Goal: Task Accomplishment & Management: Complete application form

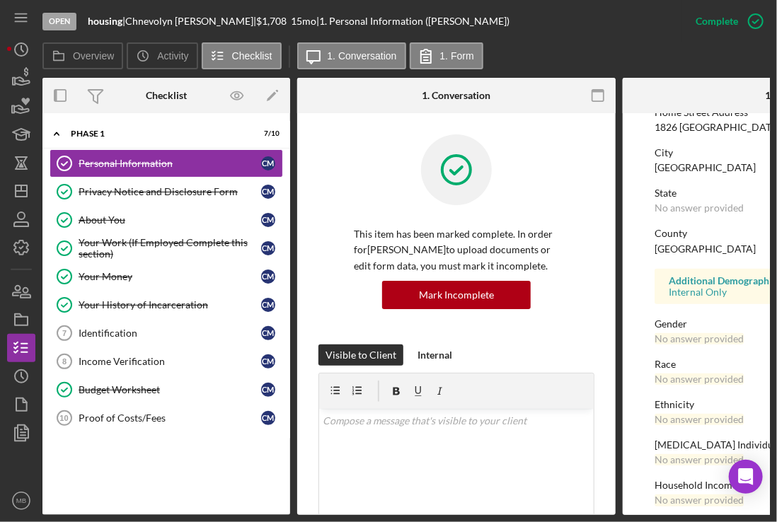
scroll to position [273, 0]
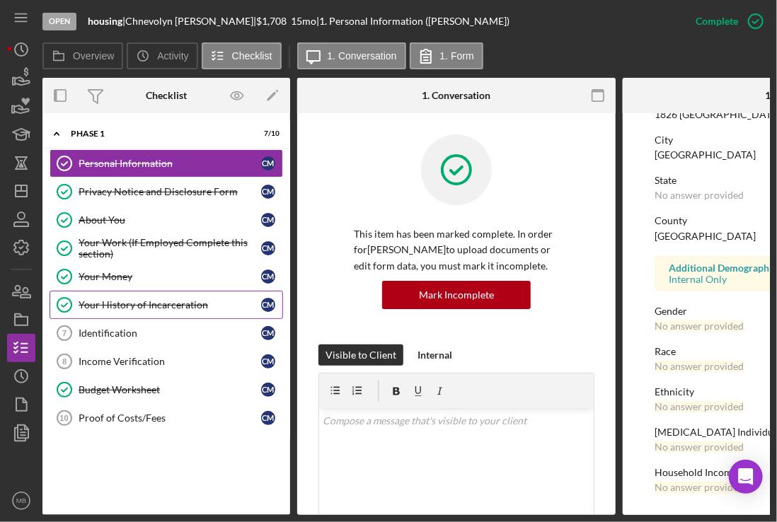
click at [159, 316] on link "Your History of Incarceration Your History of Incarceration C M" at bounding box center [167, 305] width 234 height 28
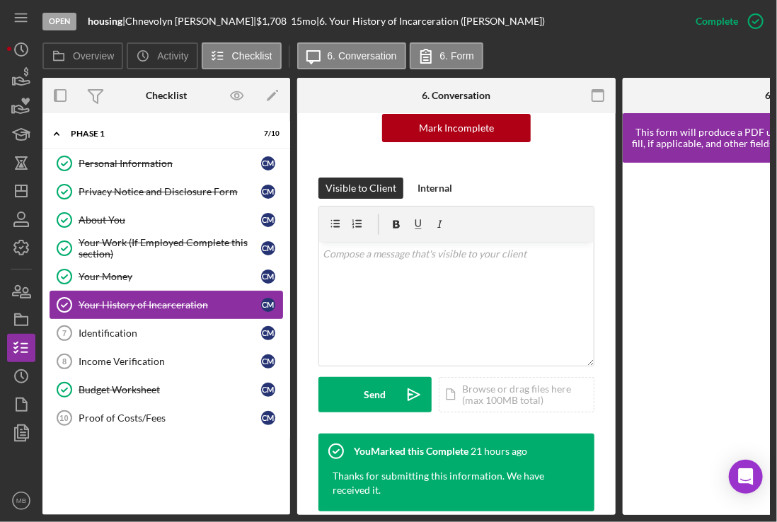
scroll to position [168, 0]
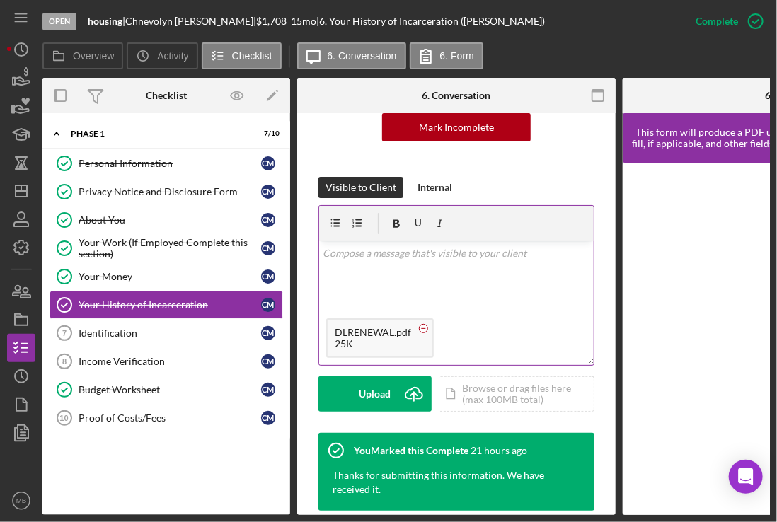
click at [422, 328] on rect at bounding box center [424, 328] width 4 height 1
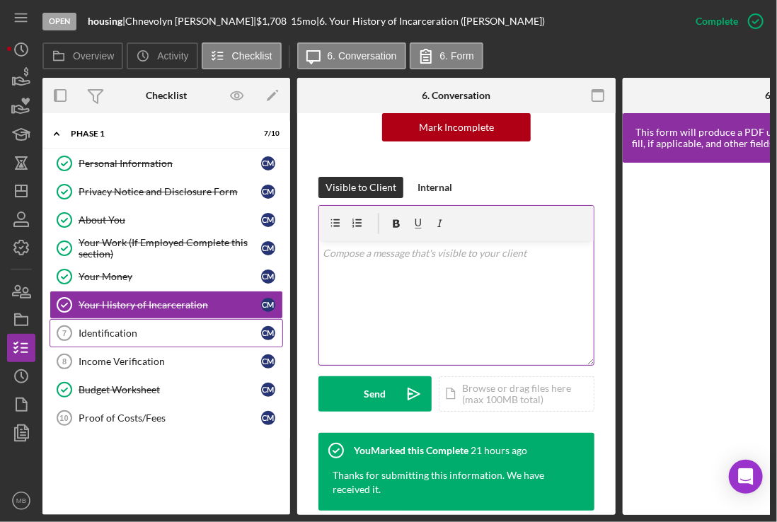
click at [118, 323] on link "Identification 7 Identification C M" at bounding box center [167, 333] width 234 height 28
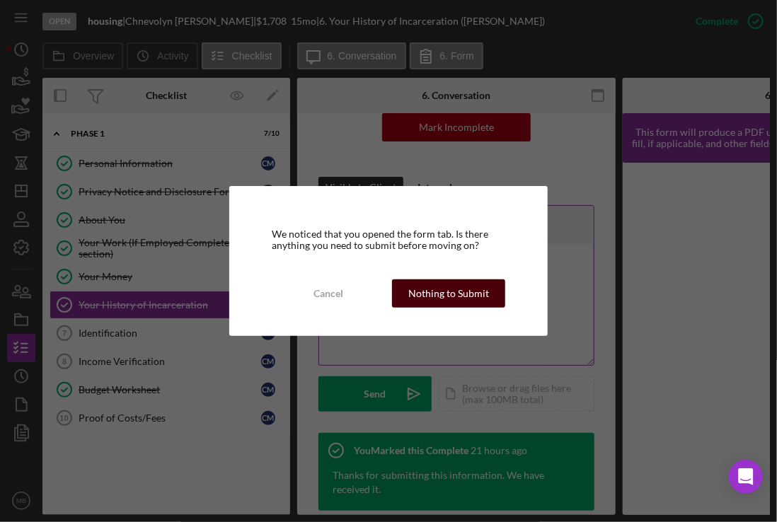
click at [442, 302] on div "Nothing to Submit" at bounding box center [448, 294] width 81 height 28
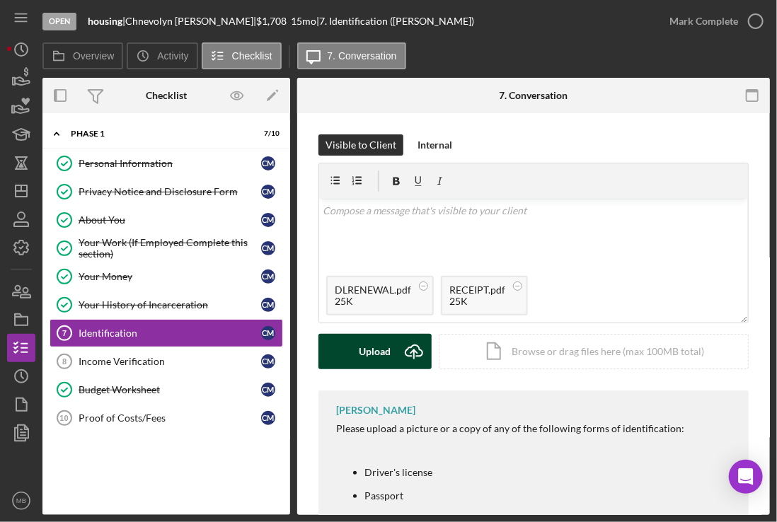
click at [396, 351] on icon "Icon/Upload" at bounding box center [413, 351] width 35 height 35
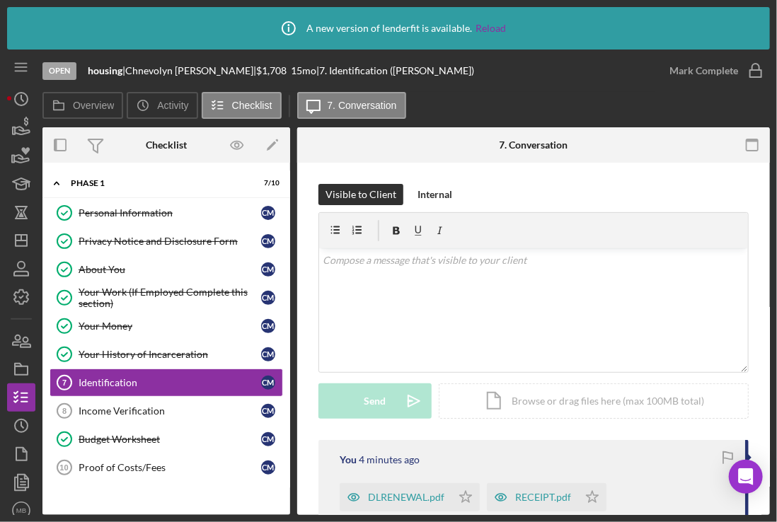
click at [396, 351] on div "v Color teal Color pink Remove color Add row above Add row below Add column bef…" at bounding box center [533, 310] width 429 height 124
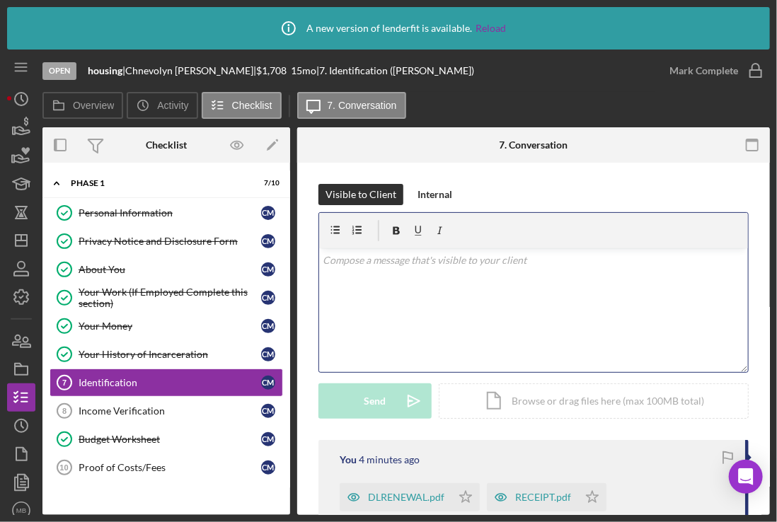
click at [396, 351] on div "v Color teal Color pink Remove color Add row above Add row below Add column bef…" at bounding box center [533, 310] width 429 height 124
click at [389, 282] on div "v Color teal Color pink Remove color Add row above Add row below Add column bef…" at bounding box center [533, 310] width 429 height 124
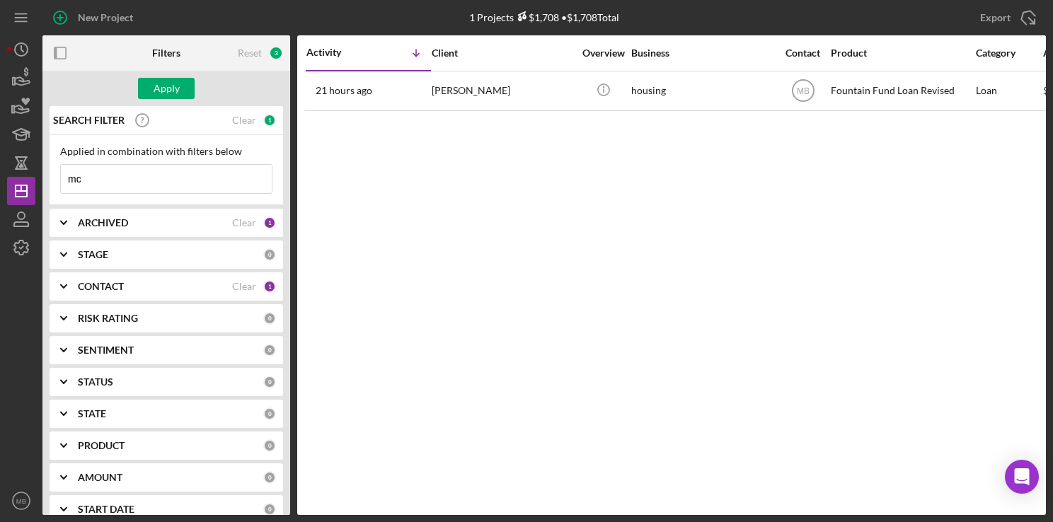
type input "m"
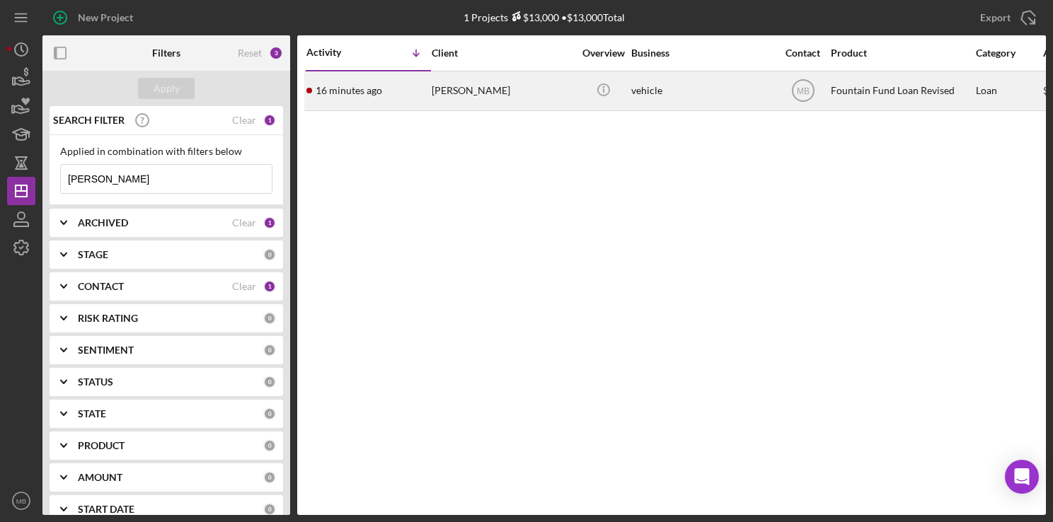
type input "[PERSON_NAME]"
click at [354, 86] on time "16 minutes ago" at bounding box center [349, 90] width 67 height 11
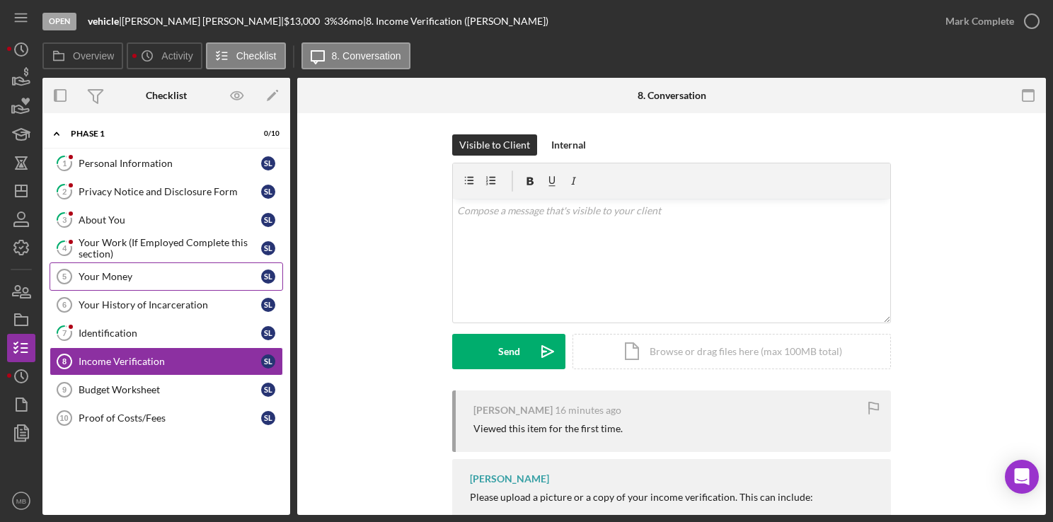
click at [151, 268] on link "Your Money 5 Your Money S L" at bounding box center [167, 277] width 234 height 28
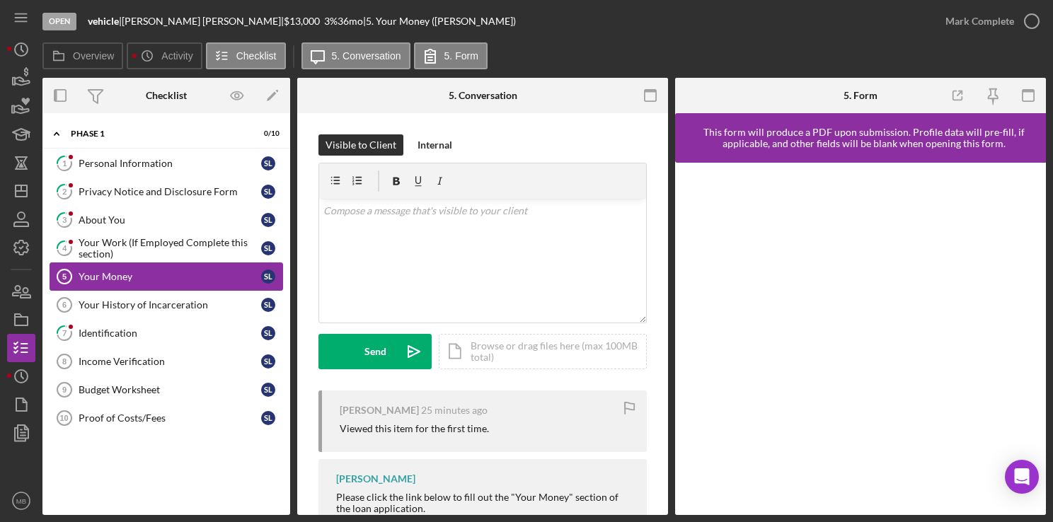
scroll to position [56, 0]
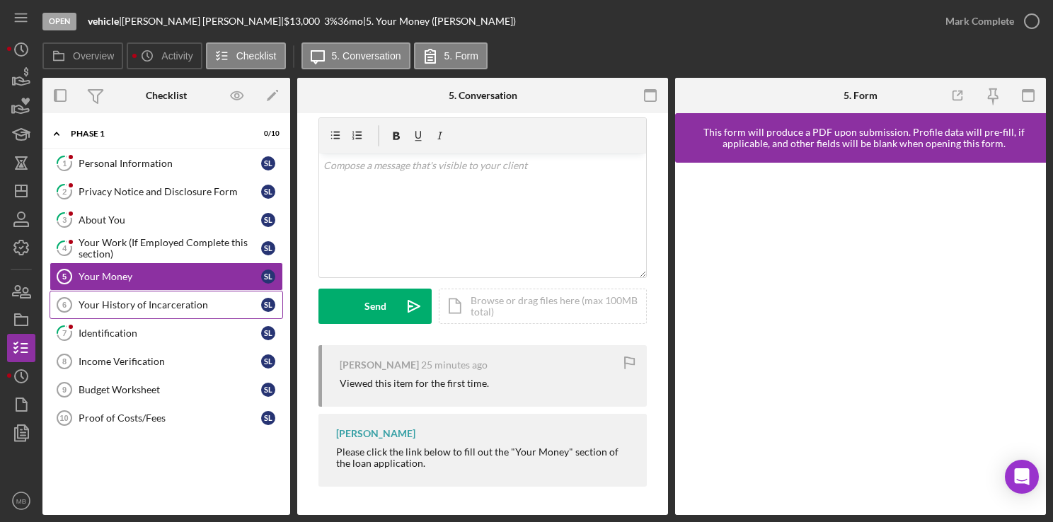
click at [159, 299] on div "Your History of Incarceration" at bounding box center [170, 304] width 183 height 11
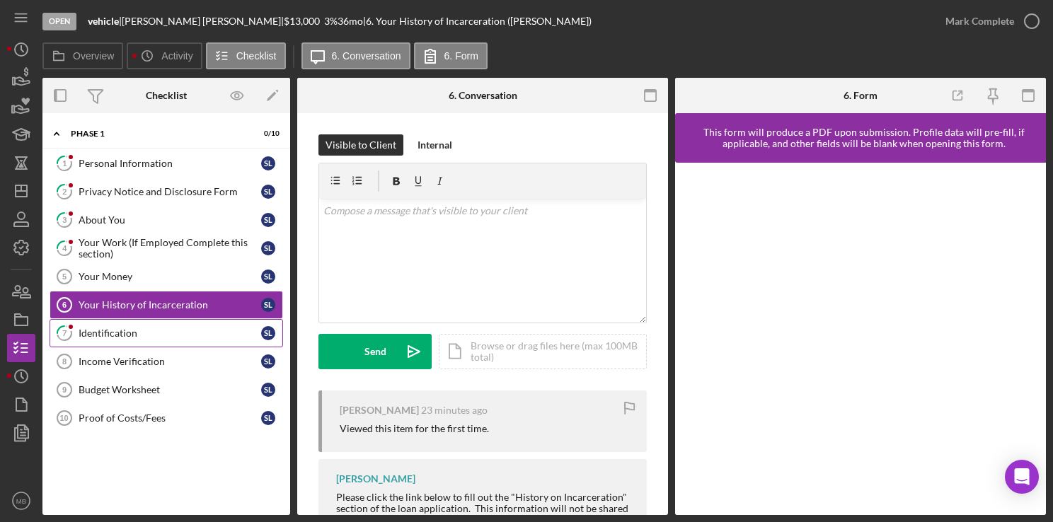
click at [120, 334] on div "Identification" at bounding box center [170, 333] width 183 height 11
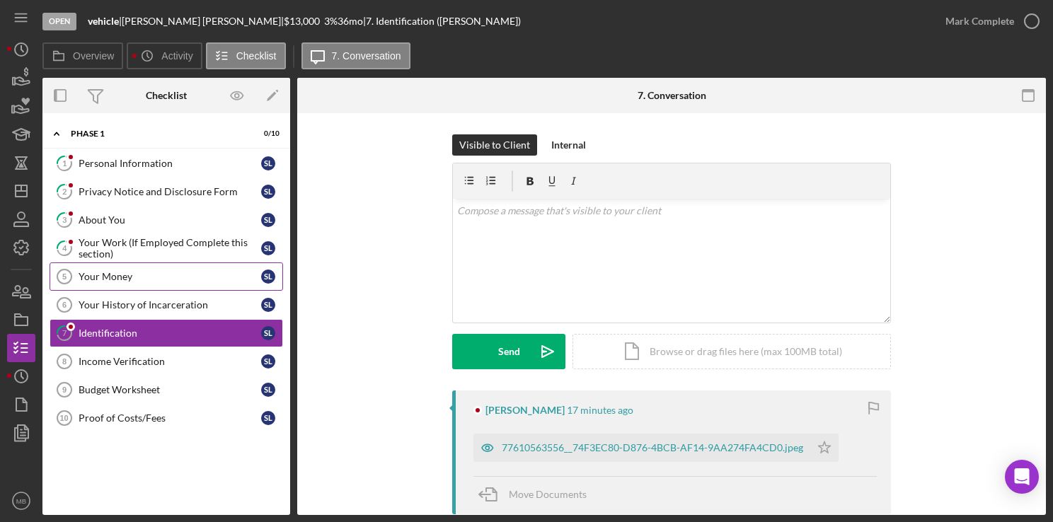
click at [130, 280] on div "Your Money" at bounding box center [170, 276] width 183 height 11
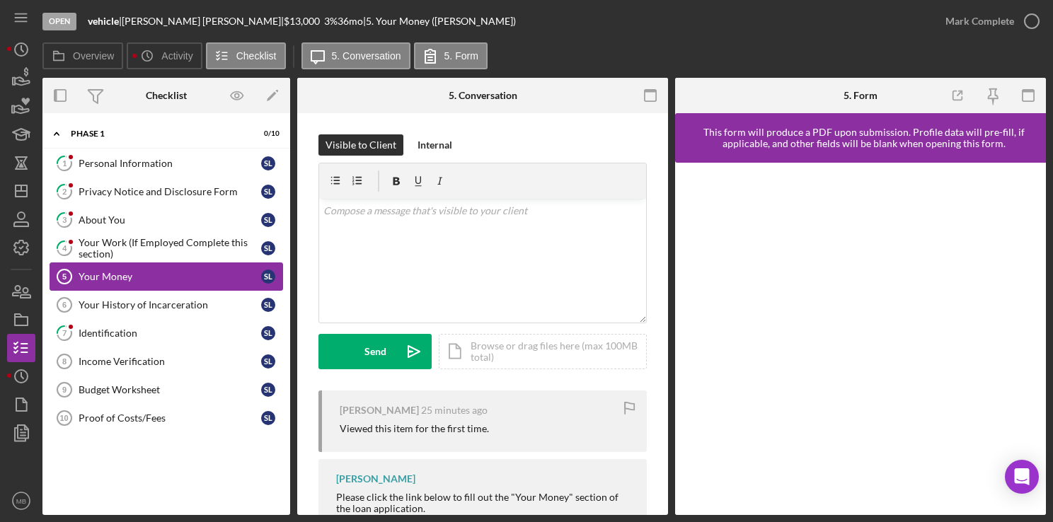
scroll to position [56, 0]
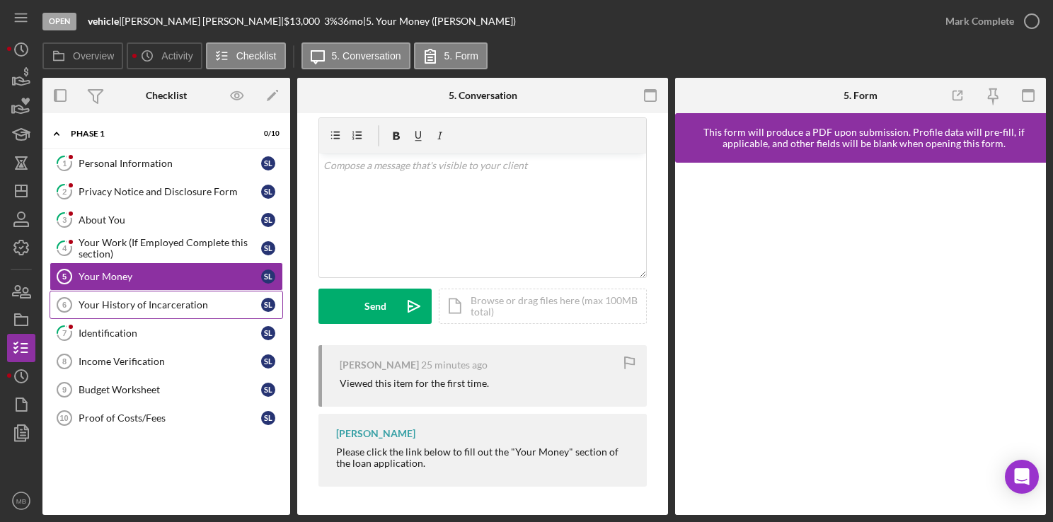
click at [168, 311] on link "Your History of Incarceration 6 Your History of Incarceration S L" at bounding box center [167, 305] width 234 height 28
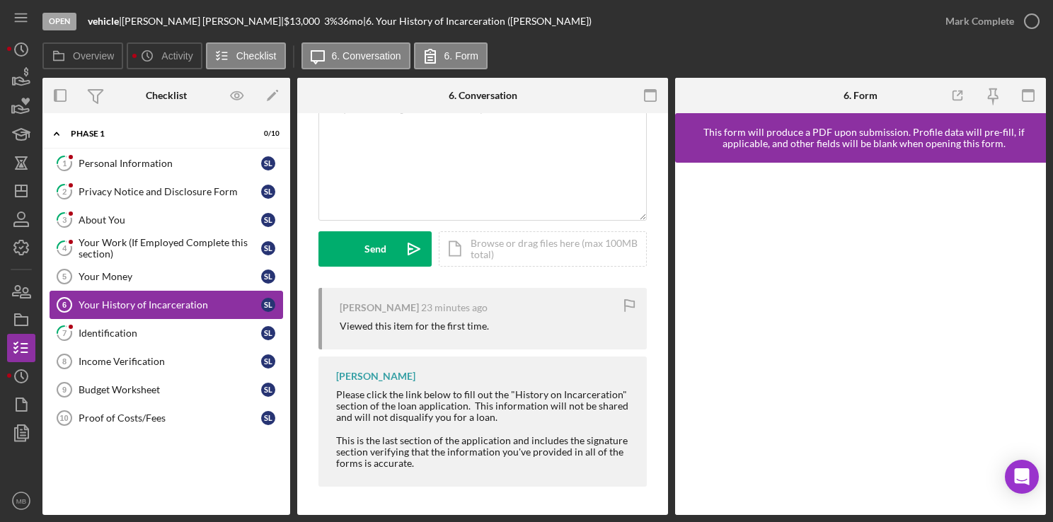
scroll to position [105, 0]
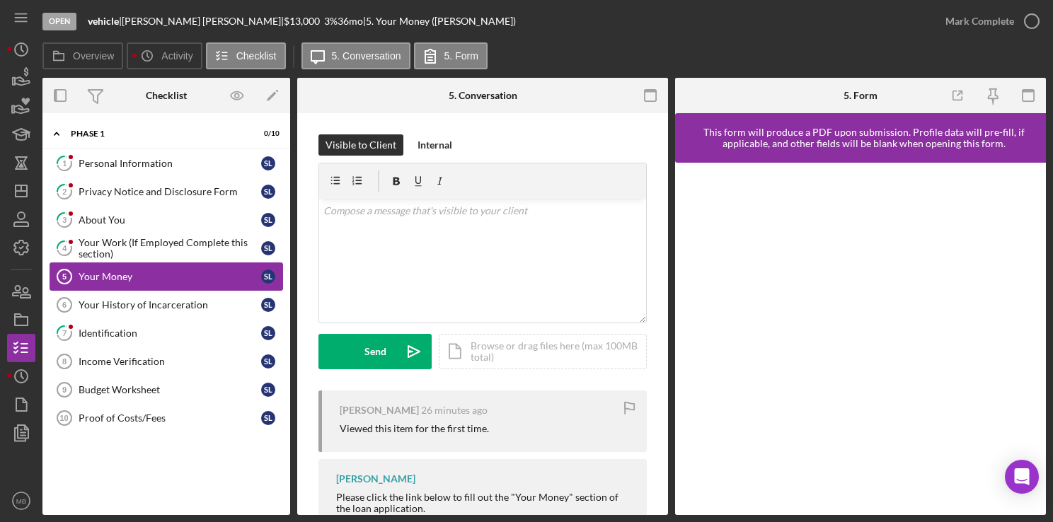
click at [156, 272] on div "Your Money" at bounding box center [170, 276] width 183 height 11
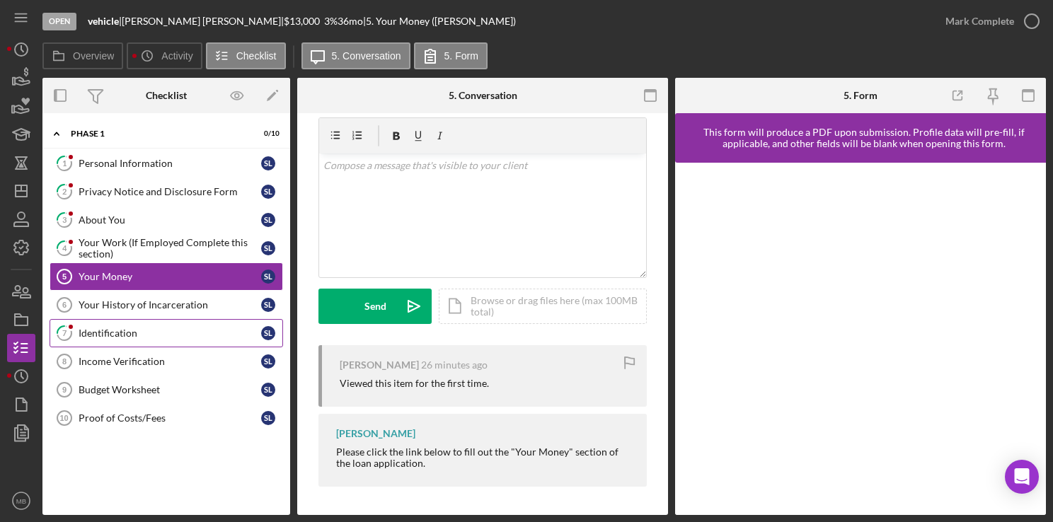
click at [107, 329] on div "Identification" at bounding box center [170, 333] width 183 height 11
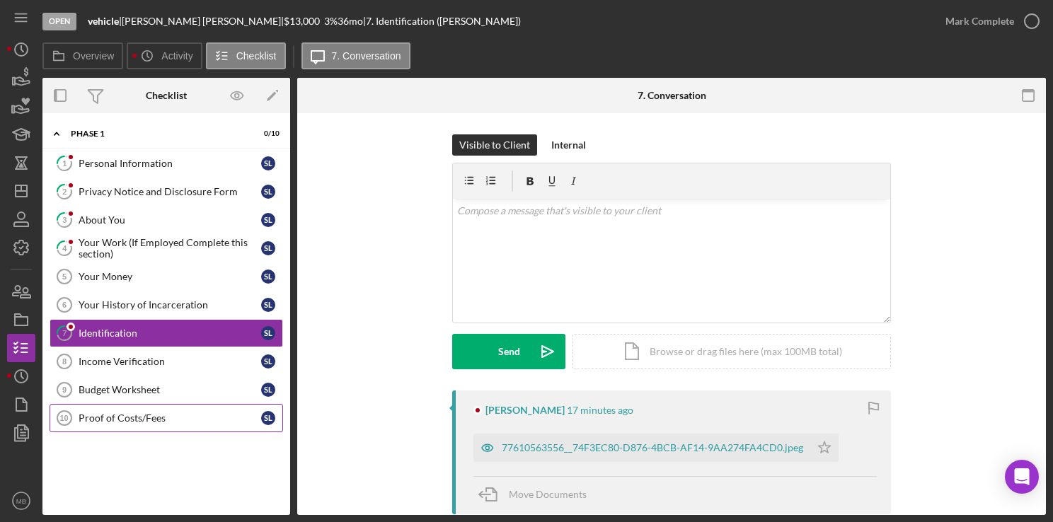
click at [125, 420] on div "Proof of Costs/Fees" at bounding box center [170, 418] width 183 height 11
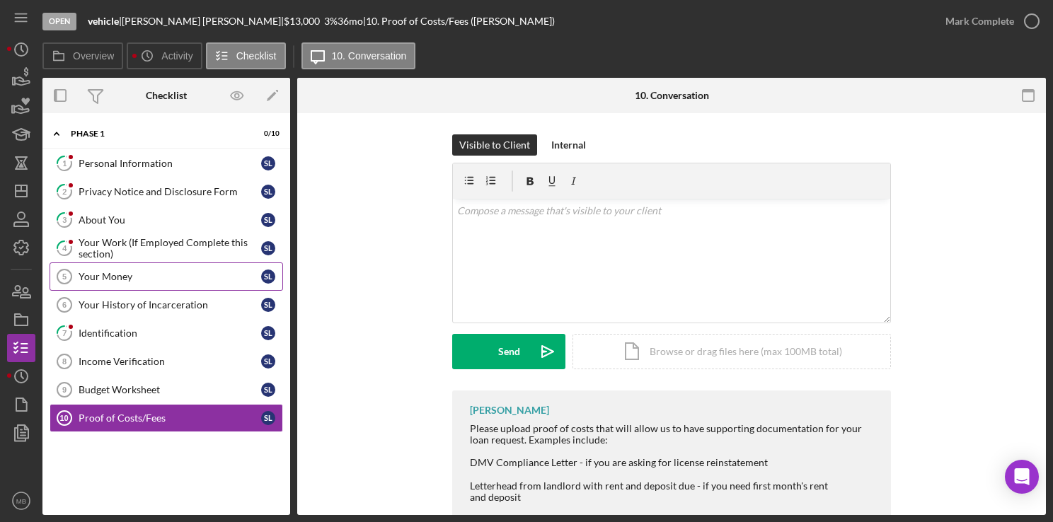
click at [100, 271] on div "Your Money" at bounding box center [170, 276] width 183 height 11
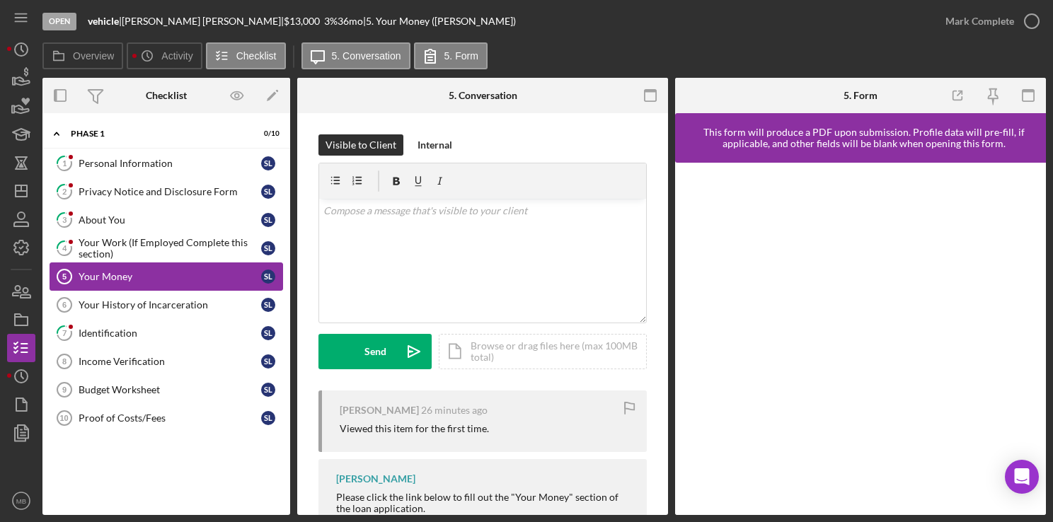
scroll to position [56, 0]
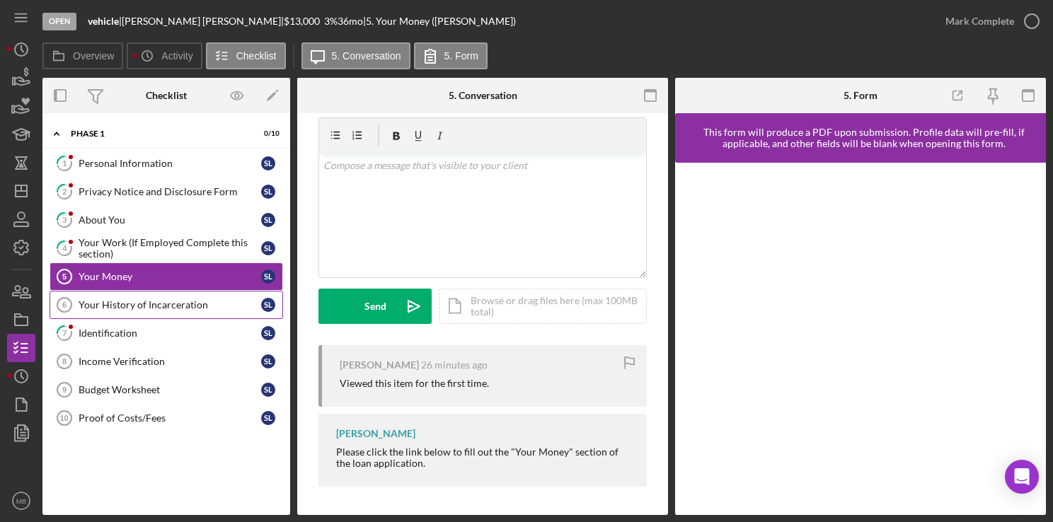
click at [158, 308] on div "Your History of Incarceration" at bounding box center [170, 304] width 183 height 11
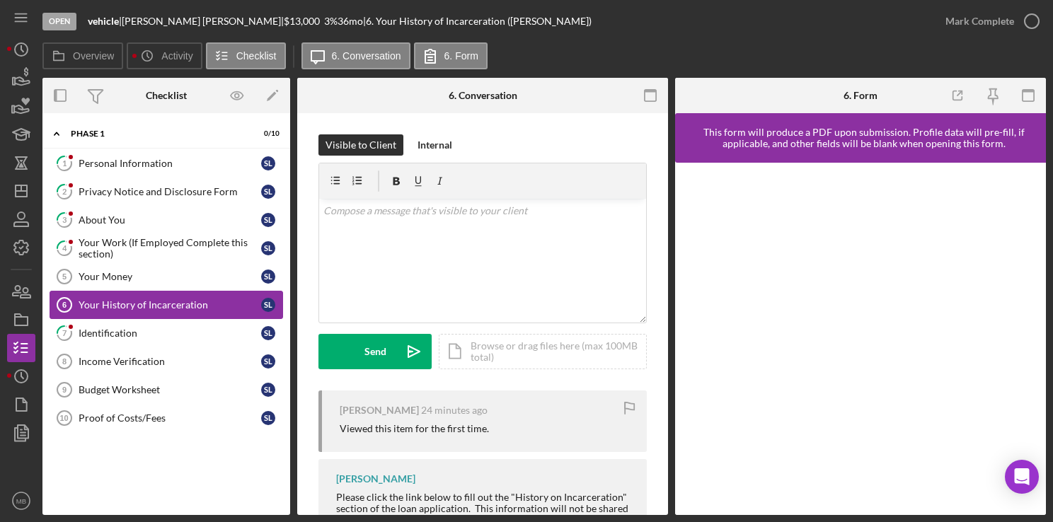
scroll to position [113, 0]
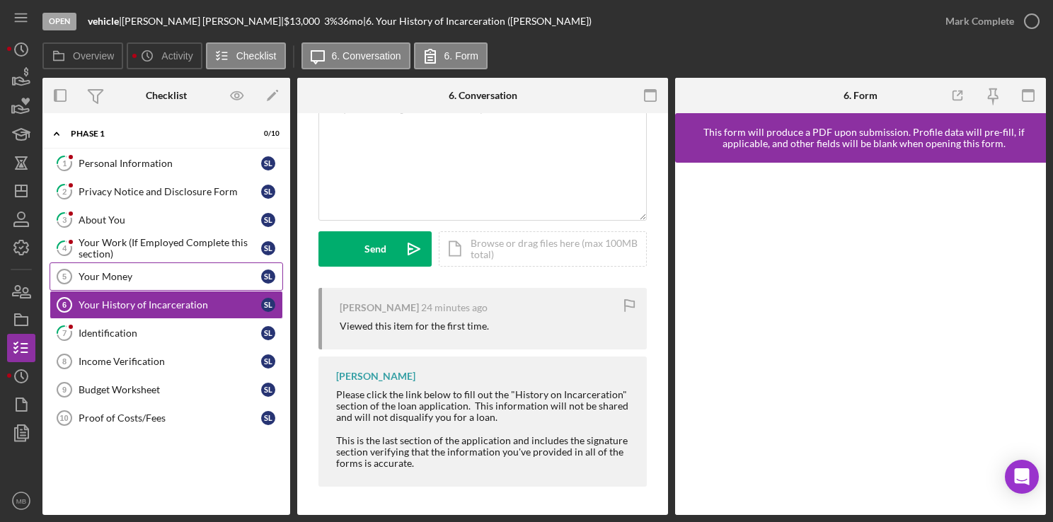
click at [98, 280] on div "Your Money" at bounding box center [170, 276] width 183 height 11
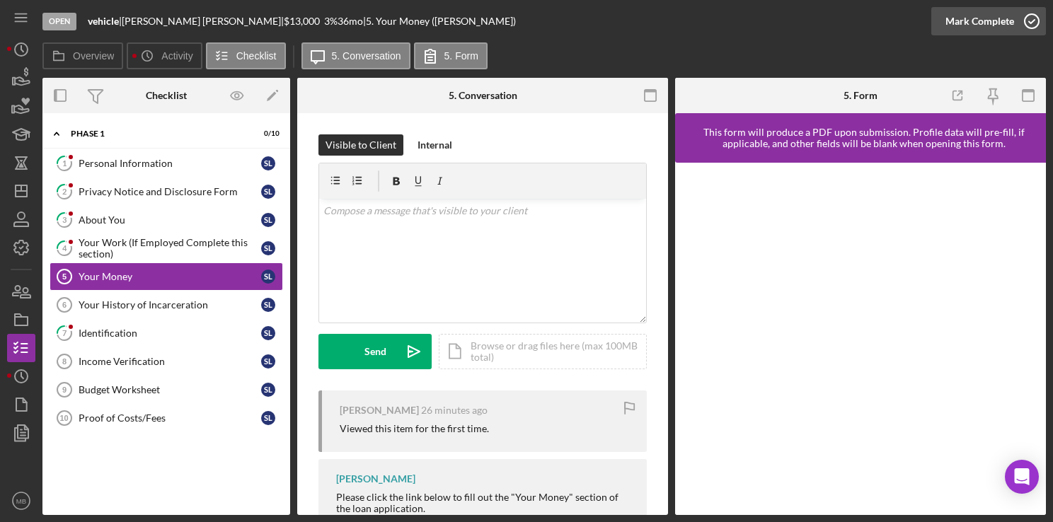
click at [980, 17] on div "Mark Complete" at bounding box center [980, 21] width 69 height 28
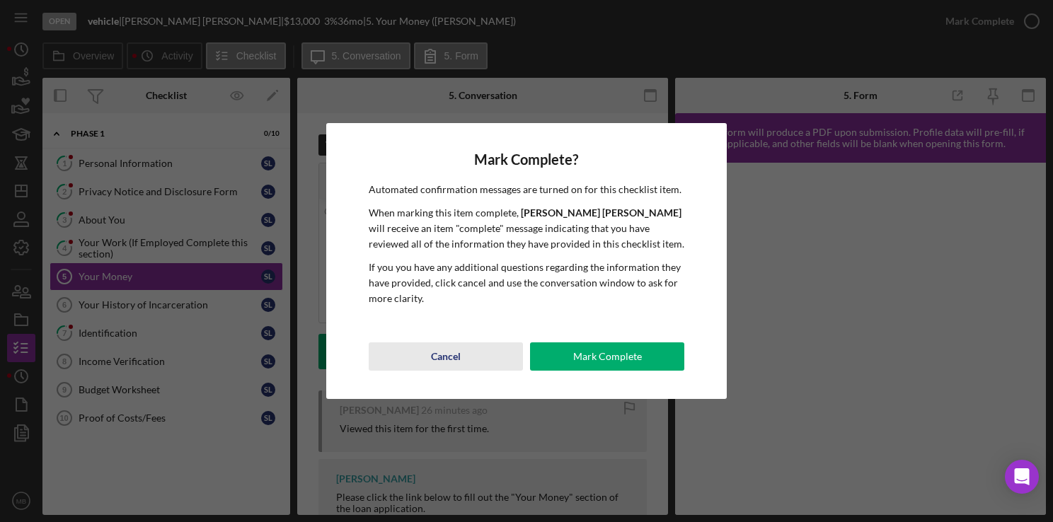
click at [440, 355] on div "Cancel" at bounding box center [446, 357] width 30 height 28
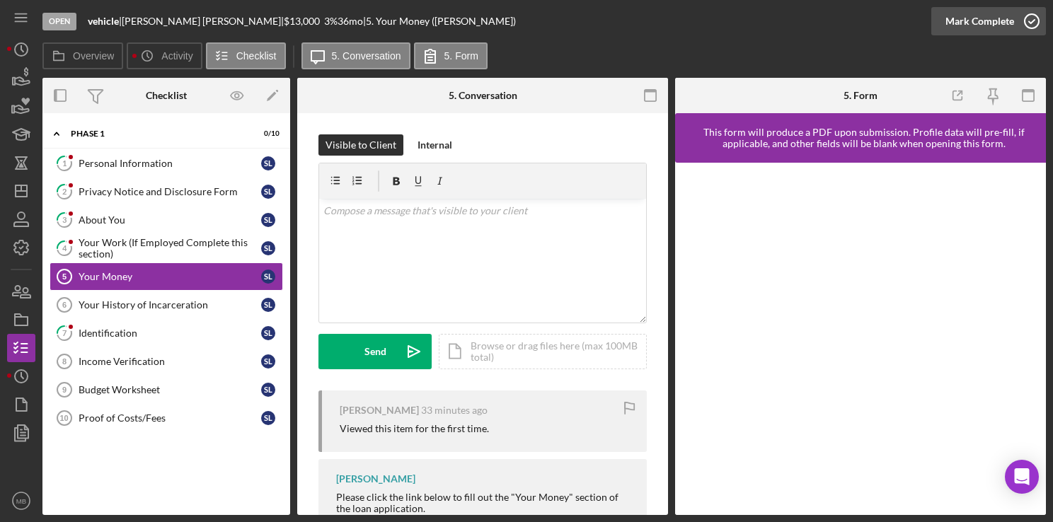
click at [1023, 18] on icon "button" at bounding box center [1031, 21] width 35 height 35
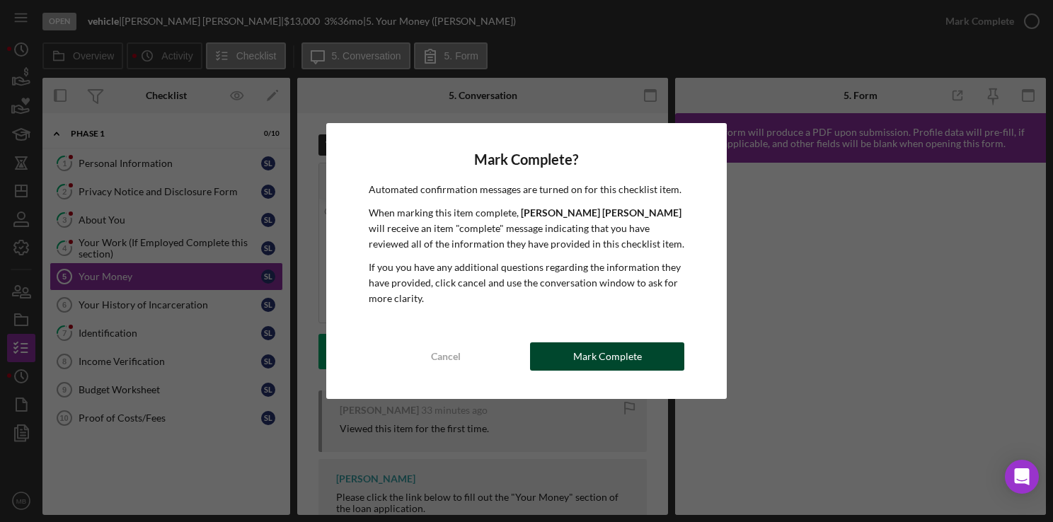
click at [612, 360] on div "Mark Complete" at bounding box center [607, 357] width 69 height 28
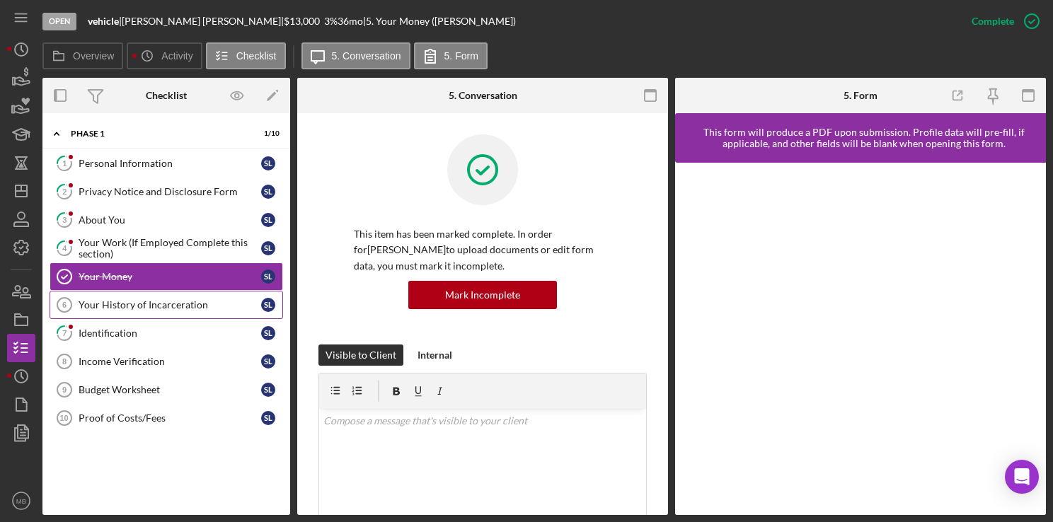
click at [150, 306] on div "Your History of Incarceration" at bounding box center [170, 304] width 183 height 11
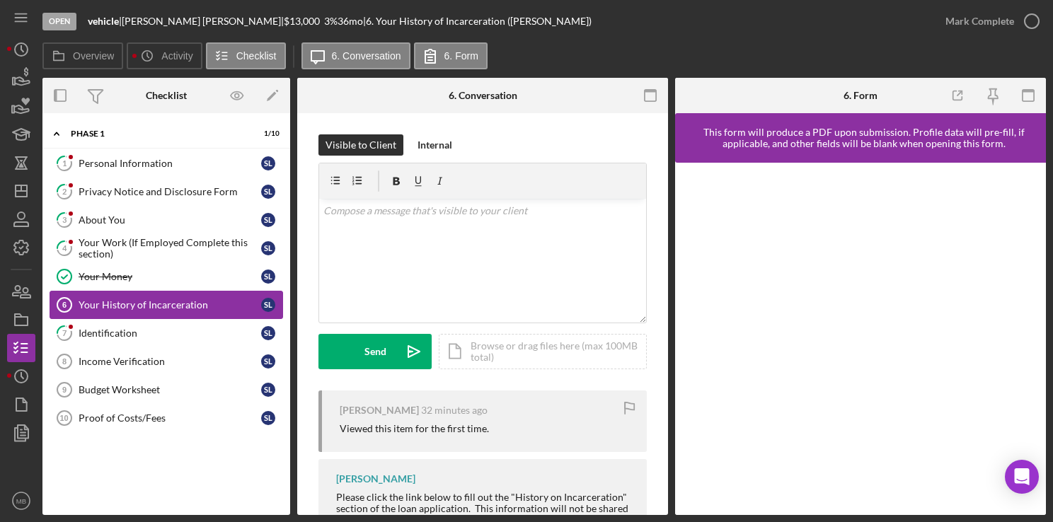
scroll to position [113, 0]
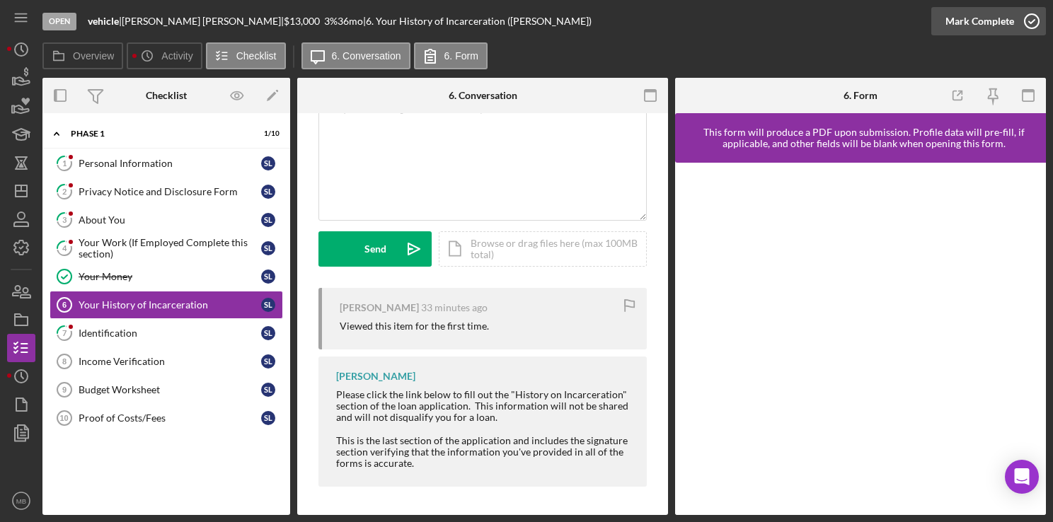
click at [1031, 27] on icon "button" at bounding box center [1031, 21] width 35 height 35
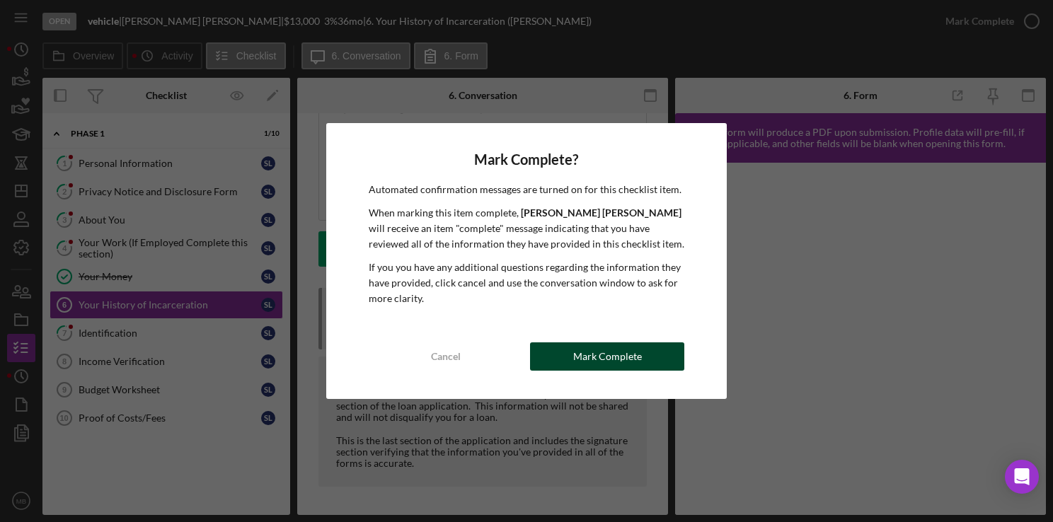
click at [592, 360] on div "Mark Complete" at bounding box center [607, 357] width 69 height 28
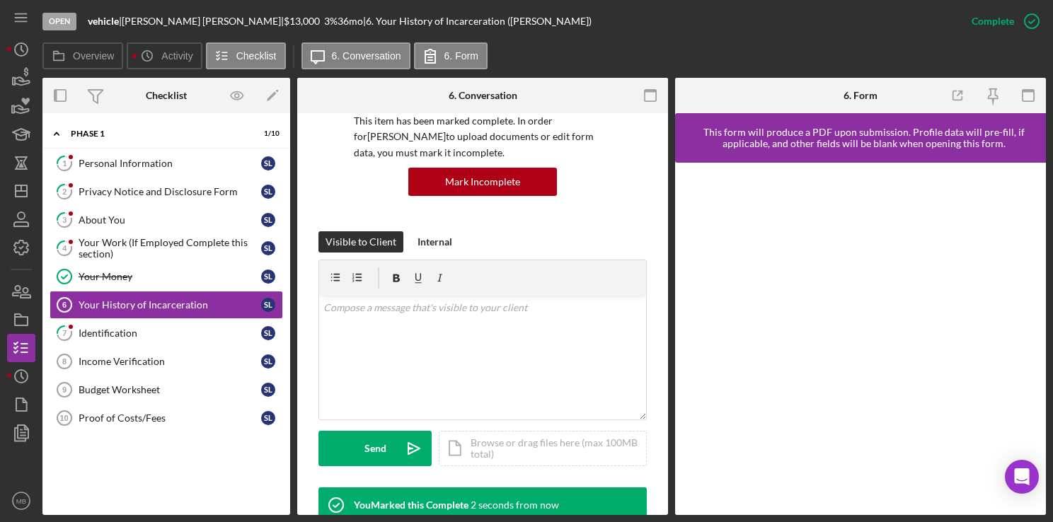
scroll to position [323, 0]
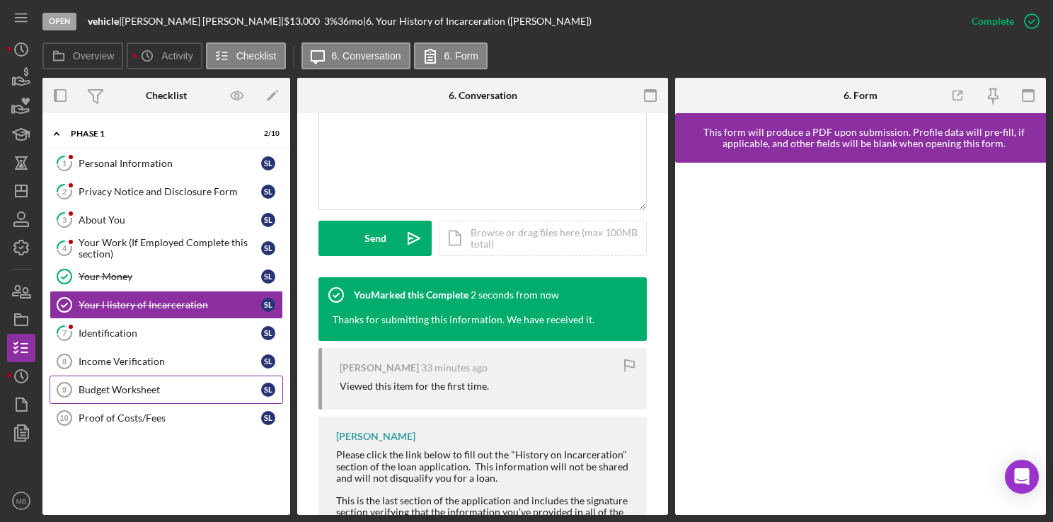
click at [90, 394] on link "Budget Worksheet 9 Budget Worksheet S L" at bounding box center [167, 390] width 234 height 28
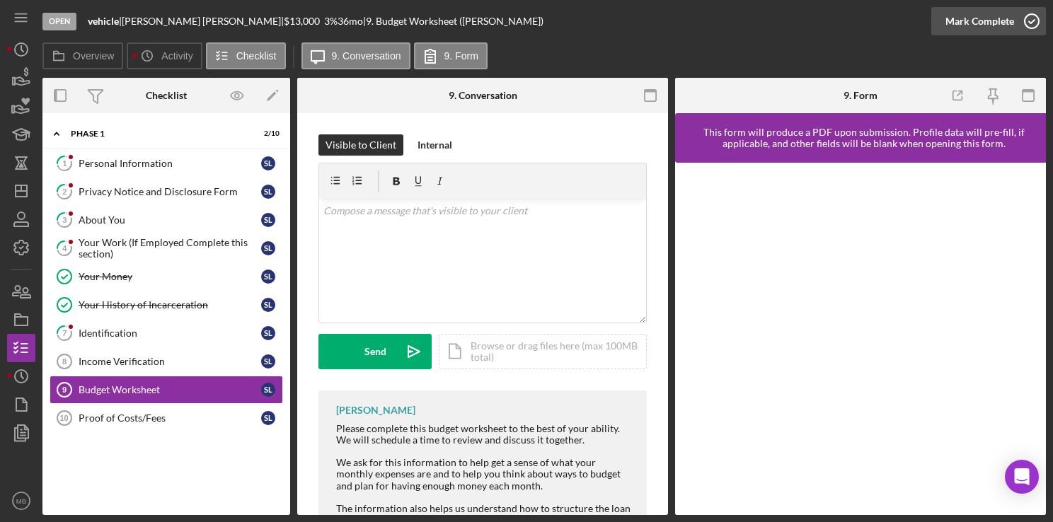
click at [1038, 23] on circle "button" at bounding box center [1032, 21] width 14 height 14
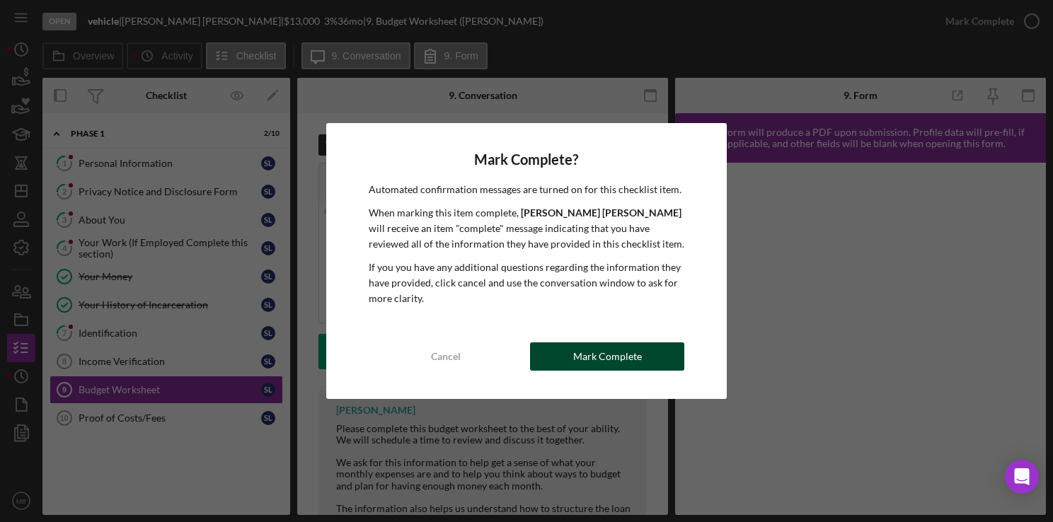
click at [600, 360] on div "Mark Complete" at bounding box center [607, 357] width 69 height 28
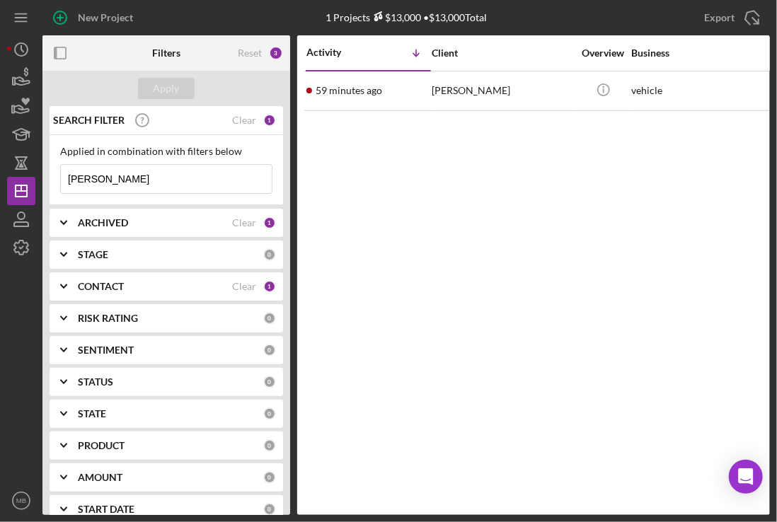
click at [217, 181] on input "[PERSON_NAME]" at bounding box center [166, 179] width 211 height 28
type input "l"
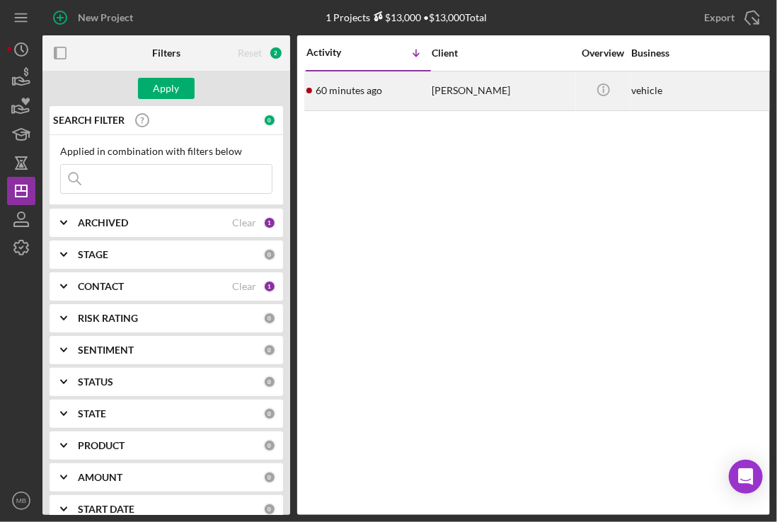
click at [518, 90] on div "[PERSON_NAME]" at bounding box center [503, 91] width 142 height 38
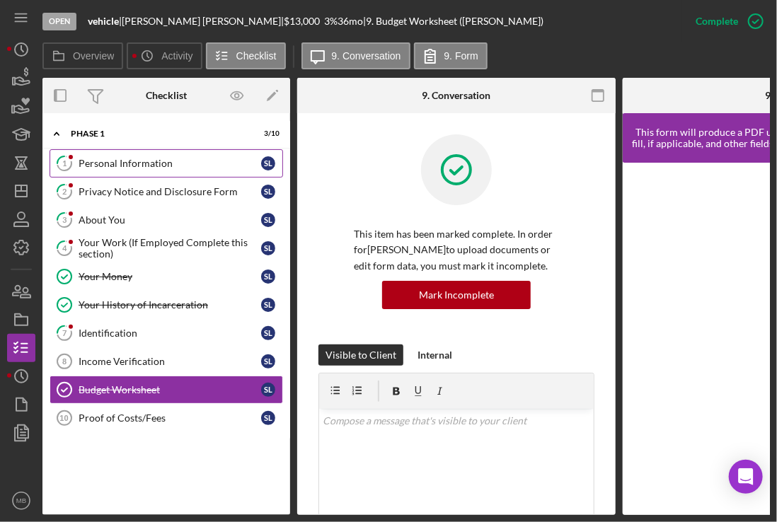
click at [167, 154] on link "1 Personal Information S L" at bounding box center [167, 163] width 234 height 28
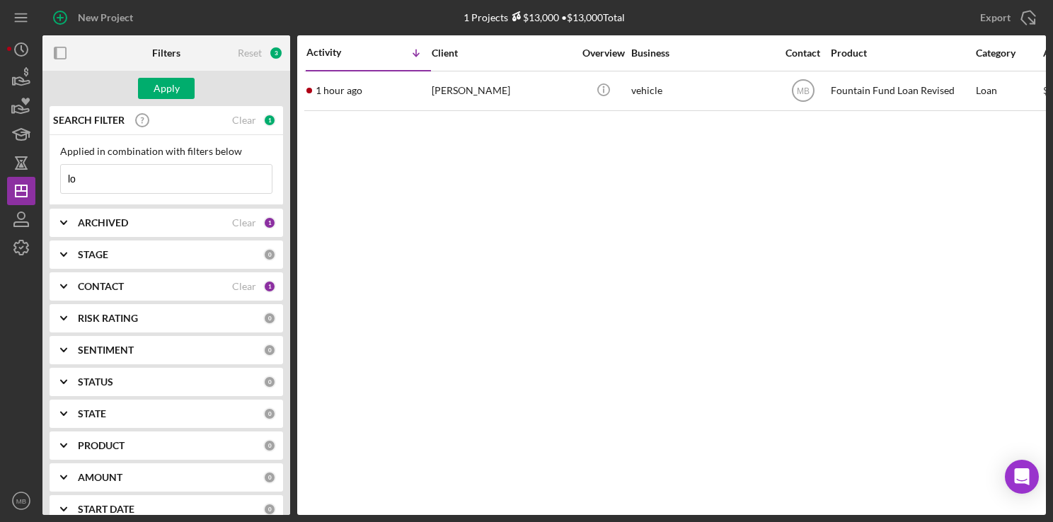
type input "l"
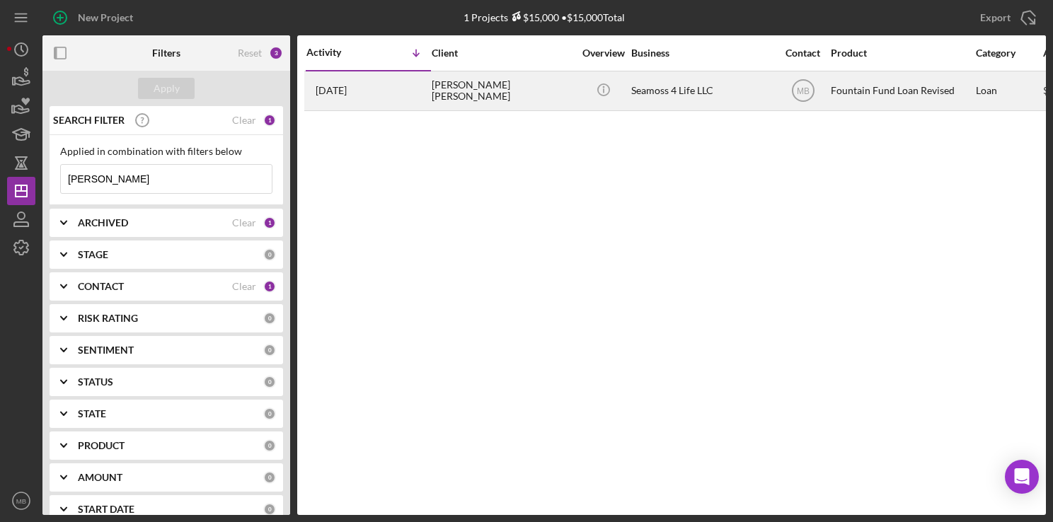
type input "[PERSON_NAME]"
click at [389, 90] on div "[DATE] [PERSON_NAME] [PERSON_NAME]" at bounding box center [368, 91] width 124 height 38
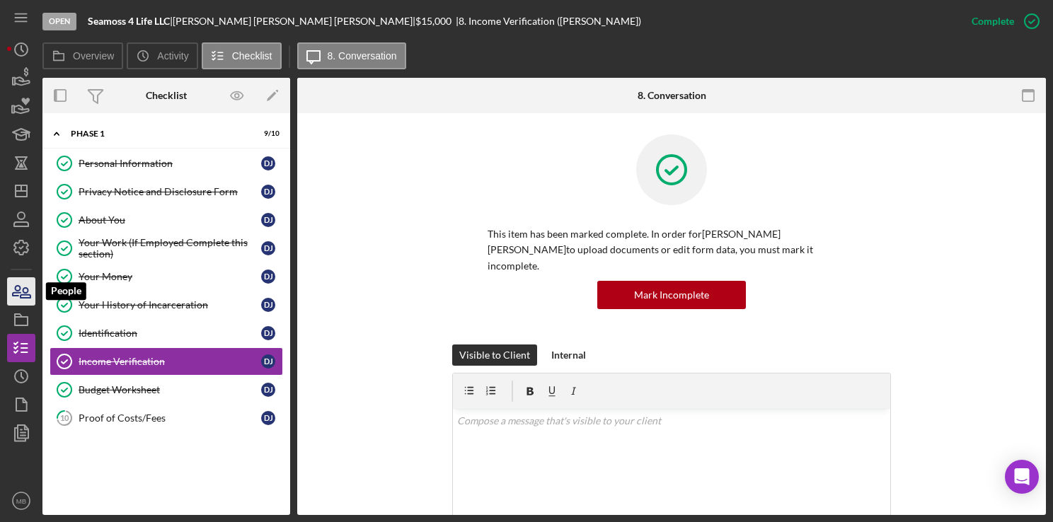
click at [20, 287] on icon "button" at bounding box center [17, 291] width 8 height 10
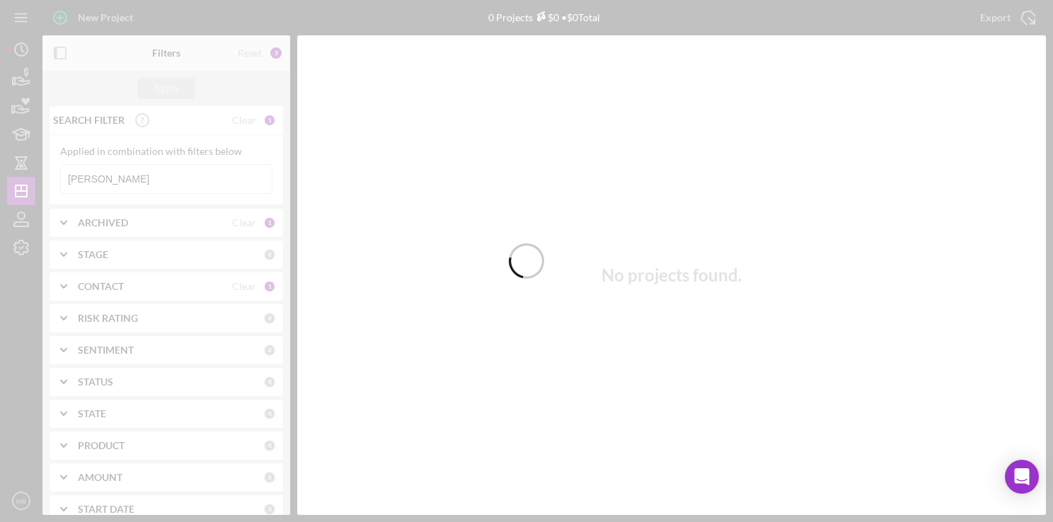
click at [122, 172] on div at bounding box center [526, 261] width 1053 height 522
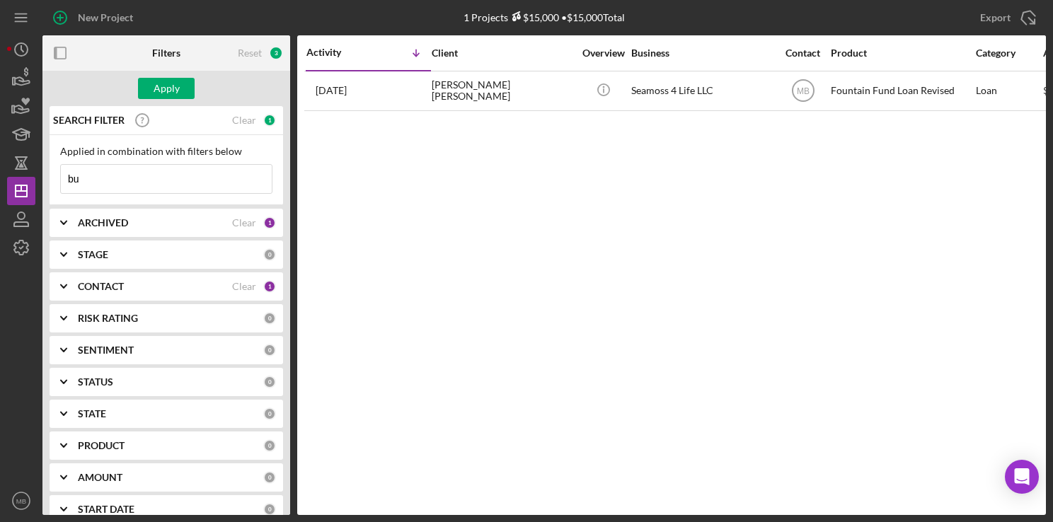
type input "b"
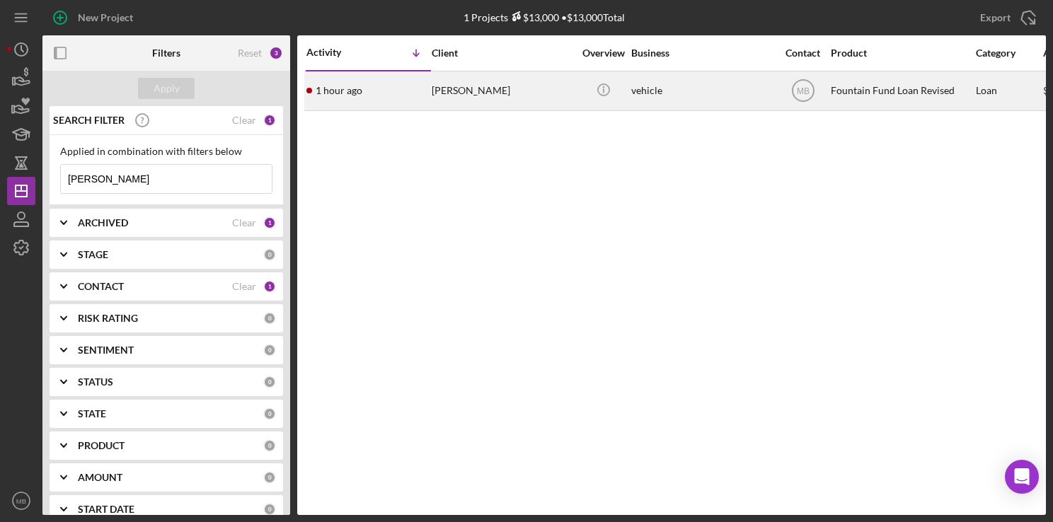
type input "[PERSON_NAME]"
click at [392, 87] on div "1 hour ago [PERSON_NAME]" at bounding box center [368, 91] width 124 height 38
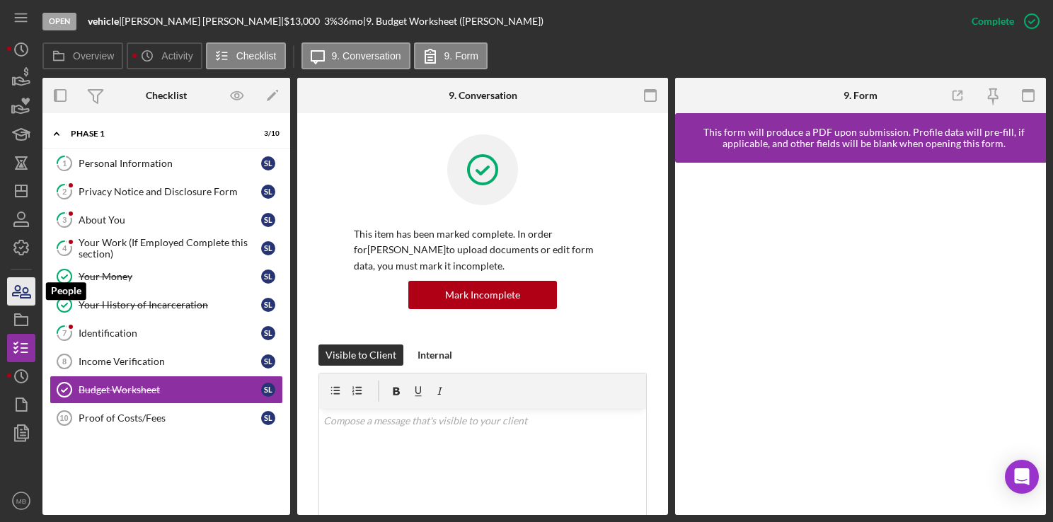
click at [32, 295] on icon "button" at bounding box center [21, 291] width 35 height 35
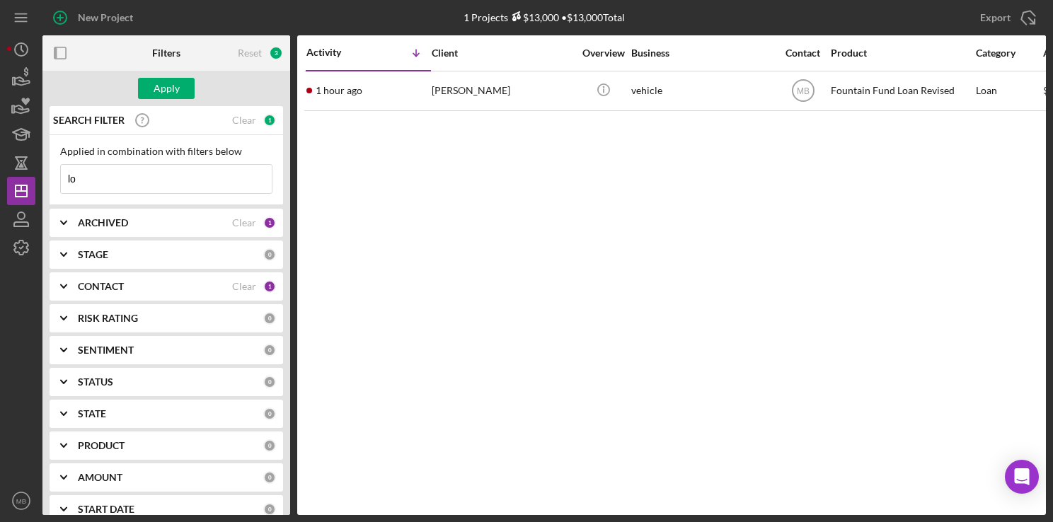
type input "l"
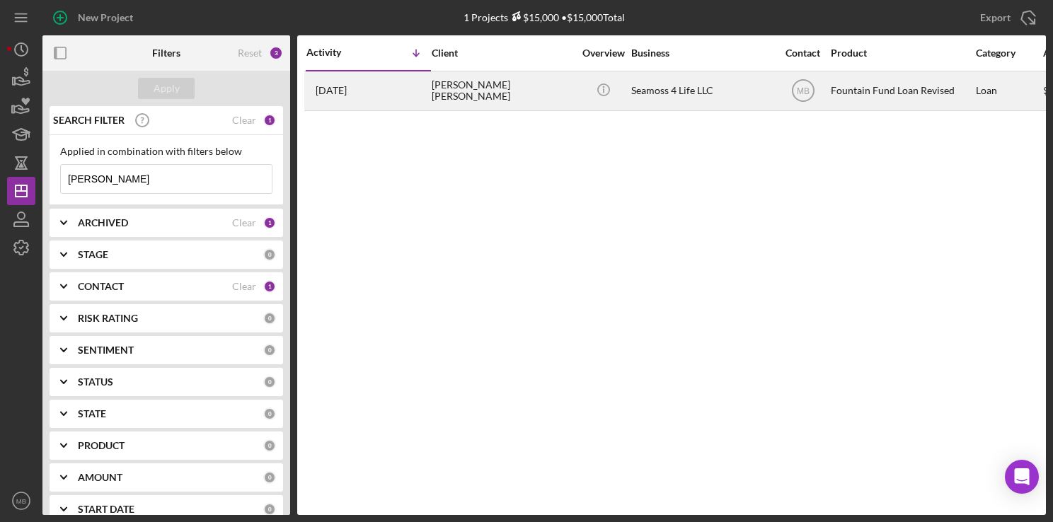
type input "[PERSON_NAME]"
click at [459, 89] on div "Derrick Johnson Bullard" at bounding box center [503, 91] width 142 height 38
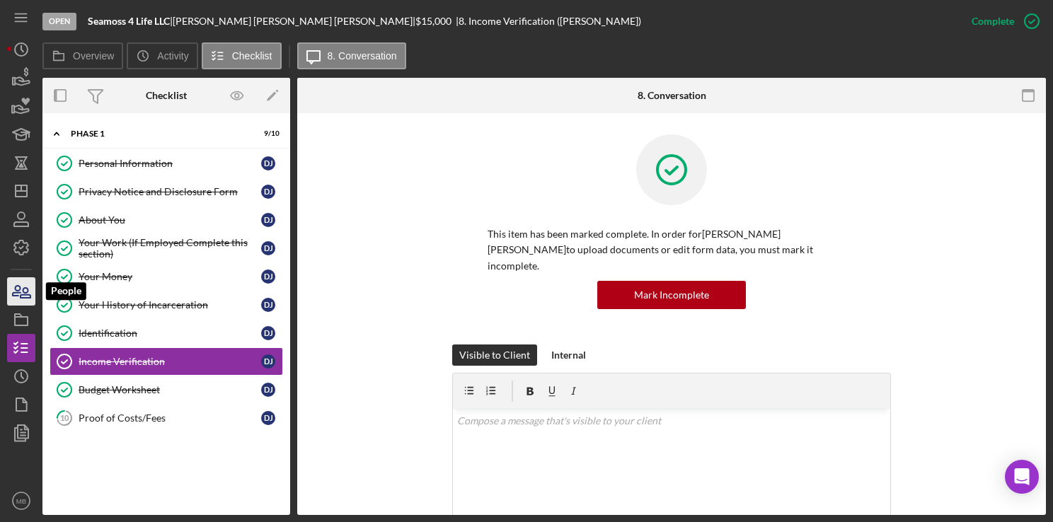
click at [14, 293] on icon "button" at bounding box center [21, 291] width 35 height 35
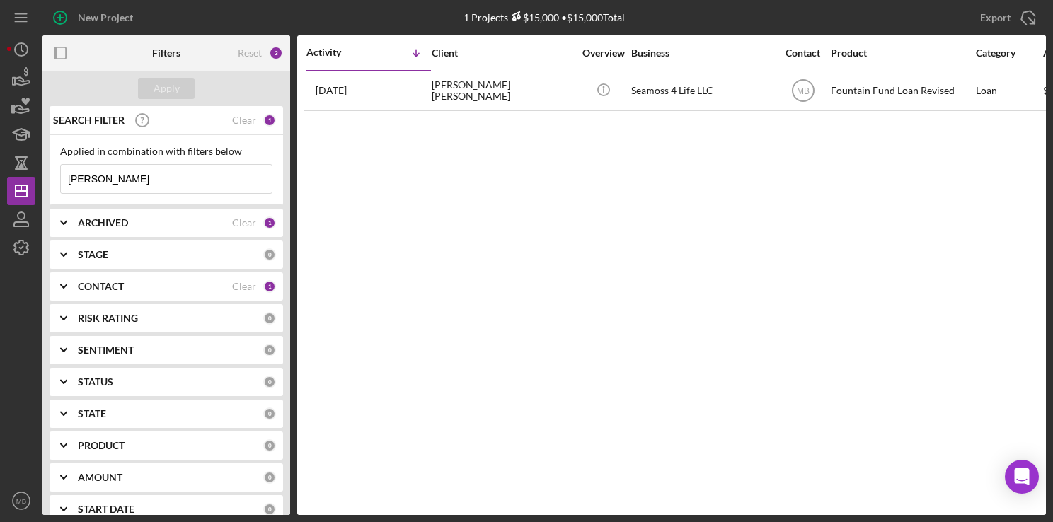
click at [214, 168] on input "[PERSON_NAME]" at bounding box center [166, 179] width 211 height 28
type input "b"
type input "Keita Parker"
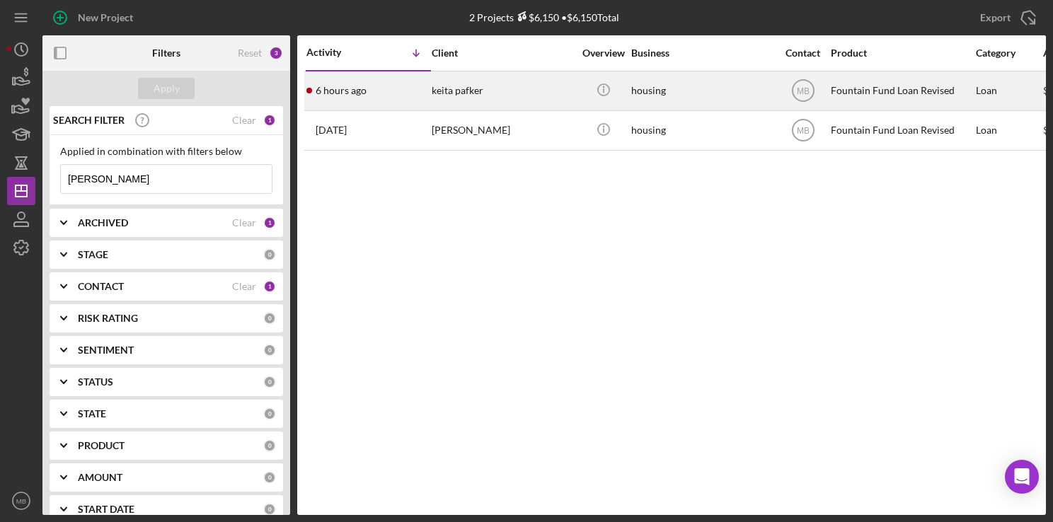
click at [377, 91] on div "6 hours ago keita pafker" at bounding box center [368, 91] width 124 height 38
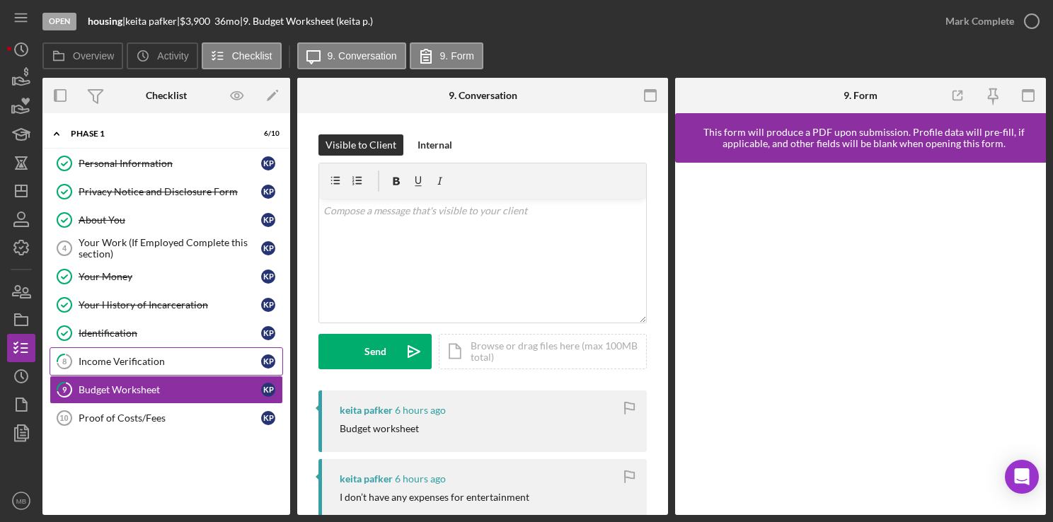
click at [180, 359] on div "Income Verification" at bounding box center [170, 361] width 183 height 11
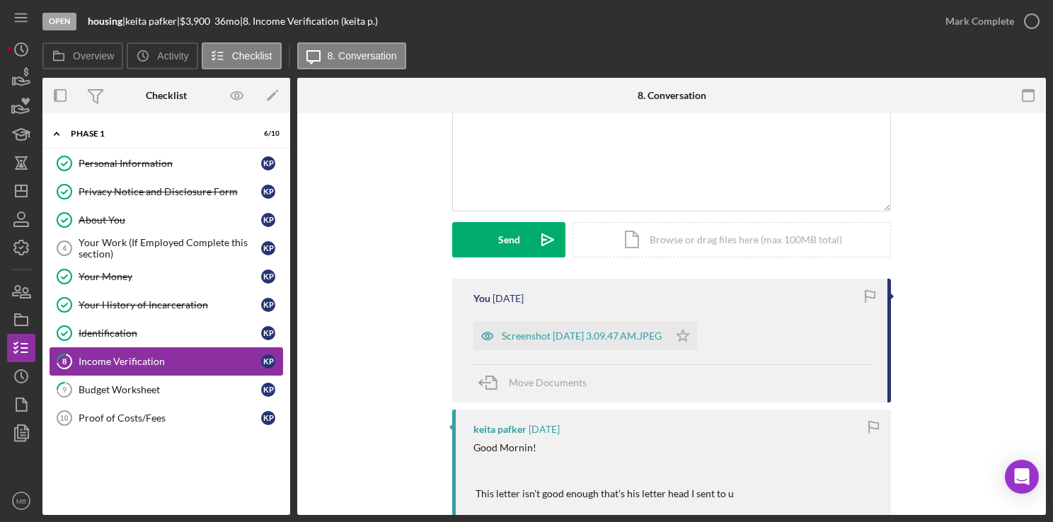
scroll to position [113, 0]
click at [586, 328] on div "Screenshot 2025-08-29 at 3.09.47 AM.JPEG" at bounding box center [570, 335] width 195 height 28
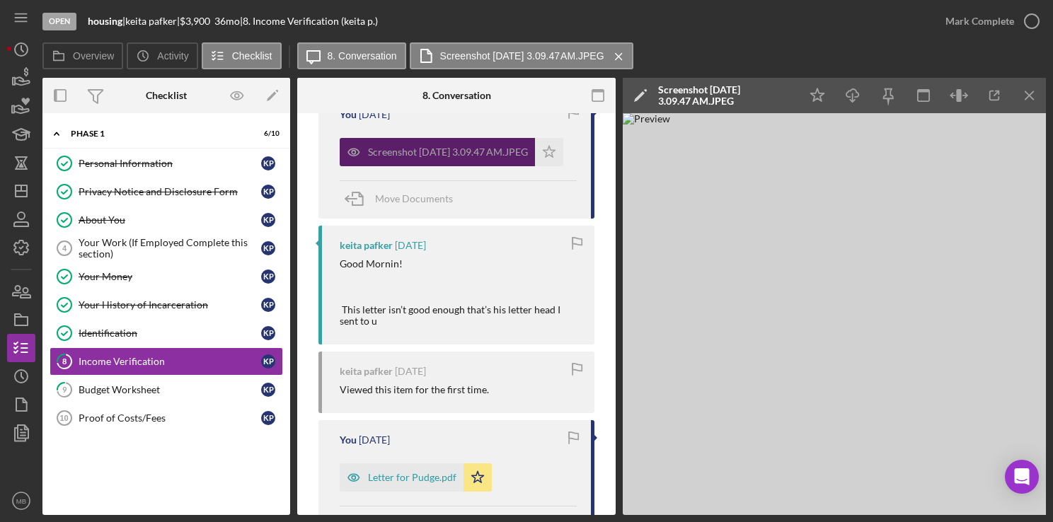
scroll to position [297, 0]
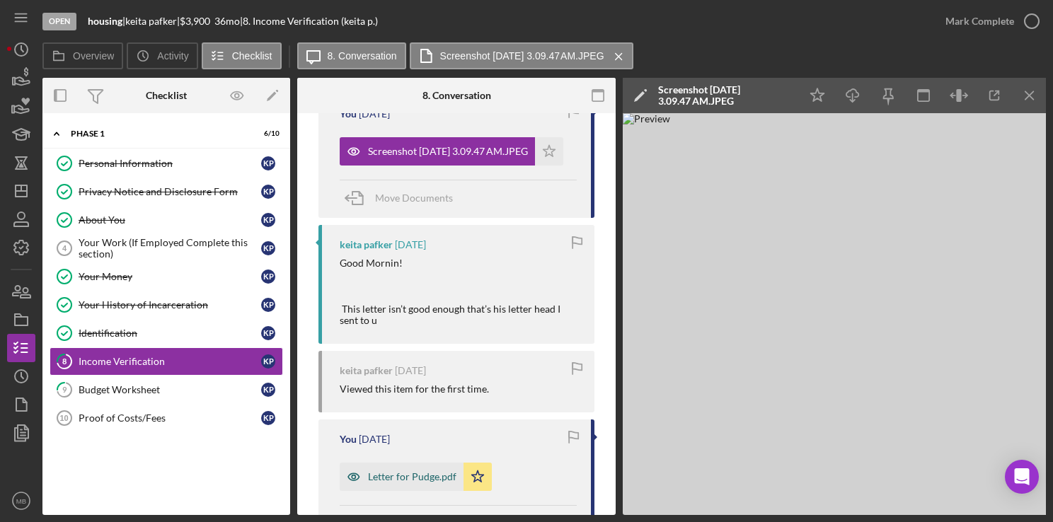
click at [411, 484] on div "Letter for Pudge.pdf" at bounding box center [402, 477] width 124 height 28
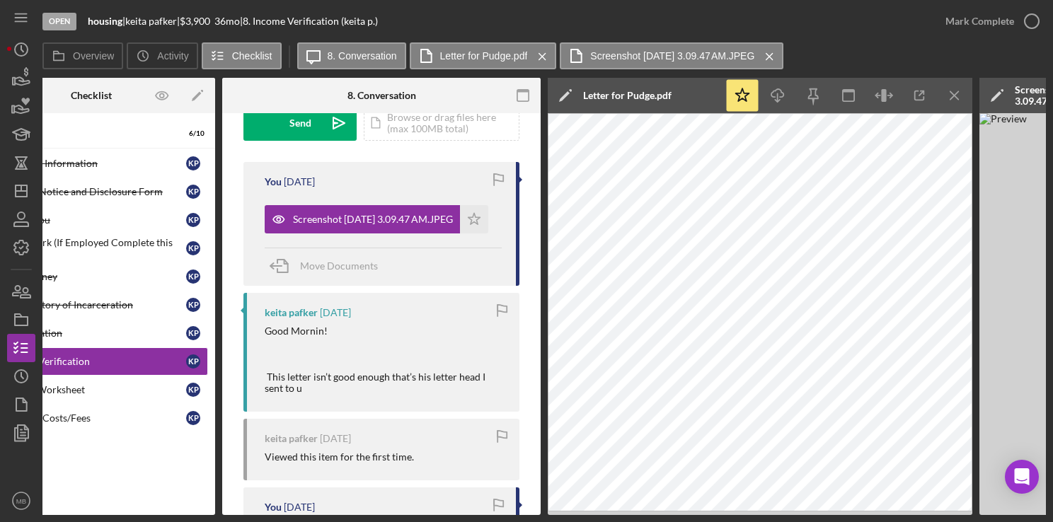
scroll to position [0, 0]
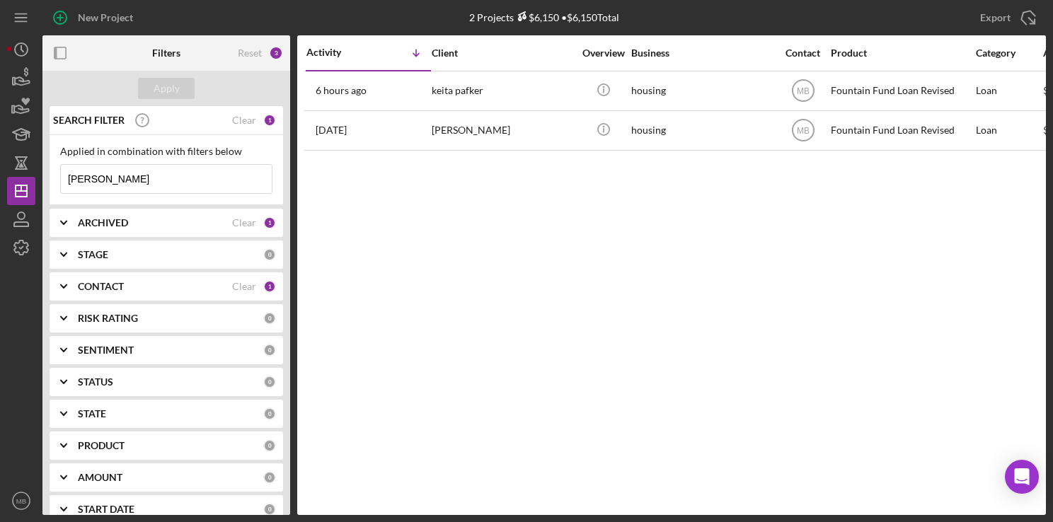
click at [145, 185] on input "Keita Parker" at bounding box center [166, 179] width 211 height 28
type input "K"
click at [62, 23] on circle "button" at bounding box center [60, 17] width 13 height 13
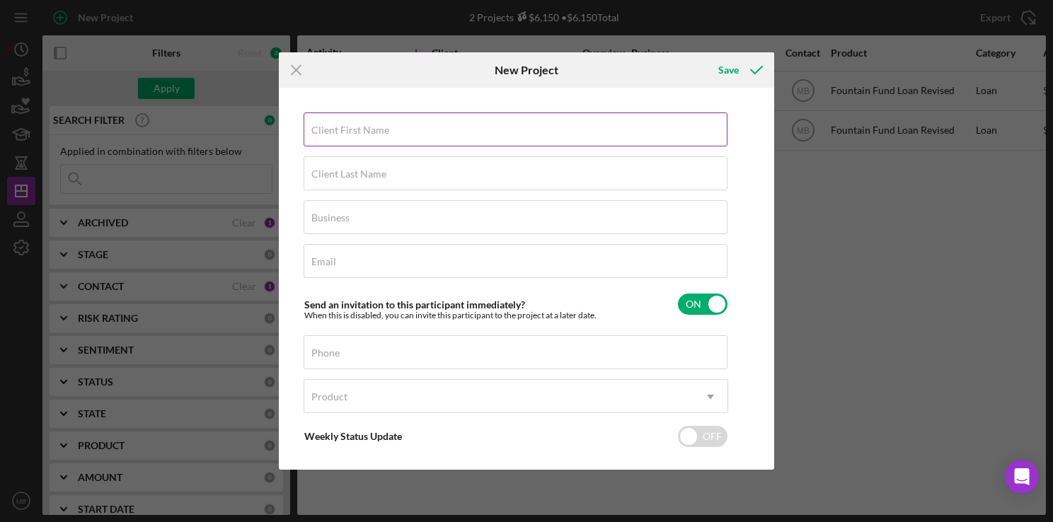
click at [607, 133] on div "Client First Name Required" at bounding box center [516, 130] width 425 height 35
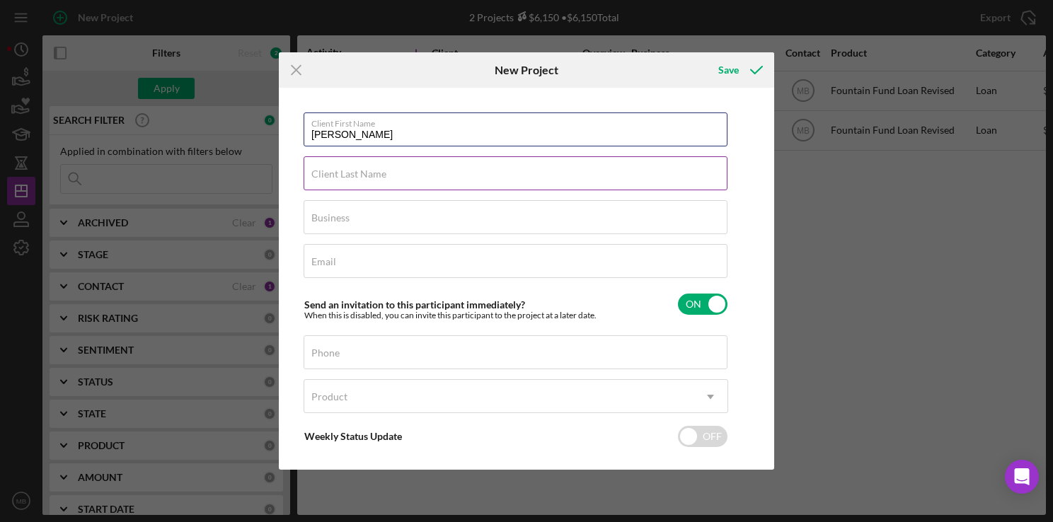
type input "Bruce"
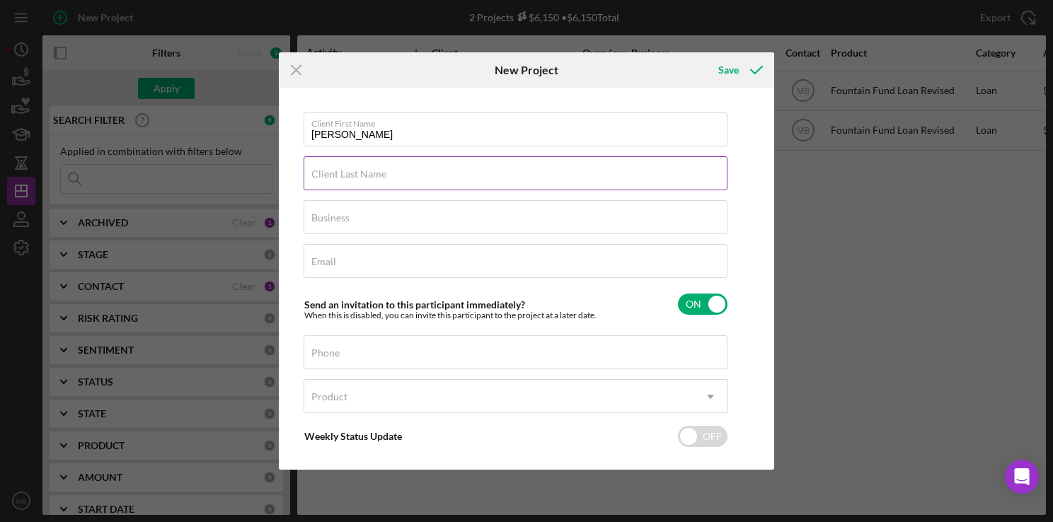
click at [609, 183] on input "Client Last Name" at bounding box center [516, 173] width 424 height 34
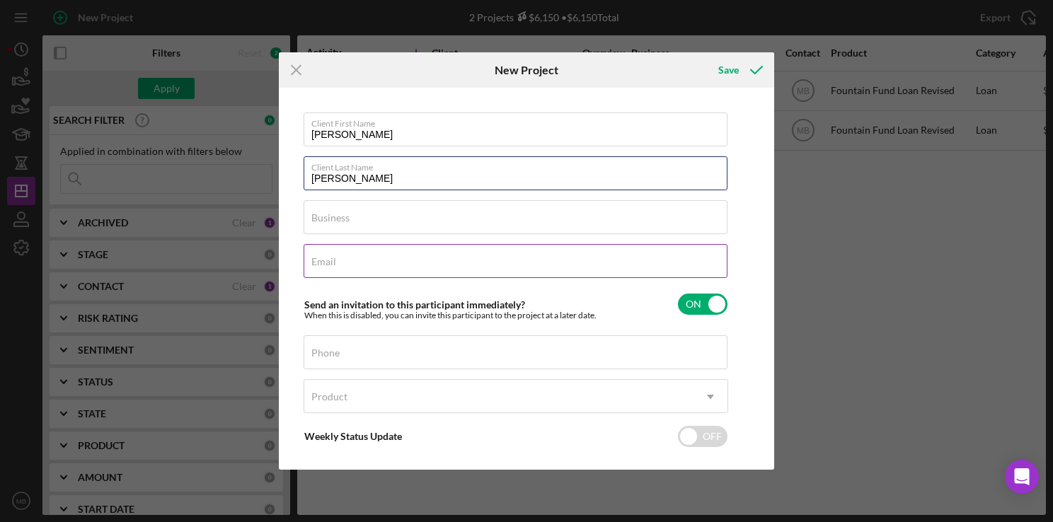
type input "Jackson"
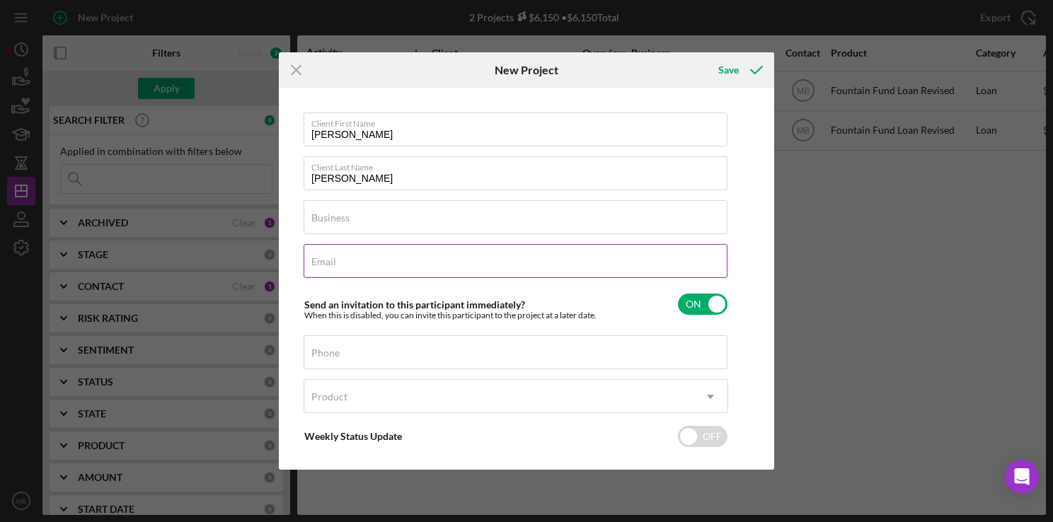
click at [643, 266] on div "Email Required" at bounding box center [516, 261] width 425 height 35
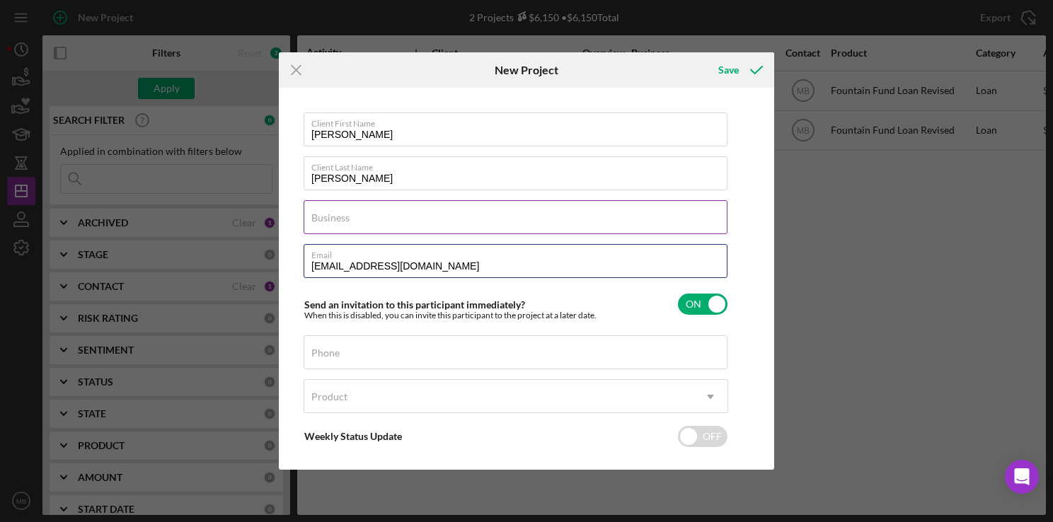
type input "bjsojournerforchrist@gmail.com"
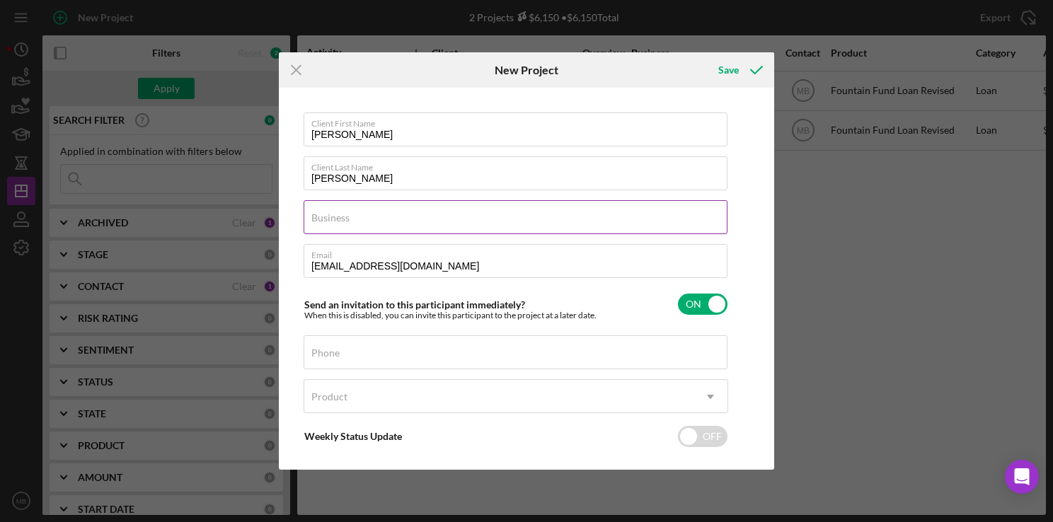
click at [608, 226] on input "Business" at bounding box center [516, 217] width 424 height 34
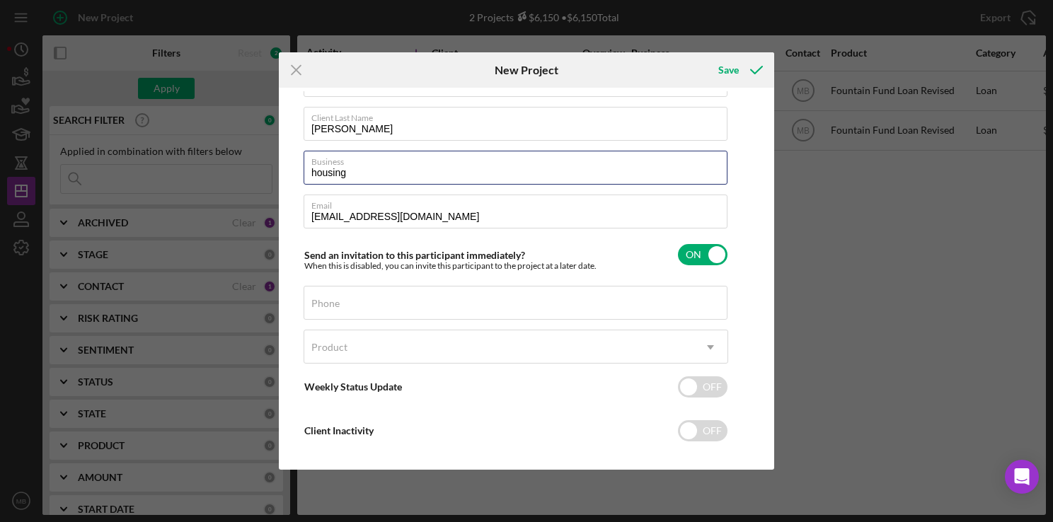
scroll to position [63, 0]
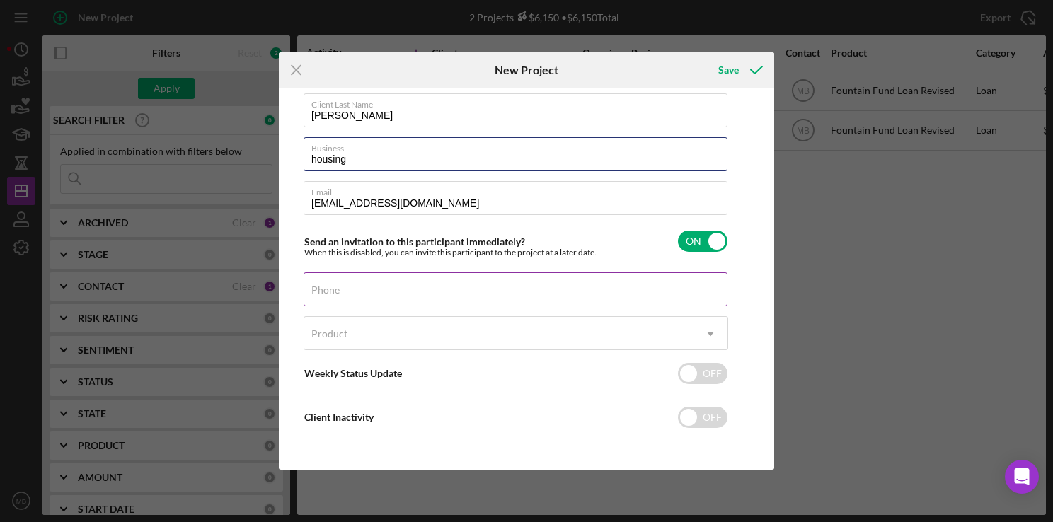
type input "housing"
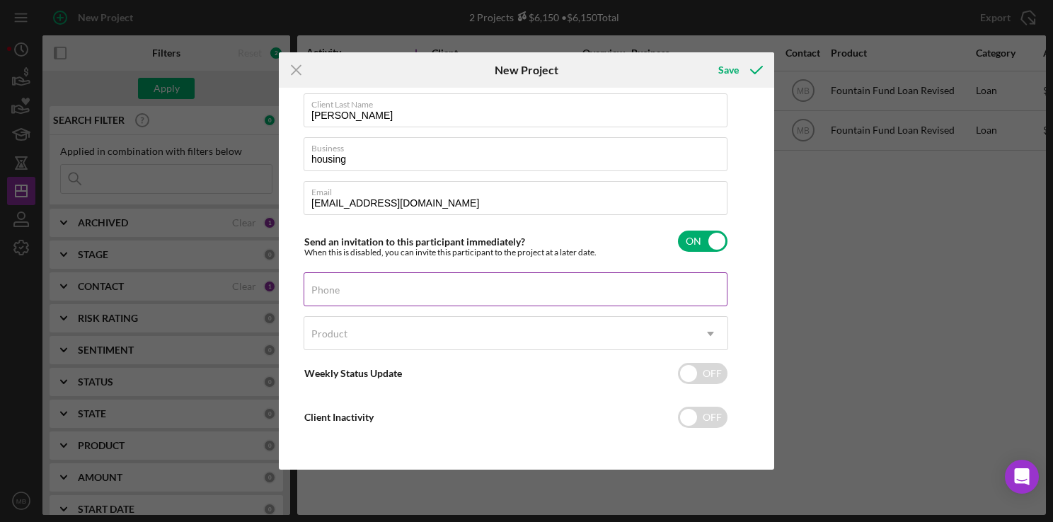
click at [620, 295] on input "Phone" at bounding box center [516, 289] width 424 height 34
type input "(267) 564-0070"
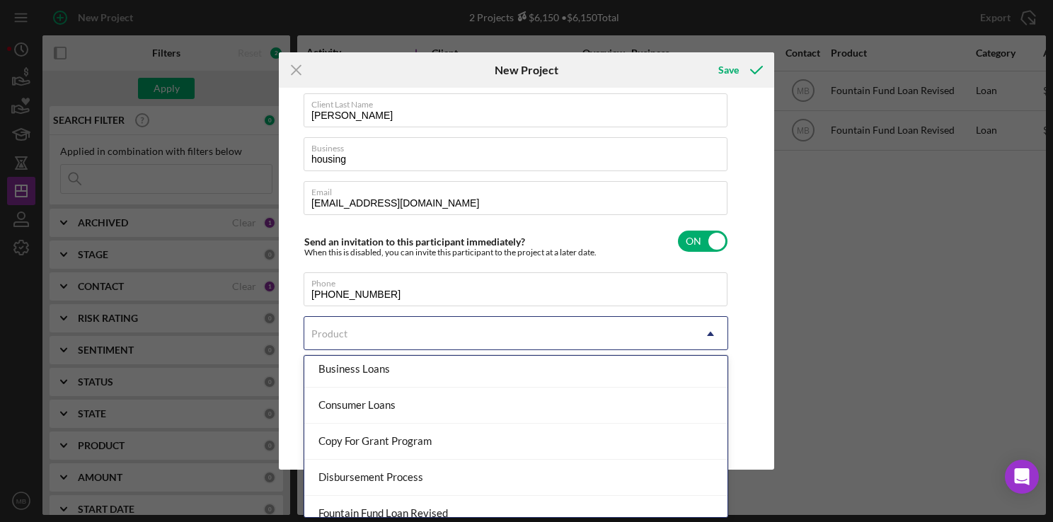
scroll to position [125, 0]
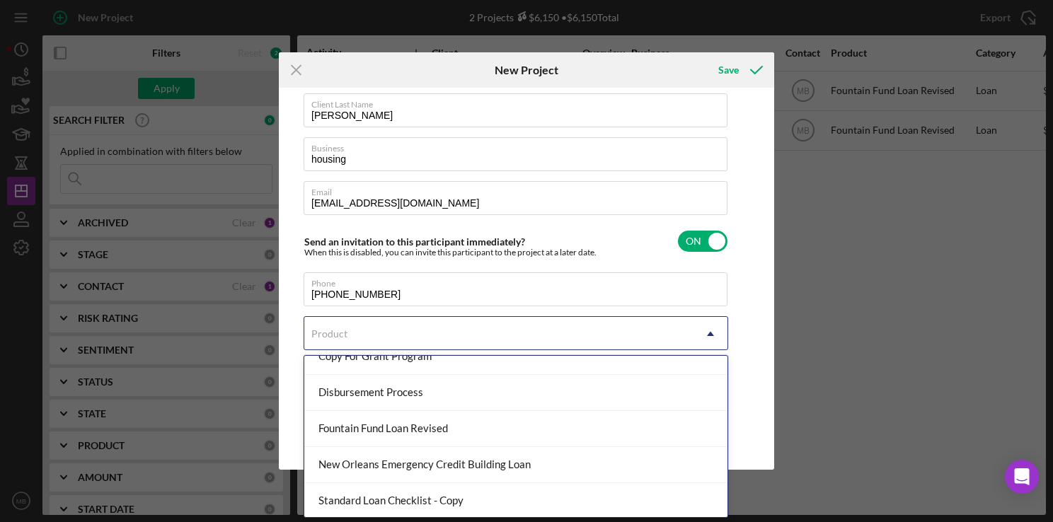
click at [522, 426] on div "Fountain Fund Loan Revised" at bounding box center [515, 429] width 423 height 36
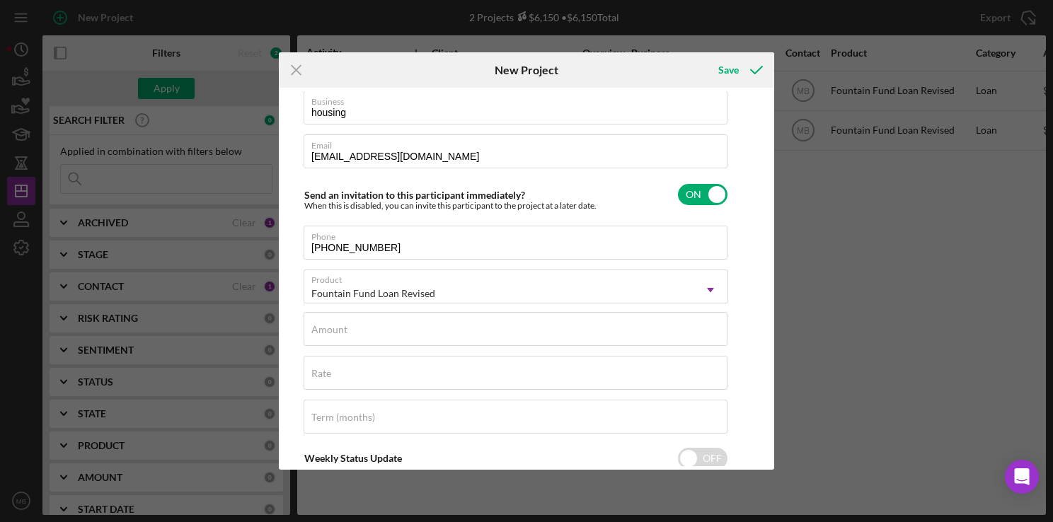
scroll to position [132, 0]
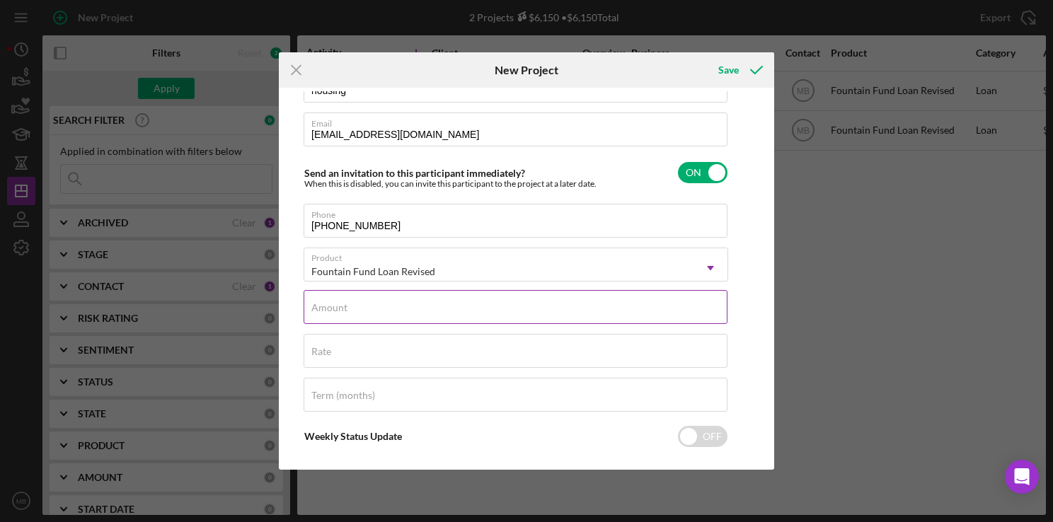
click at [527, 314] on input "Amount" at bounding box center [516, 307] width 424 height 34
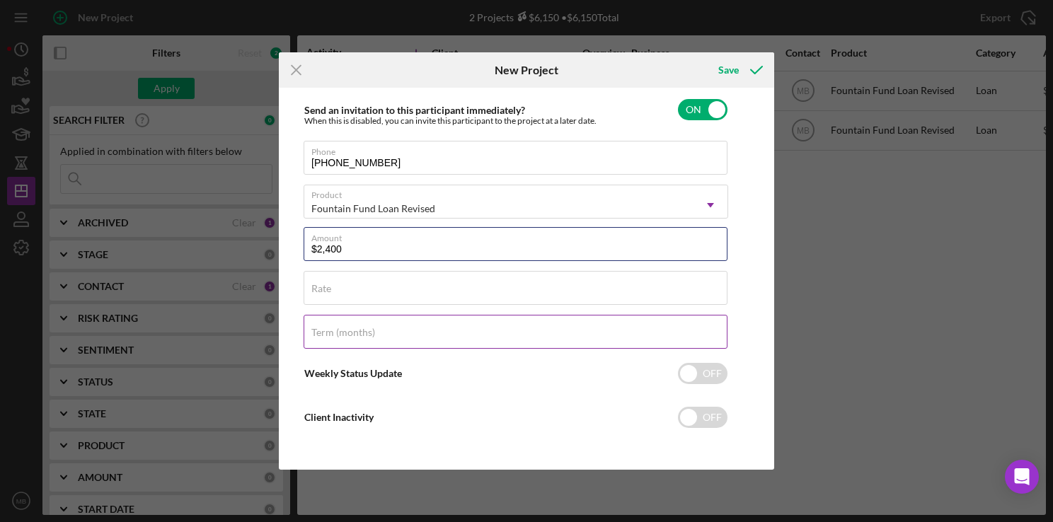
type input "$2,400"
click at [553, 337] on div "Term (months)" at bounding box center [516, 332] width 425 height 35
type input "12"
click at [739, 67] on icon "submit" at bounding box center [756, 69] width 35 height 35
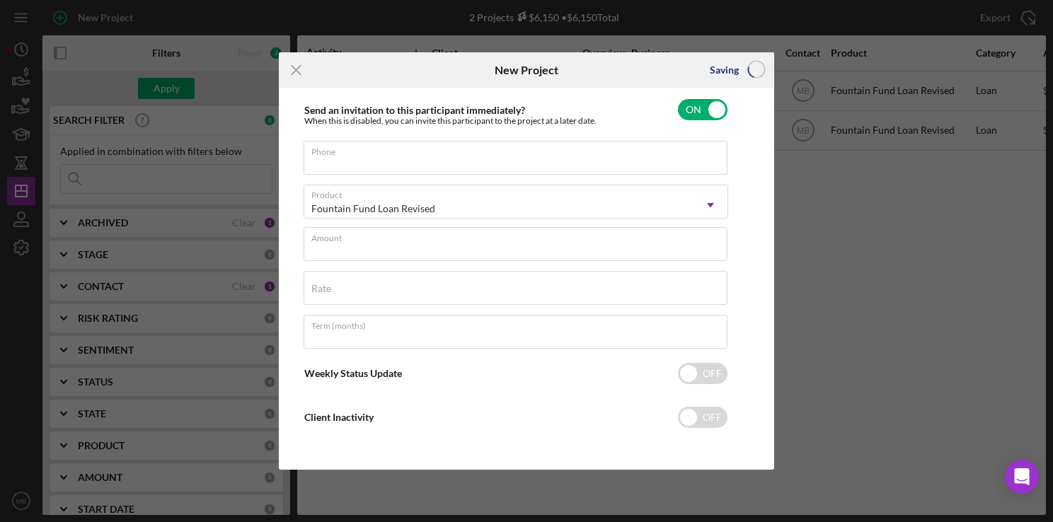
scroll to position [63, 0]
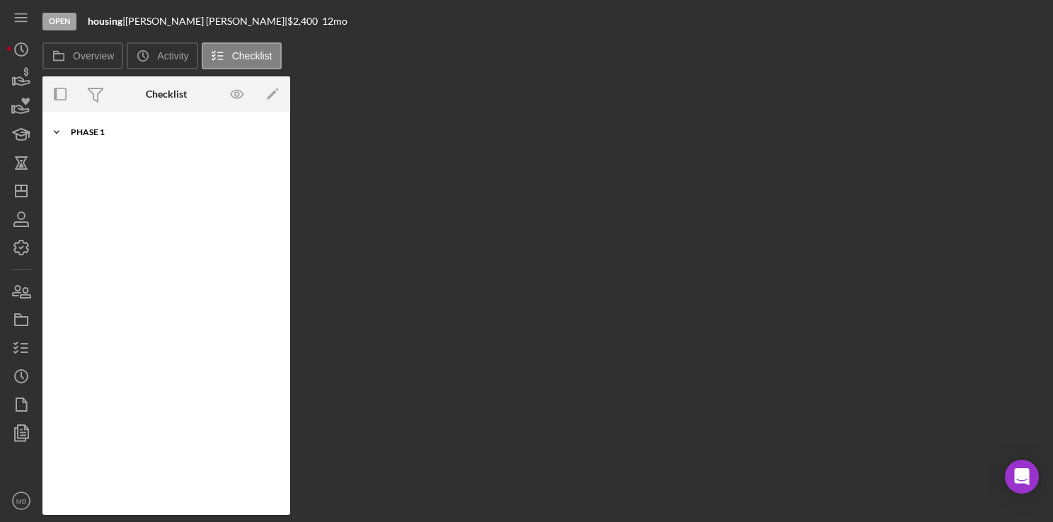
click at [147, 141] on div "Icon/Expander Phase 1 0 / 10" at bounding box center [166, 132] width 248 height 28
click at [56, 134] on icon "Icon/Expander" at bounding box center [56, 132] width 28 height 28
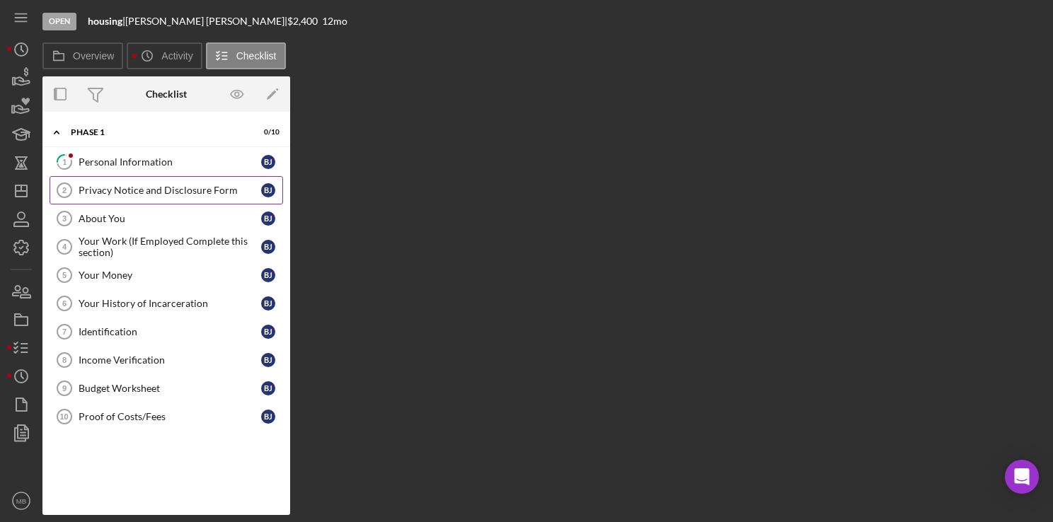
click at [184, 190] on div "Privacy Notice and Disclosure Form" at bounding box center [170, 190] width 183 height 11
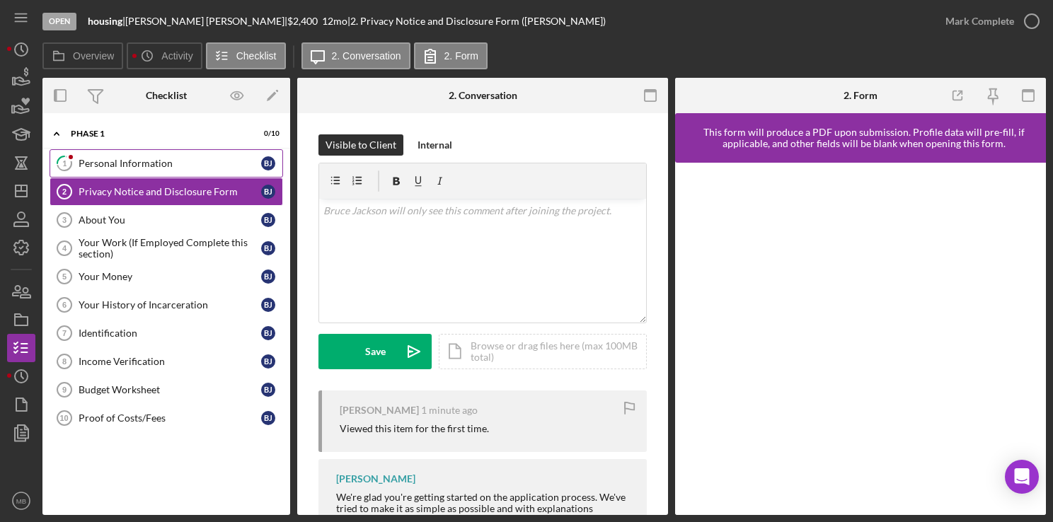
click at [189, 163] on div "Personal Information" at bounding box center [170, 163] width 183 height 11
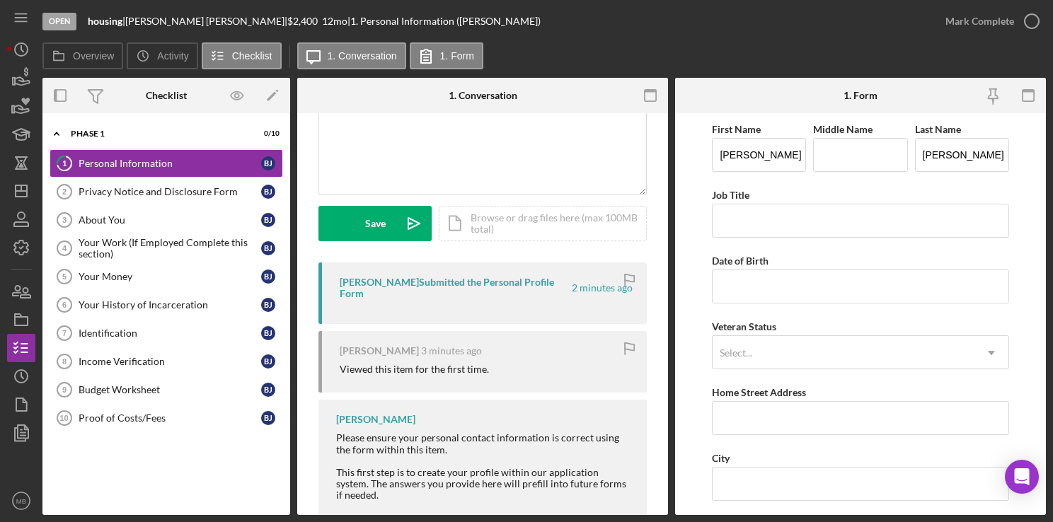
scroll to position [147, 0]
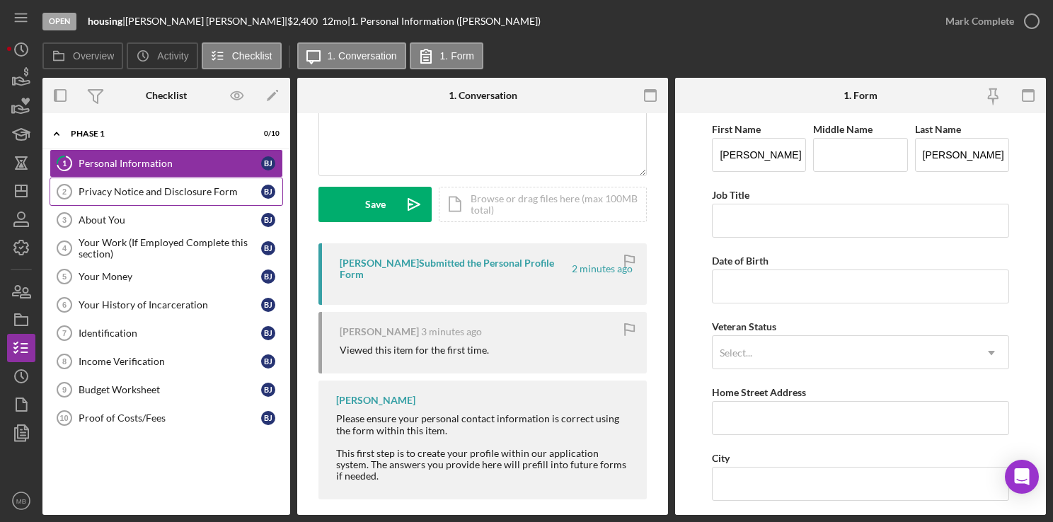
click at [187, 196] on div "Privacy Notice and Disclosure Form" at bounding box center [170, 191] width 183 height 11
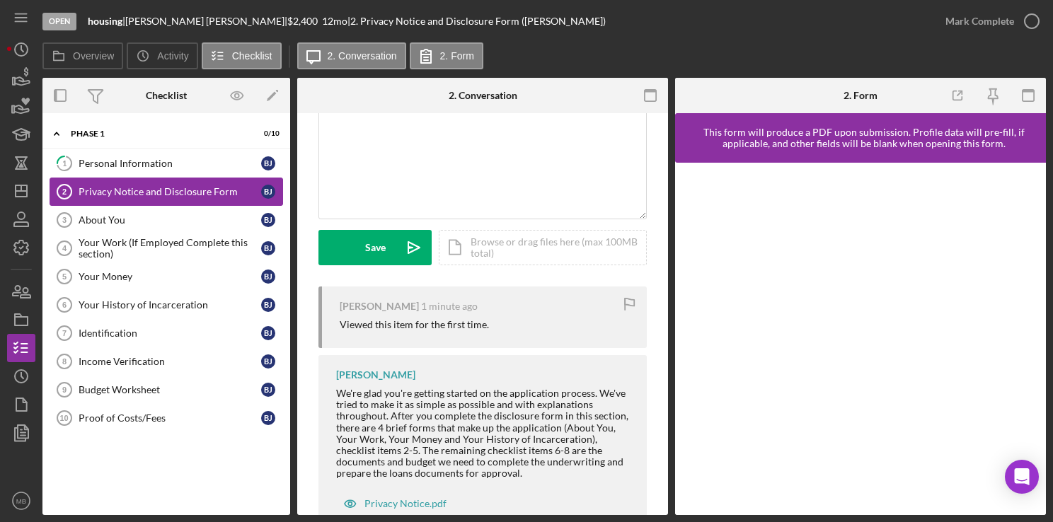
scroll to position [148, 0]
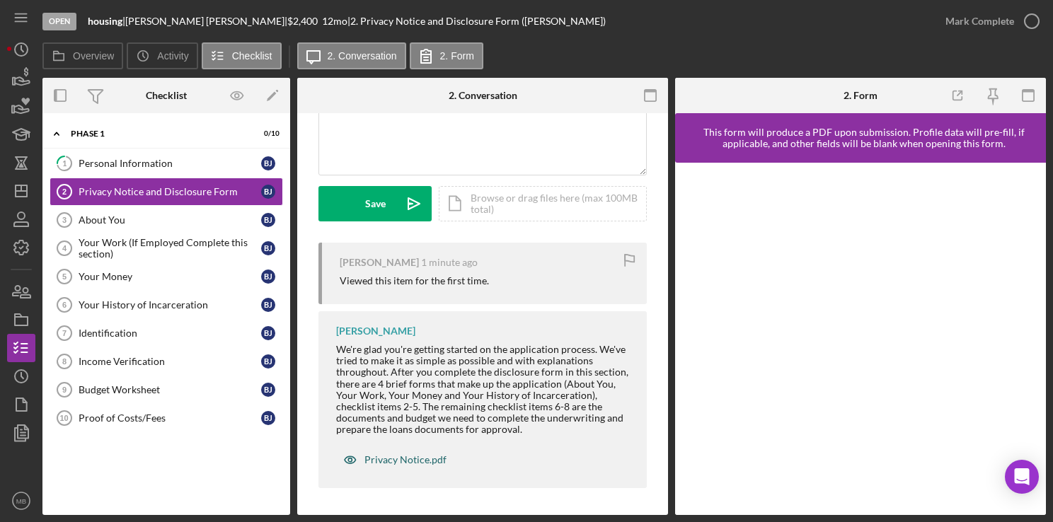
click at [425, 463] on div "Privacy Notice.pdf" at bounding box center [405, 459] width 82 height 11
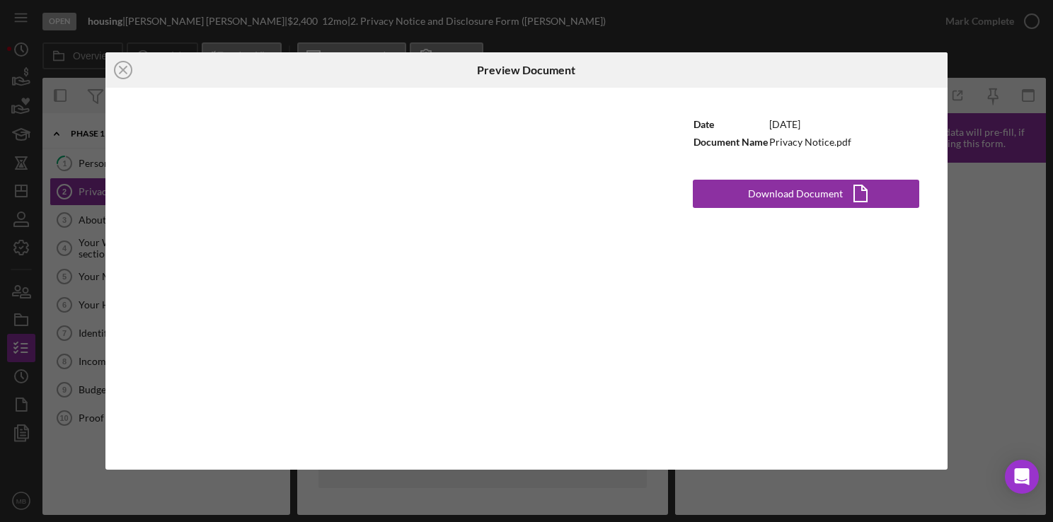
click at [999, 84] on div "Icon/Close Preview Document Date 11/22/2021 Document Name Privacy Notice.pdf Do…" at bounding box center [526, 261] width 1053 height 522
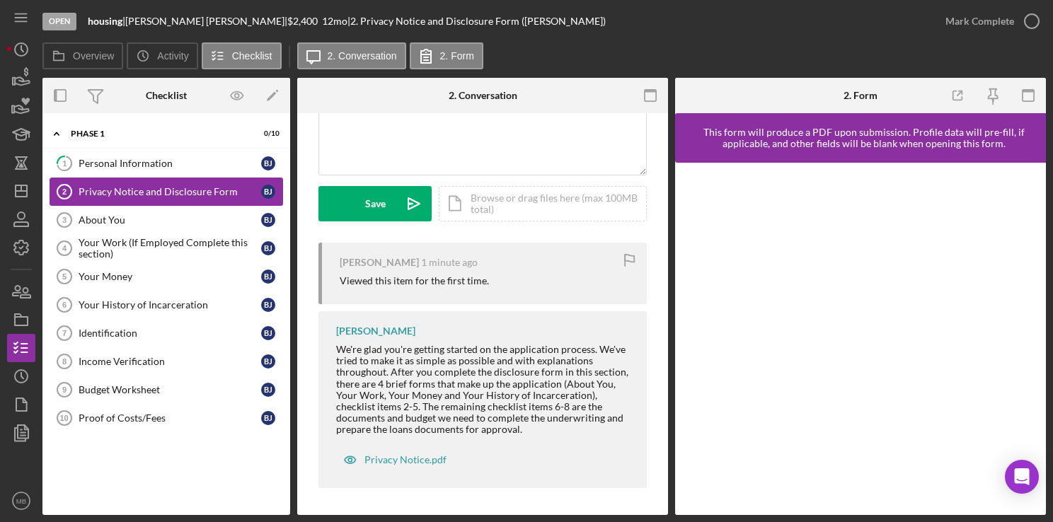
click at [134, 191] on div "Privacy Notice and Disclosure Form" at bounding box center [170, 191] width 183 height 11
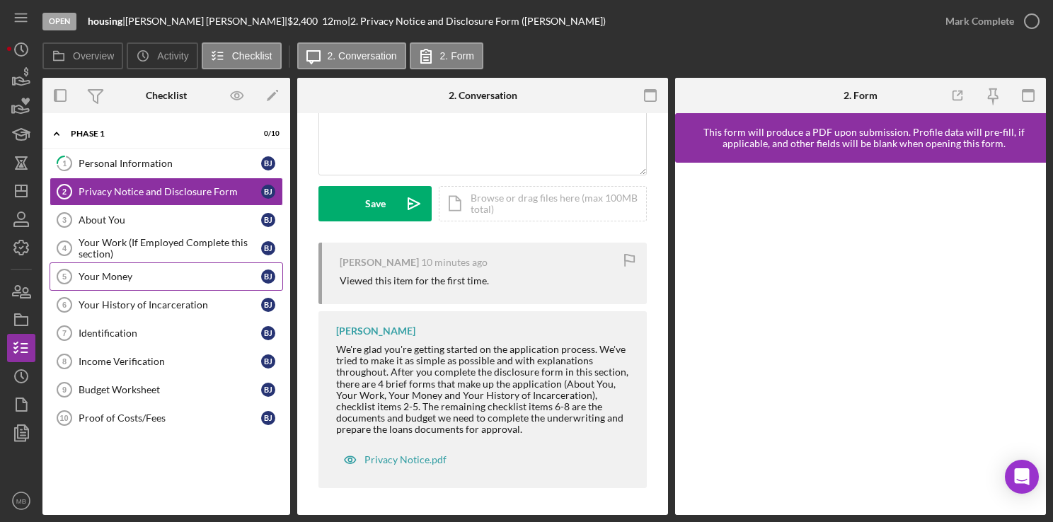
click at [161, 275] on div "Your Money" at bounding box center [170, 276] width 183 height 11
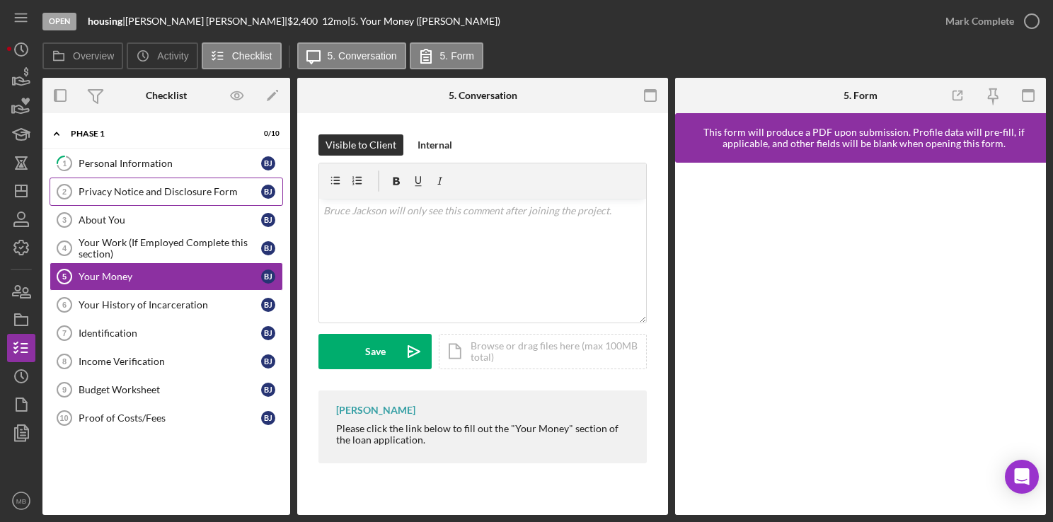
click at [151, 191] on div "Privacy Notice and Disclosure Form" at bounding box center [170, 191] width 183 height 11
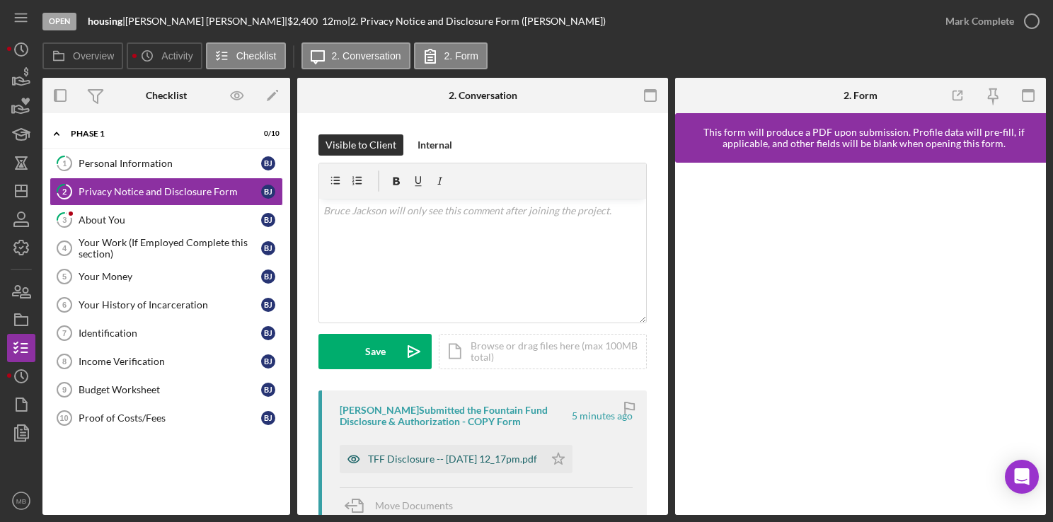
click at [425, 457] on div "TFF Disclosure -- 2025-09-09 12_17pm.pdf" at bounding box center [452, 459] width 169 height 11
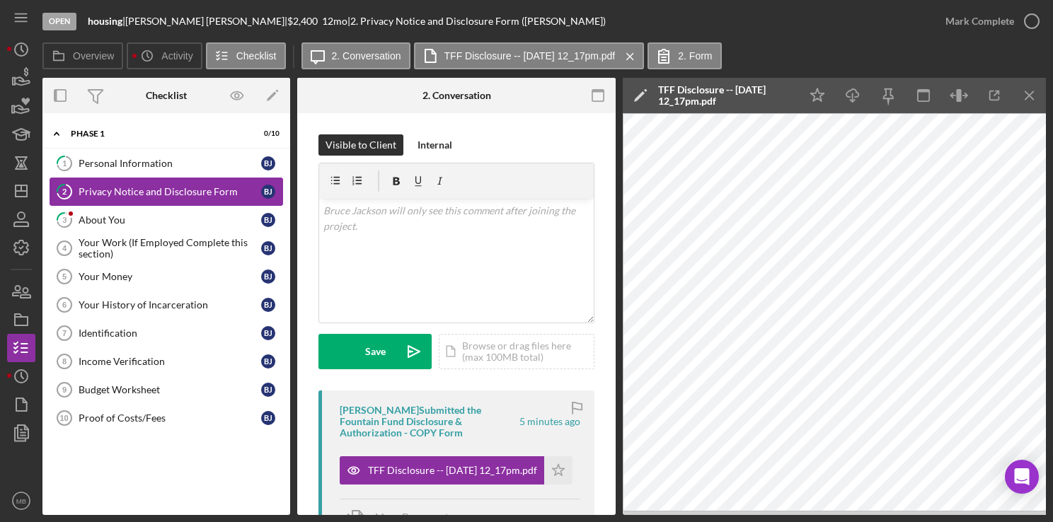
click at [215, 190] on div "Privacy Notice and Disclosure Form" at bounding box center [170, 191] width 183 height 11
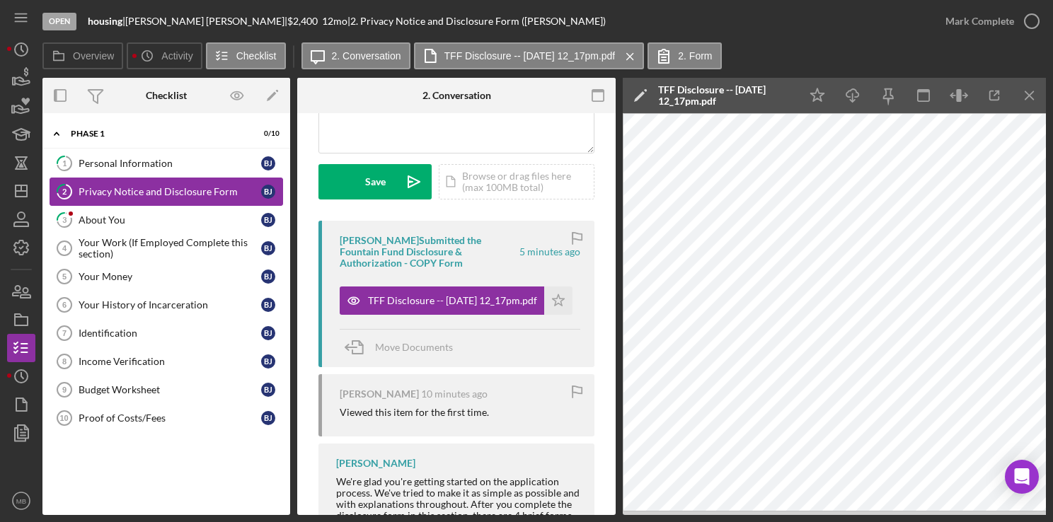
scroll to position [168, 0]
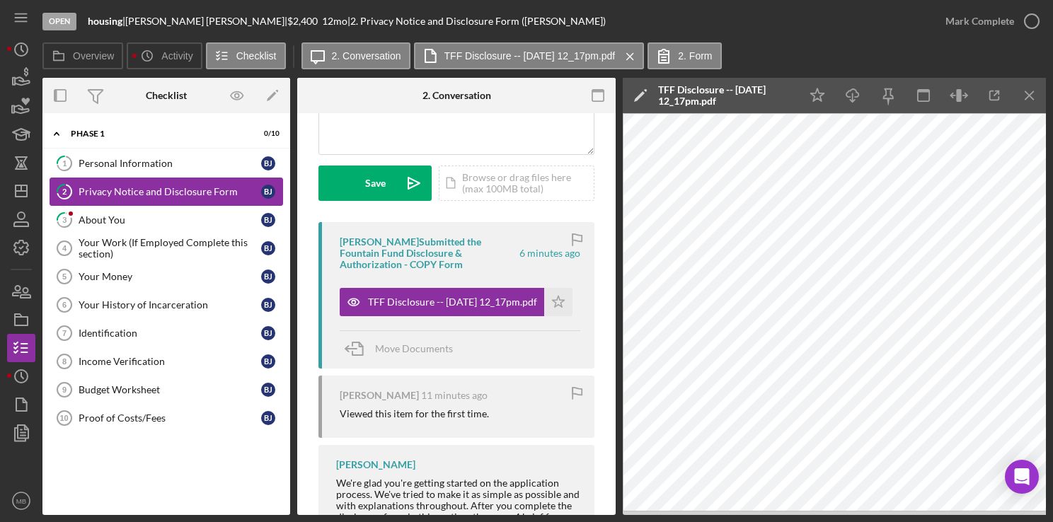
click at [239, 197] on link "2 Privacy Notice and Disclosure Form B J" at bounding box center [167, 192] width 234 height 28
click at [144, 245] on div "Your Work (If Employed Complete this section)" at bounding box center [170, 248] width 183 height 23
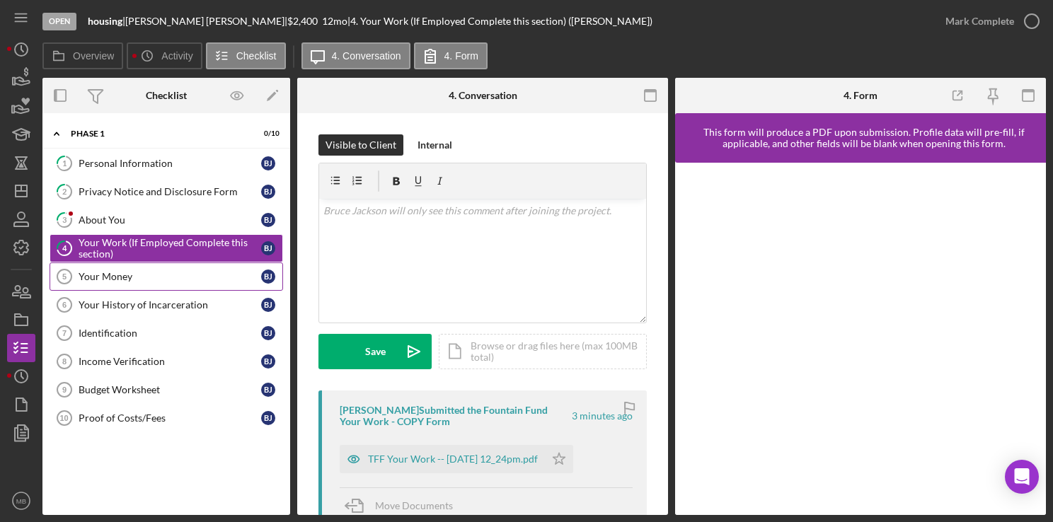
click at [159, 272] on div "Your Money" at bounding box center [170, 276] width 183 height 11
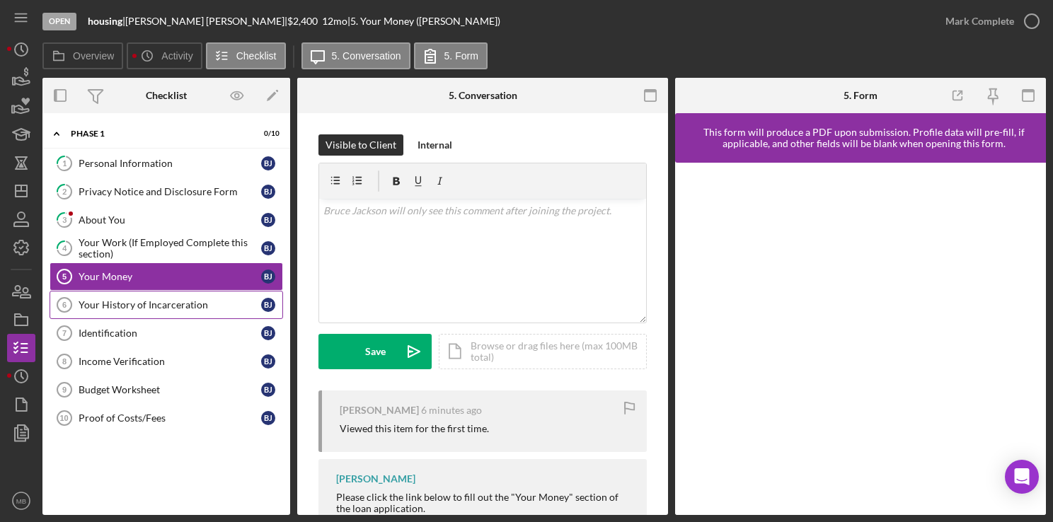
click at [178, 299] on div "Your History of Incarceration" at bounding box center [170, 304] width 183 height 11
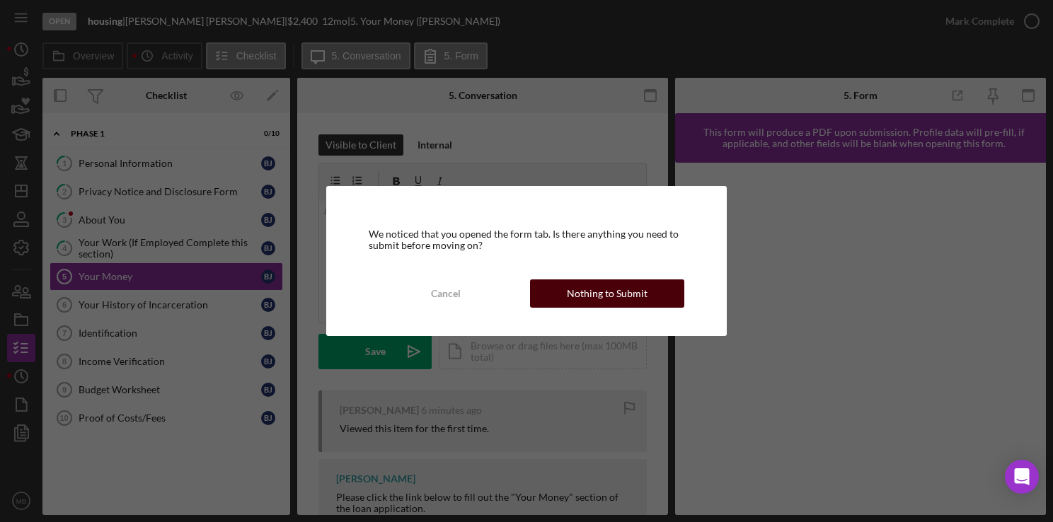
click at [597, 297] on div "Nothing to Submit" at bounding box center [607, 294] width 81 height 28
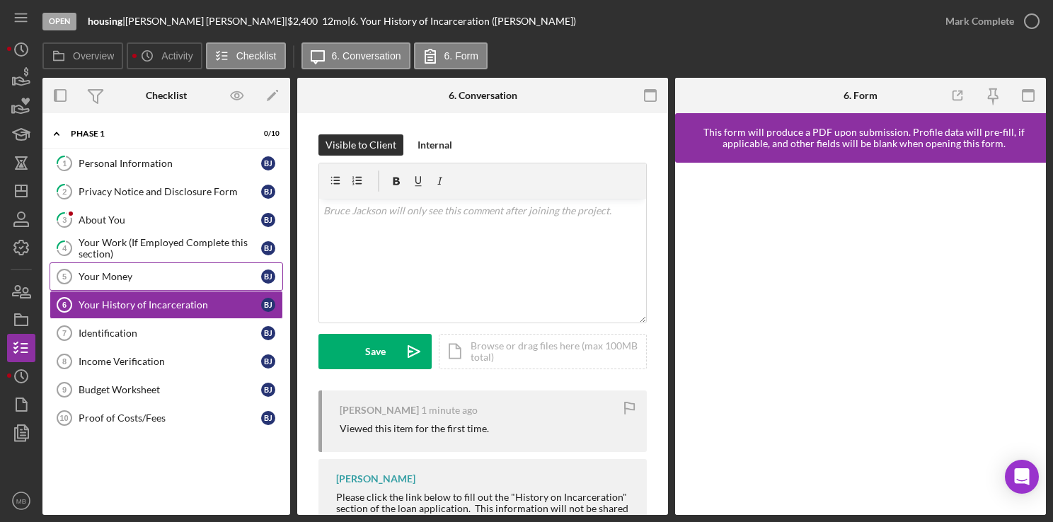
click at [195, 268] on link "Your Money 5 Your Money B J" at bounding box center [167, 277] width 234 height 28
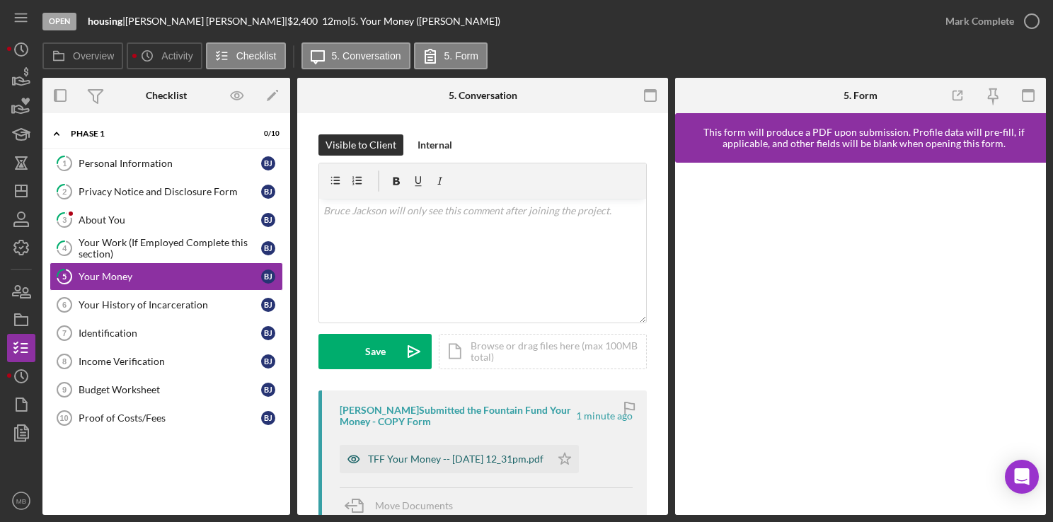
click at [443, 459] on div "TFF Your Money -- 2025-09-09 12_31pm.pdf" at bounding box center [456, 459] width 176 height 11
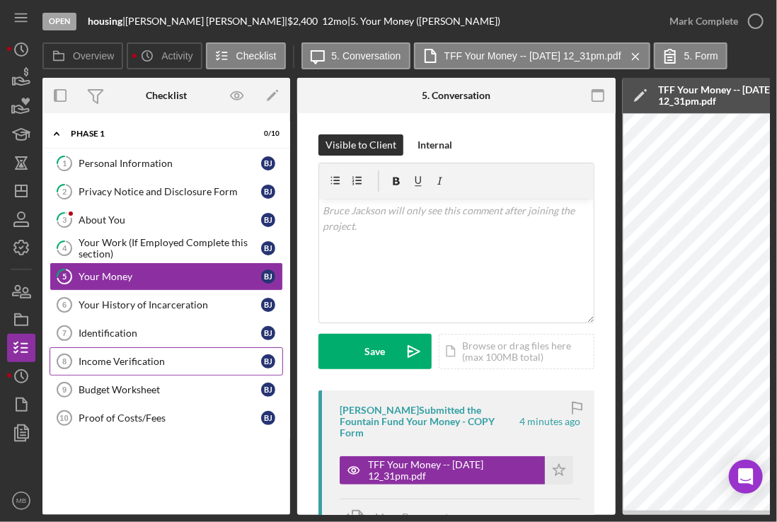
click at [132, 356] on div "Income Verification" at bounding box center [170, 361] width 183 height 11
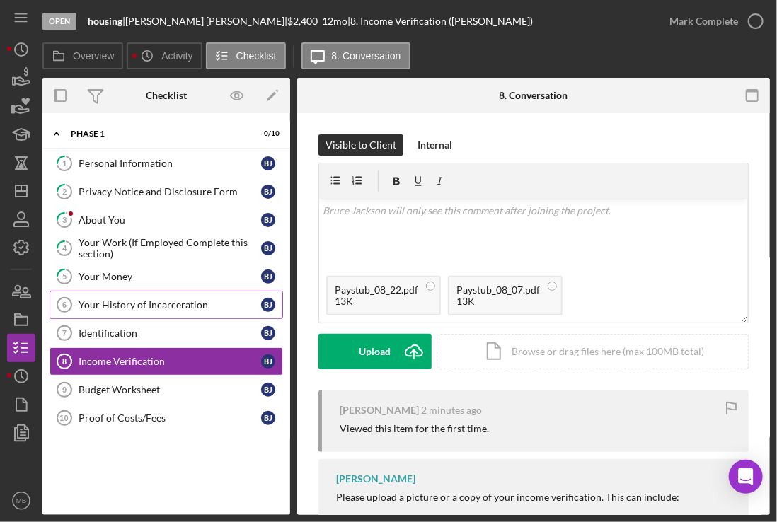
click at [178, 310] on link "Your History of Incarceration 6 Your History of Incarceration B J" at bounding box center [167, 305] width 234 height 28
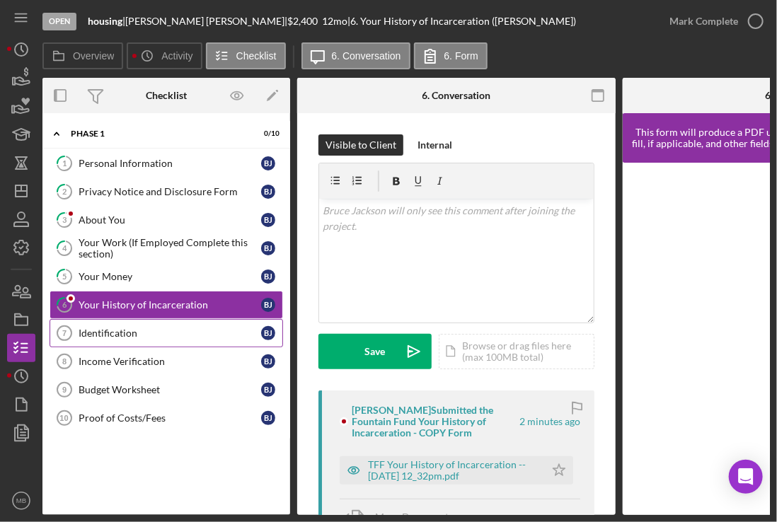
click at [169, 330] on div "Identification" at bounding box center [170, 333] width 183 height 11
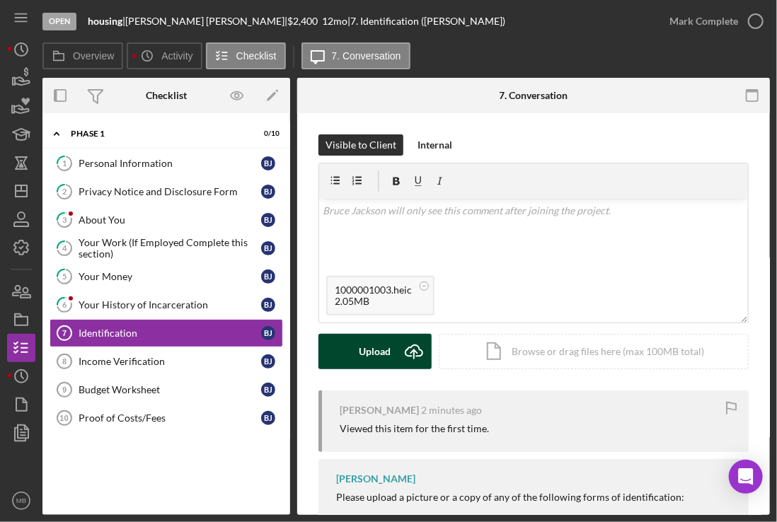
click at [374, 352] on div "Upload" at bounding box center [376, 351] width 32 height 35
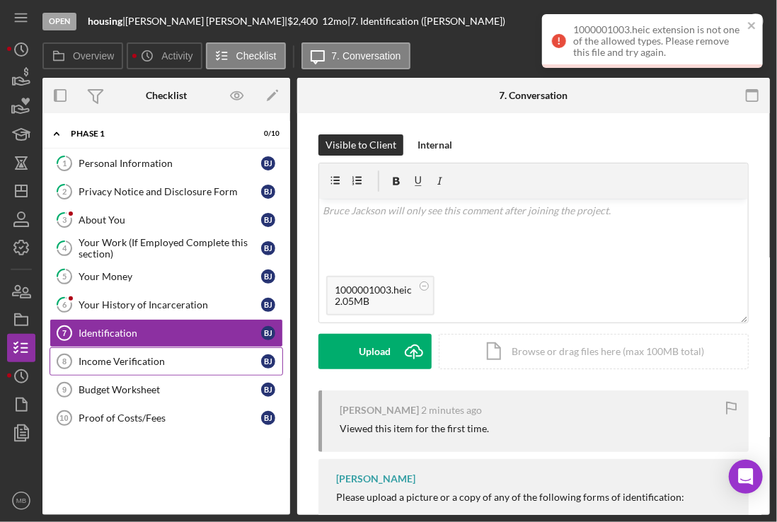
click at [137, 367] on link "Income Verification 8 Income Verification B J" at bounding box center [167, 362] width 234 height 28
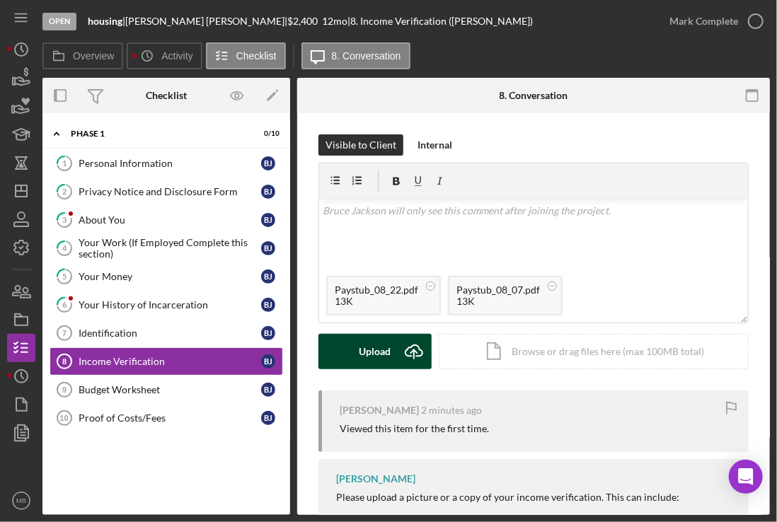
click at [411, 352] on icon "Icon/Upload" at bounding box center [413, 351] width 35 height 35
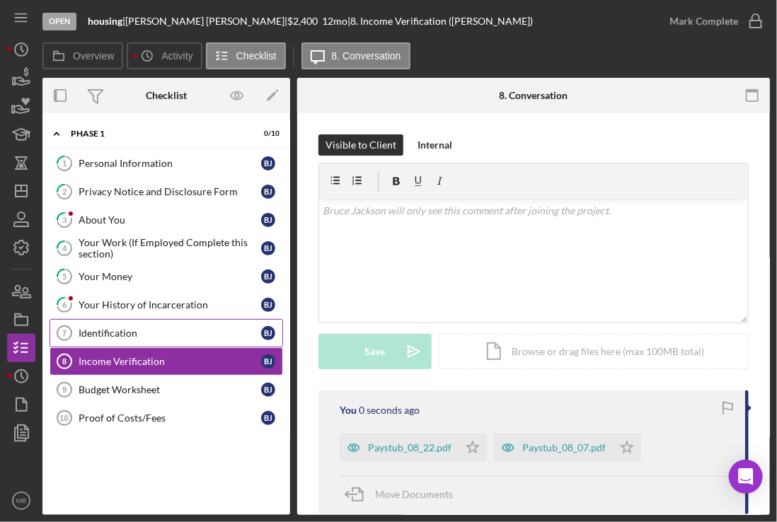
click at [168, 322] on link "Identification 7 Identification B J" at bounding box center [167, 333] width 234 height 28
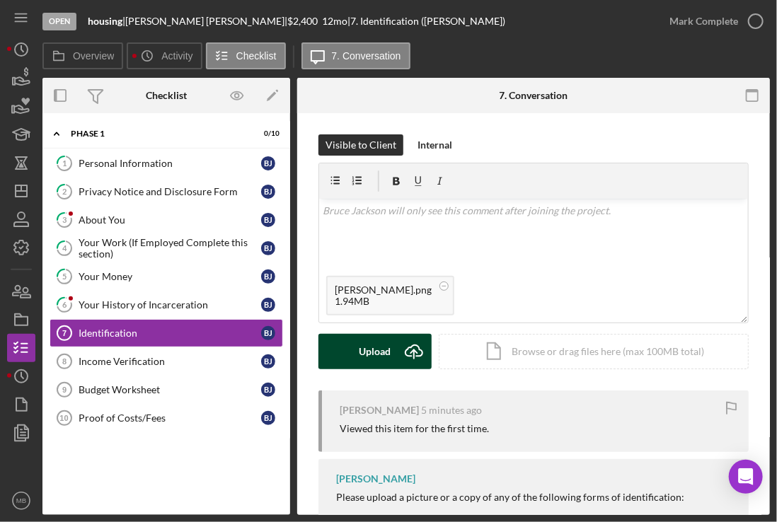
click at [387, 360] on div "Upload" at bounding box center [376, 351] width 32 height 35
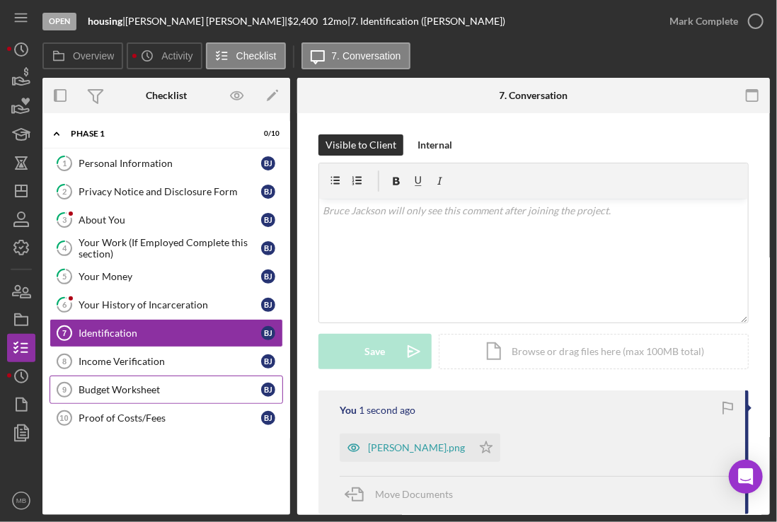
click at [110, 389] on div "Budget Worksheet" at bounding box center [170, 389] width 183 height 11
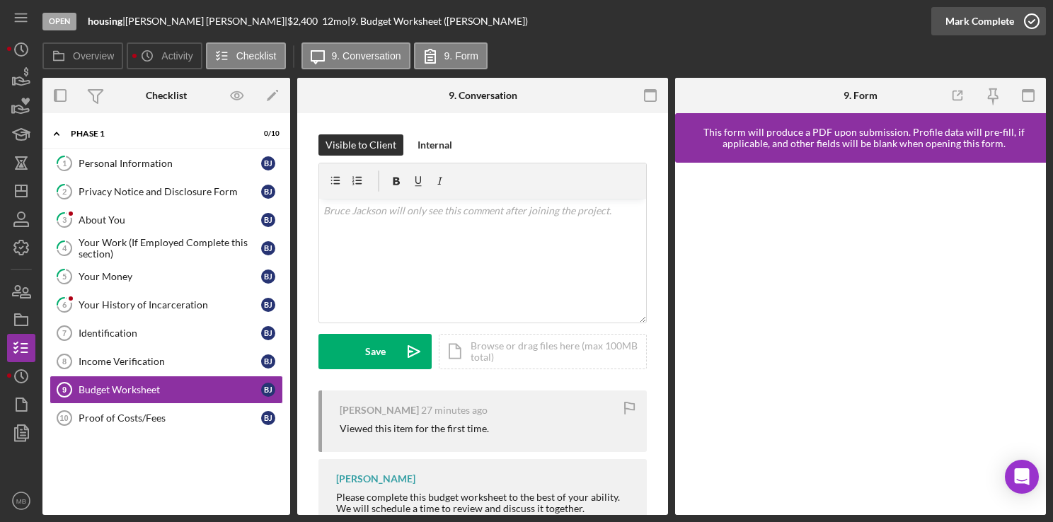
click at [1038, 21] on icon "button" at bounding box center [1031, 21] width 35 height 35
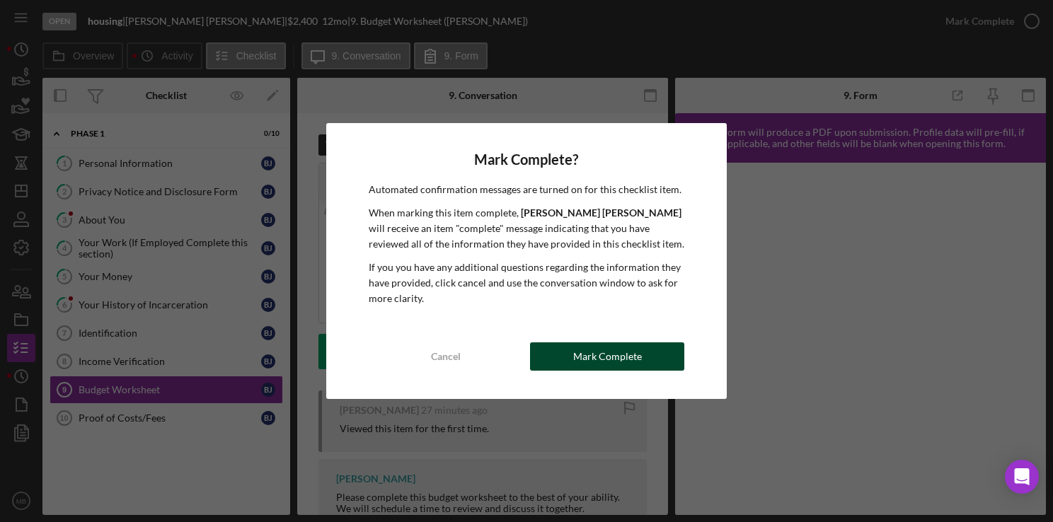
click at [617, 363] on div "Mark Complete" at bounding box center [607, 357] width 69 height 28
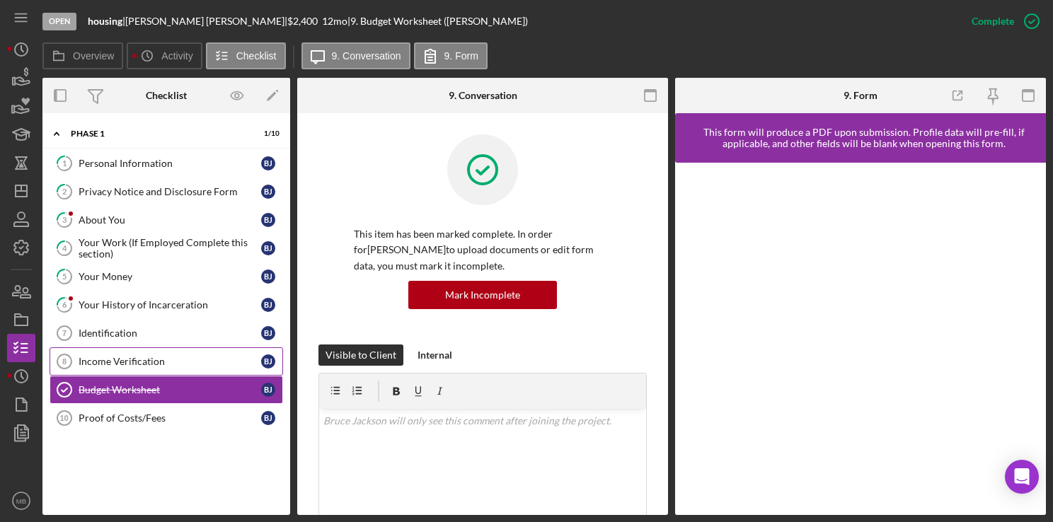
click at [108, 358] on div "Income Verification" at bounding box center [170, 361] width 183 height 11
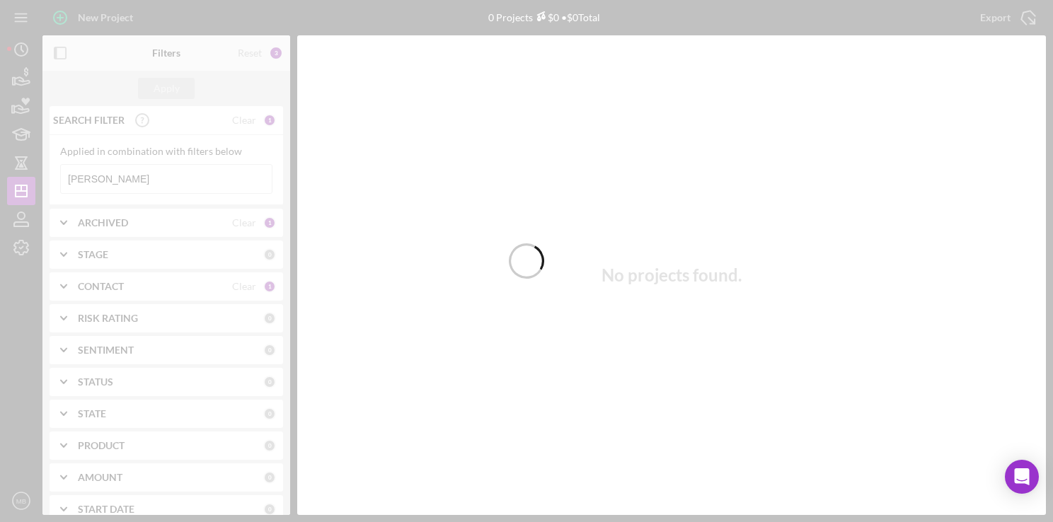
click at [193, 180] on div at bounding box center [526, 261] width 1053 height 522
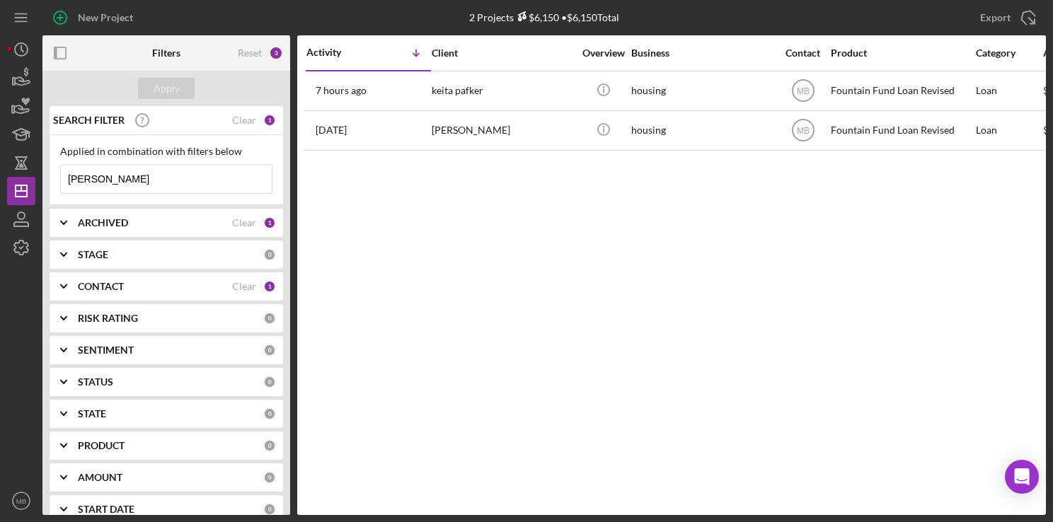
click at [193, 180] on input "[PERSON_NAME]" at bounding box center [166, 179] width 211 height 28
type input "K"
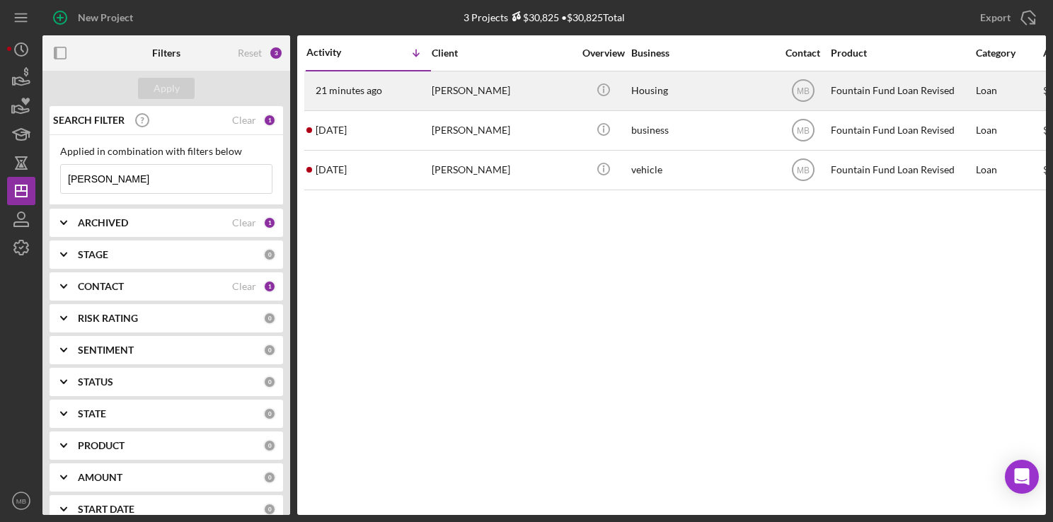
type input "[PERSON_NAME]"
click at [374, 92] on time "21 minutes ago" at bounding box center [349, 90] width 67 height 11
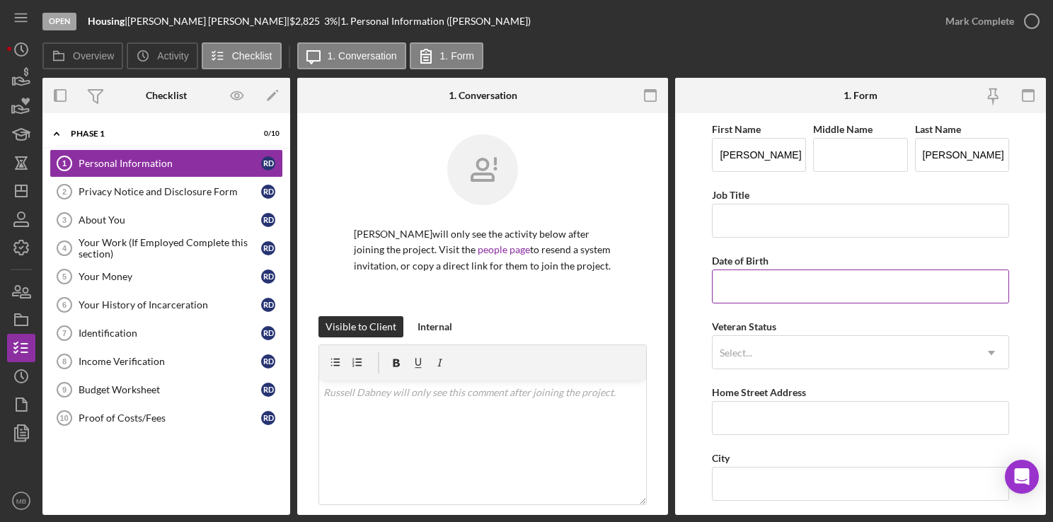
click at [859, 285] on input "Date of Birth" at bounding box center [860, 287] width 297 height 34
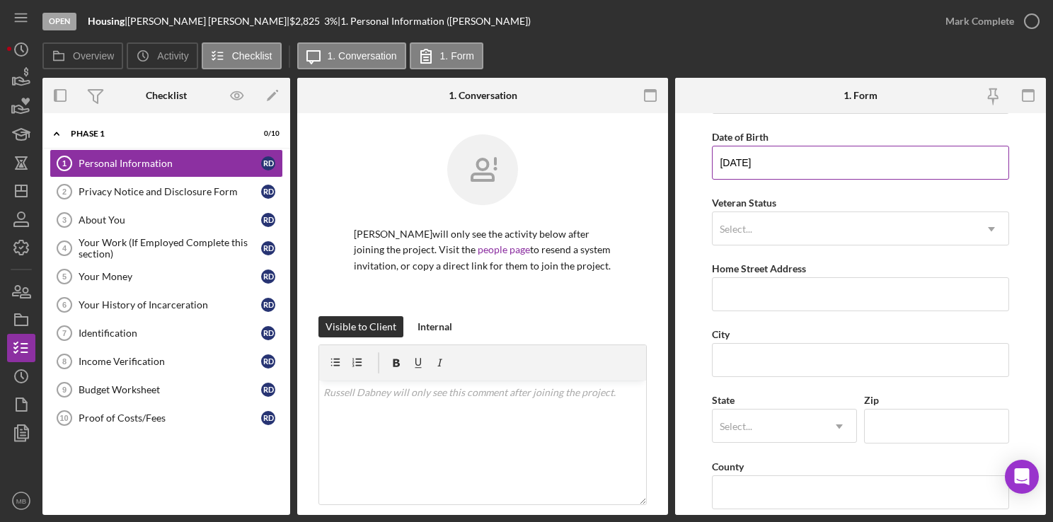
scroll to position [125, 0]
type input "[DATE]"
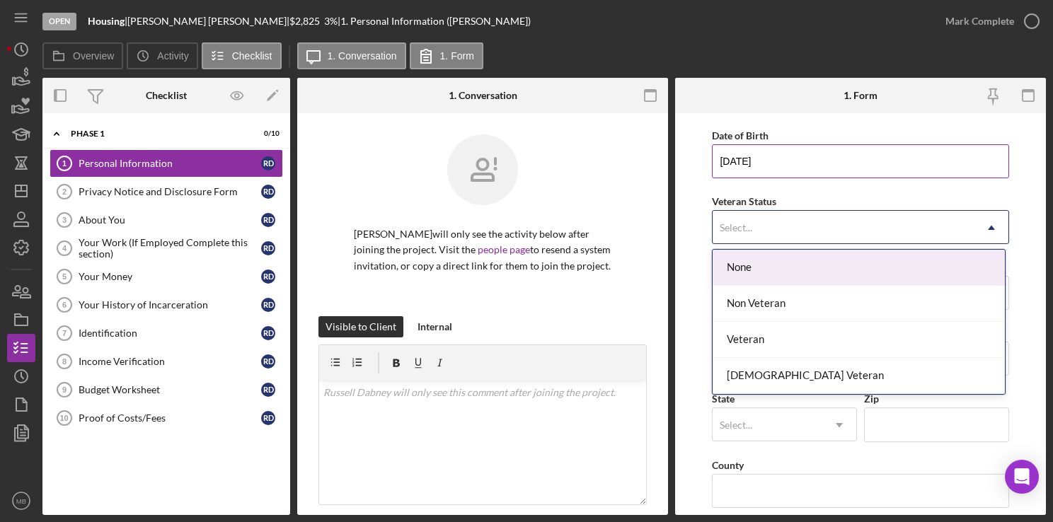
click at [806, 311] on div "Non Veteran" at bounding box center [859, 304] width 292 height 36
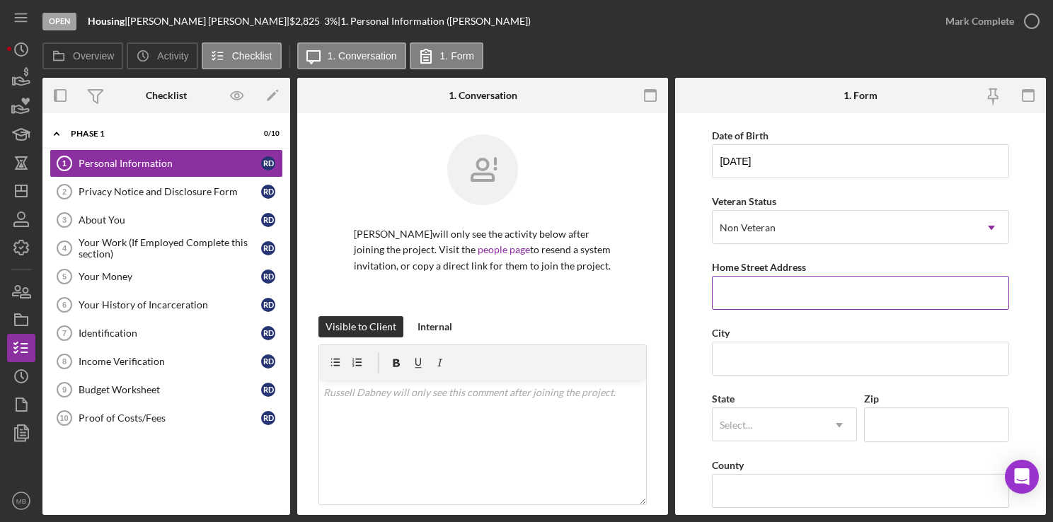
click at [810, 294] on input "Home Street Address" at bounding box center [860, 293] width 297 height 34
click at [735, 294] on input "502cantrell" at bounding box center [860, 293] width 297 height 34
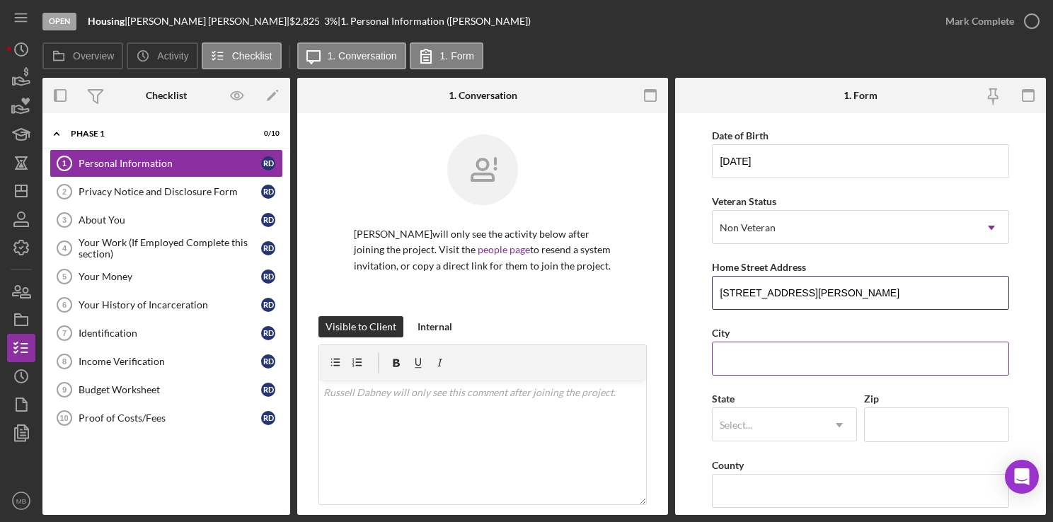
type input "[STREET_ADDRESS][PERSON_NAME]"
click at [801, 371] on input "City" at bounding box center [860, 359] width 297 height 34
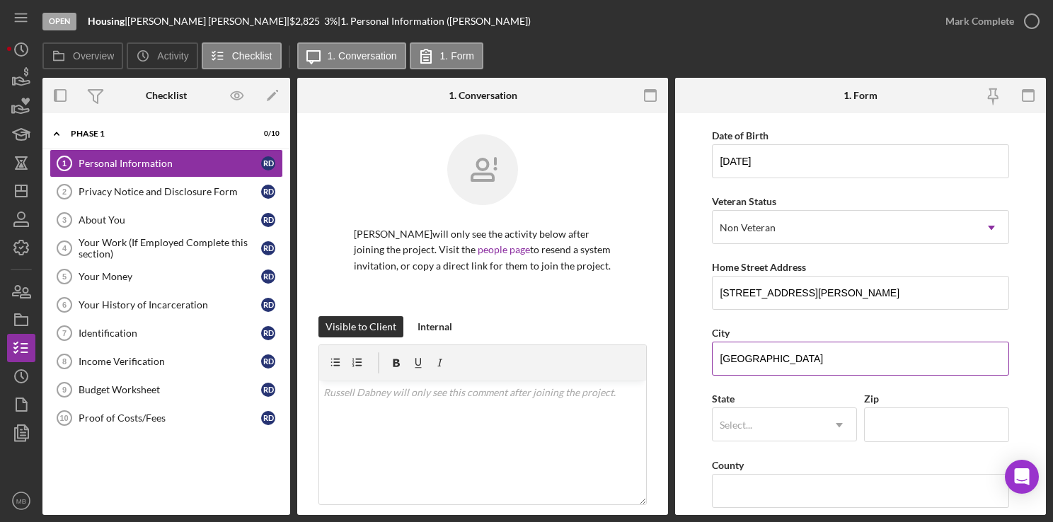
type input "[GEOGRAPHIC_DATA]"
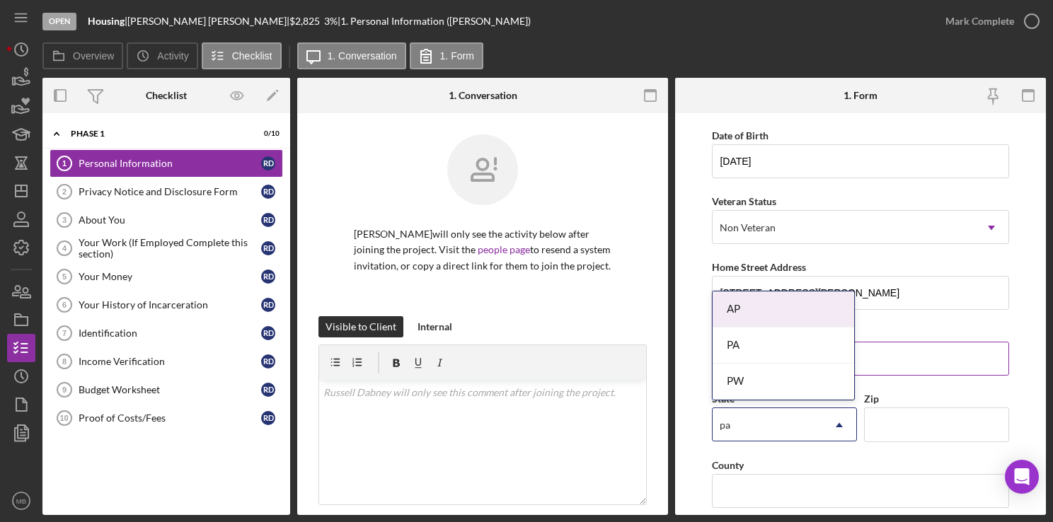
type input "pa"
click at [907, 425] on input "Zip" at bounding box center [936, 425] width 145 height 34
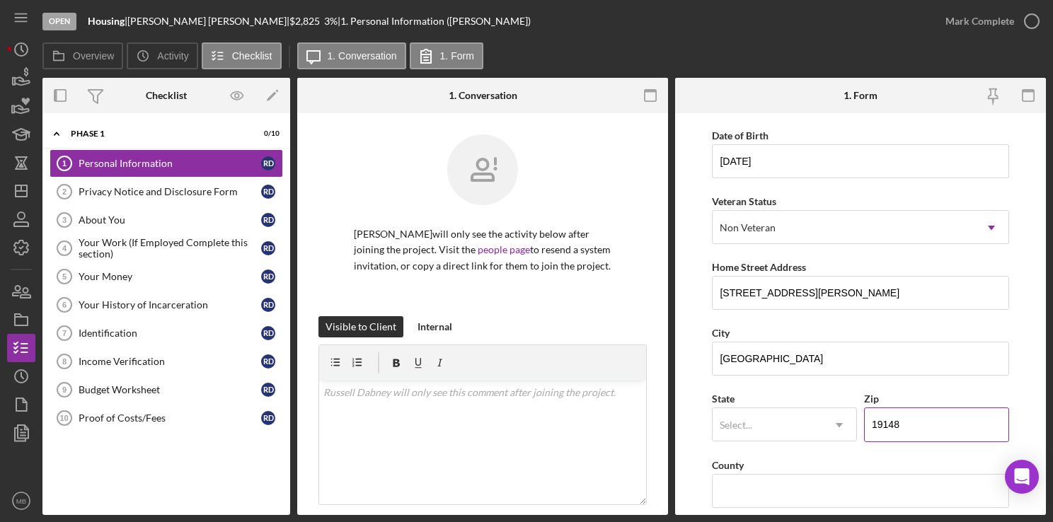
type input "19148"
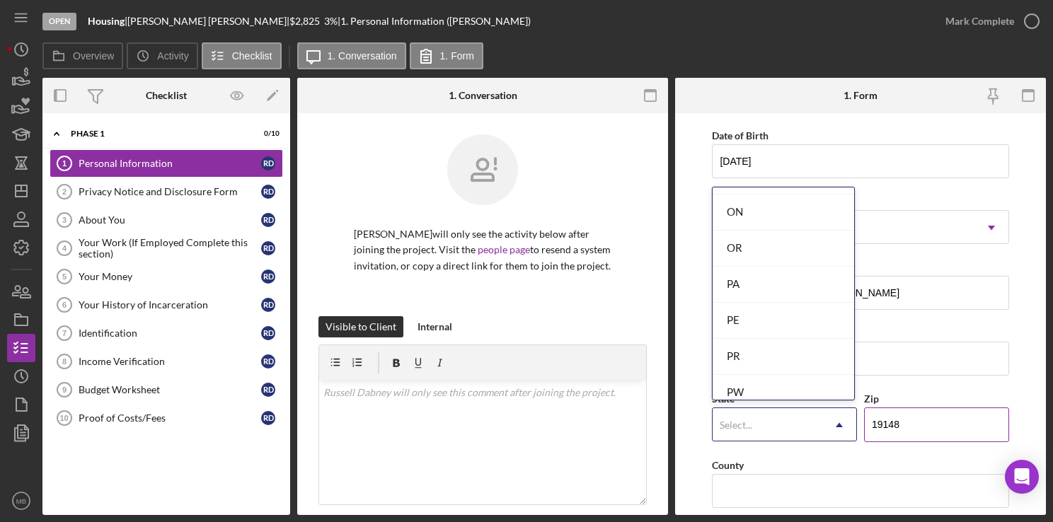
scroll to position [1941, 0]
click at [790, 289] on div "PA" at bounding box center [784, 286] width 142 height 36
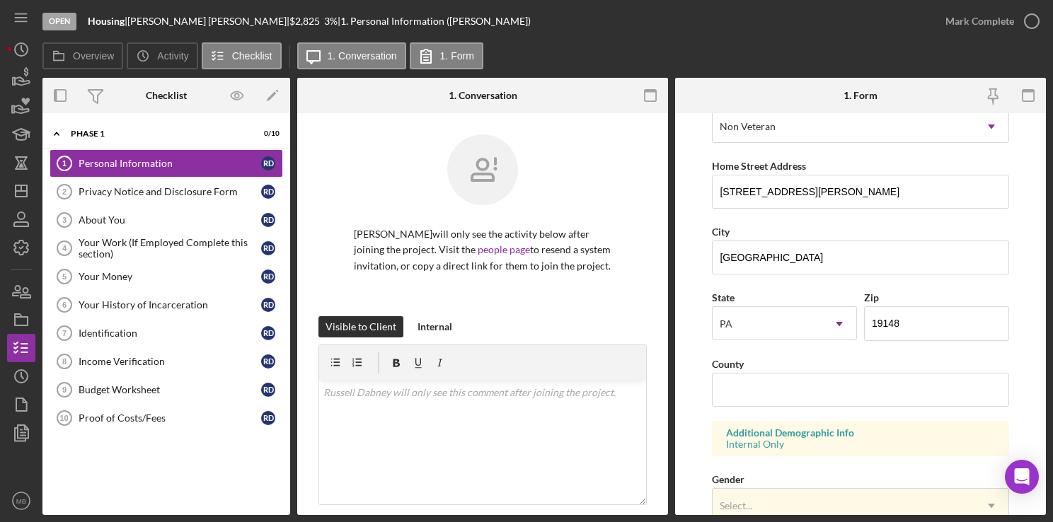
scroll to position [238, 0]
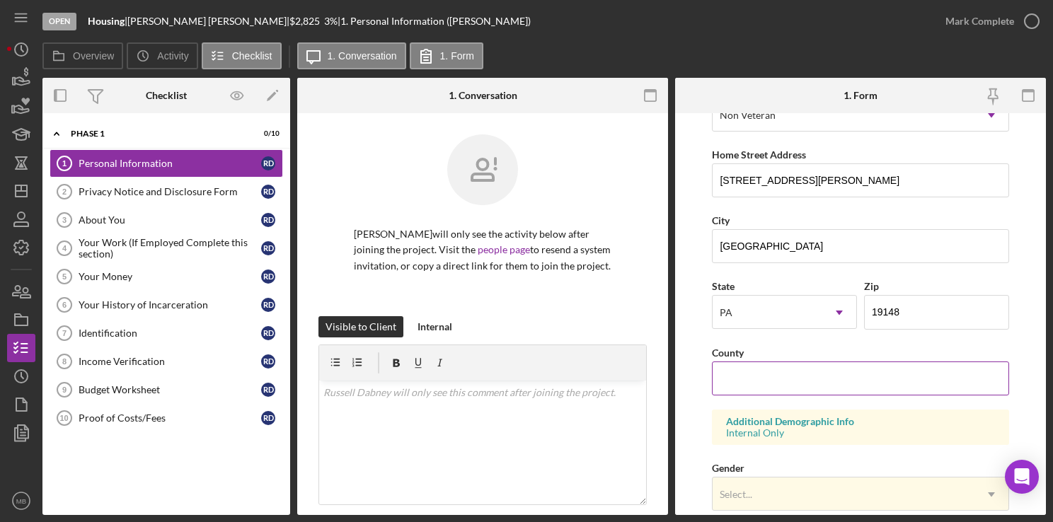
click at [841, 381] on input "County" at bounding box center [860, 379] width 297 height 34
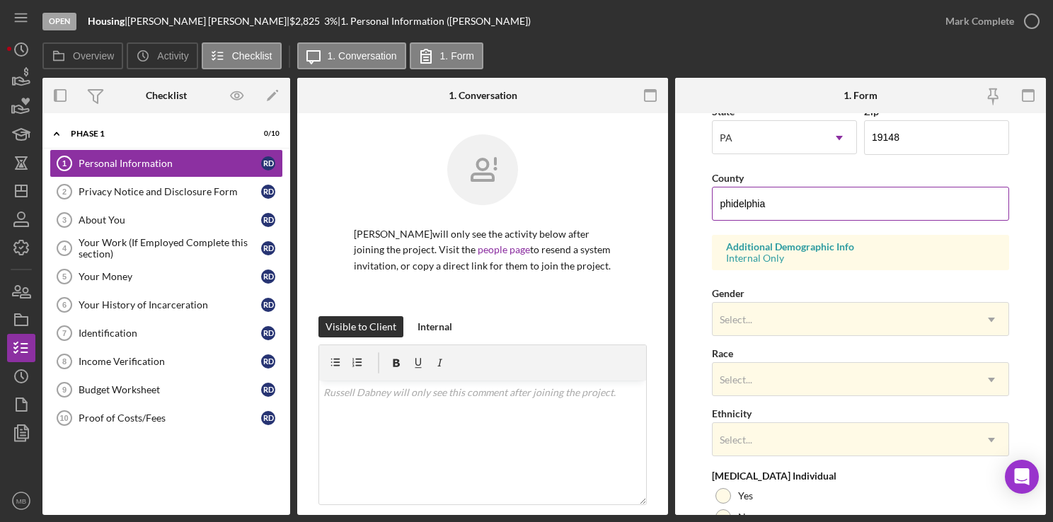
scroll to position [540, 0]
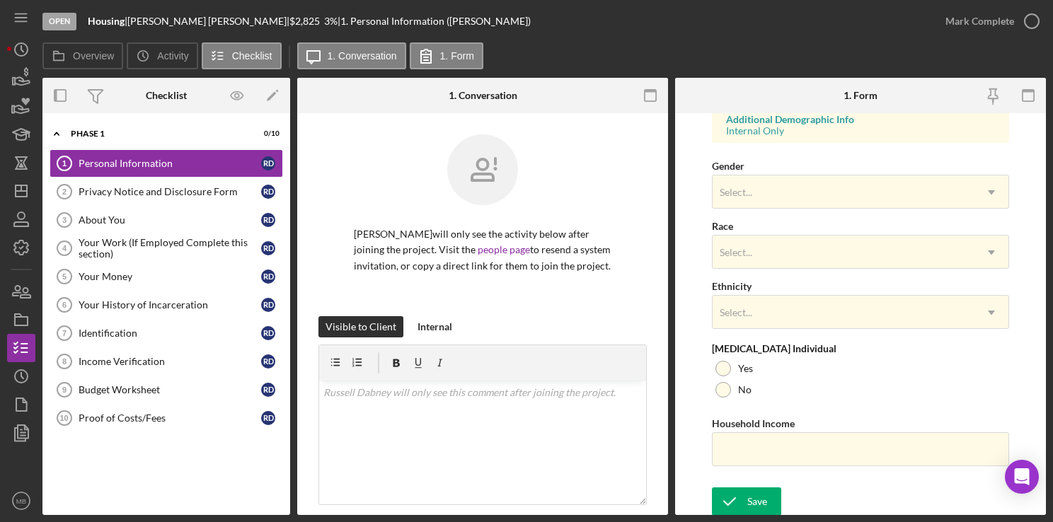
type input "phidelphia"
click at [749, 503] on div "Save" at bounding box center [757, 502] width 20 height 28
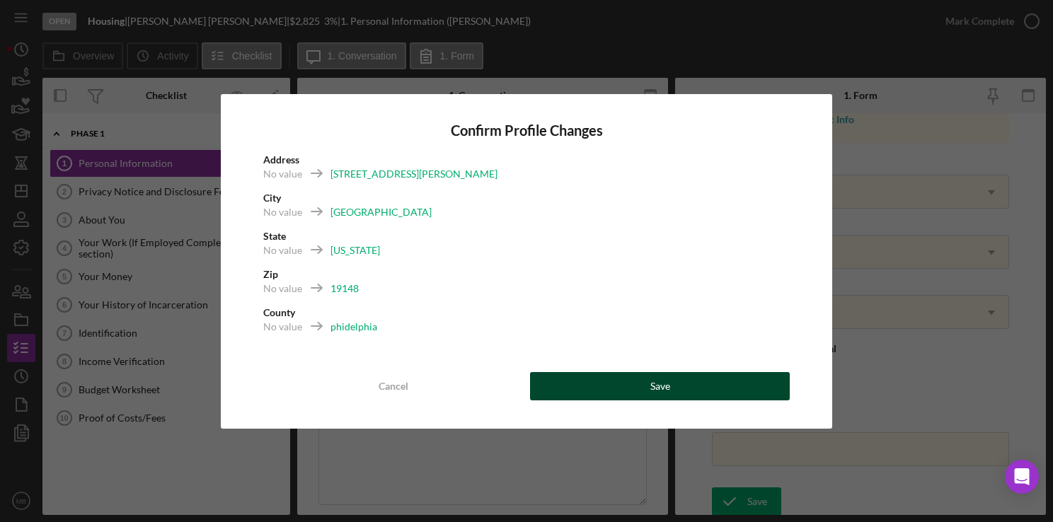
click at [655, 394] on div "Save" at bounding box center [660, 386] width 20 height 28
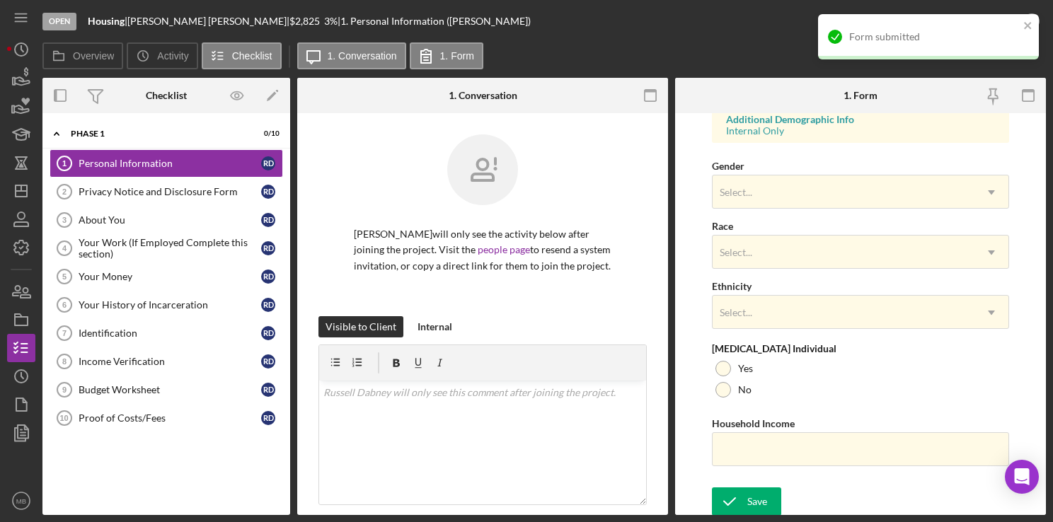
click at [138, 198] on link "Privacy Notice and Disclosure Form 2 Privacy Notice and Disclosure Form R D" at bounding box center [167, 192] width 234 height 28
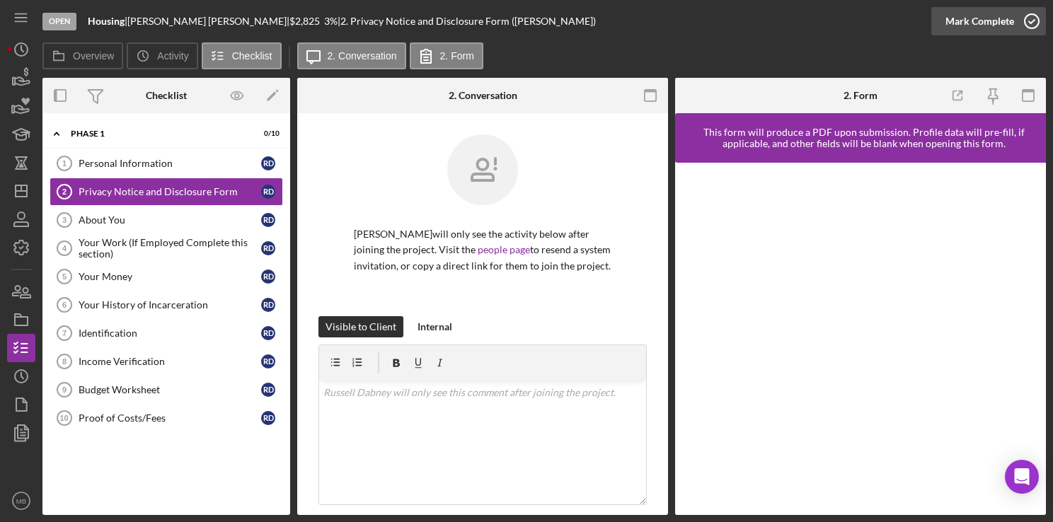
click at [1031, 26] on icon "button" at bounding box center [1031, 21] width 35 height 35
click at [104, 225] on link "About You 3 About You R D" at bounding box center [167, 220] width 234 height 28
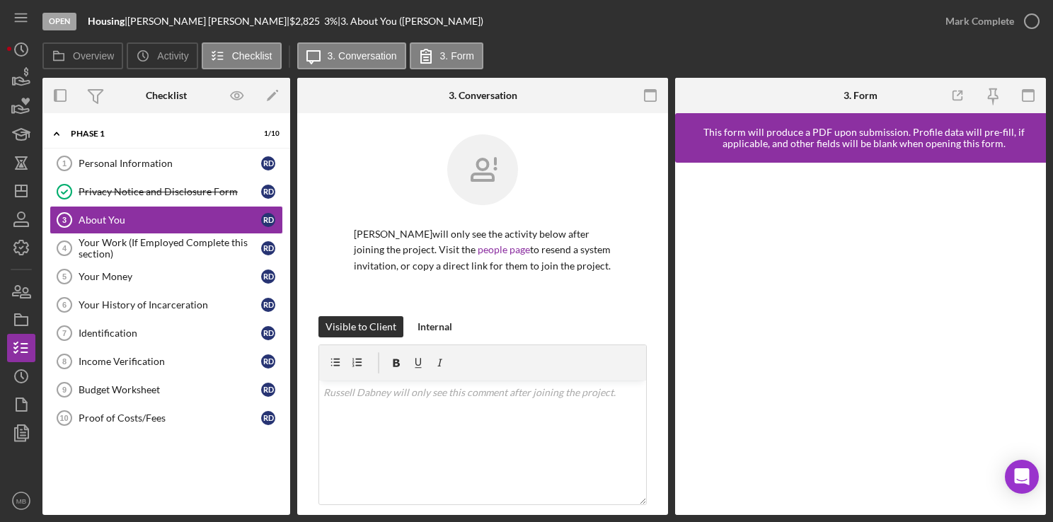
click at [0, 0] on circle "button" at bounding box center [0, 0] width 0 height 0
click at [92, 253] on div "Your Work (If Employed Complete this section)" at bounding box center [170, 248] width 183 height 23
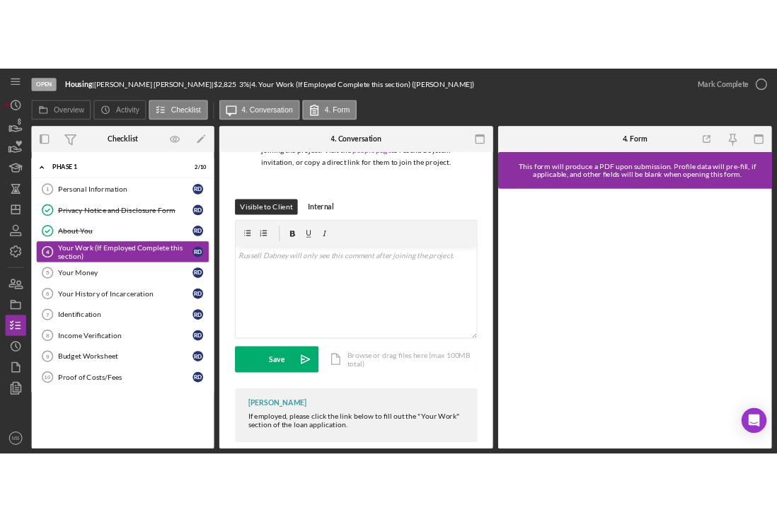
scroll to position [180, 0]
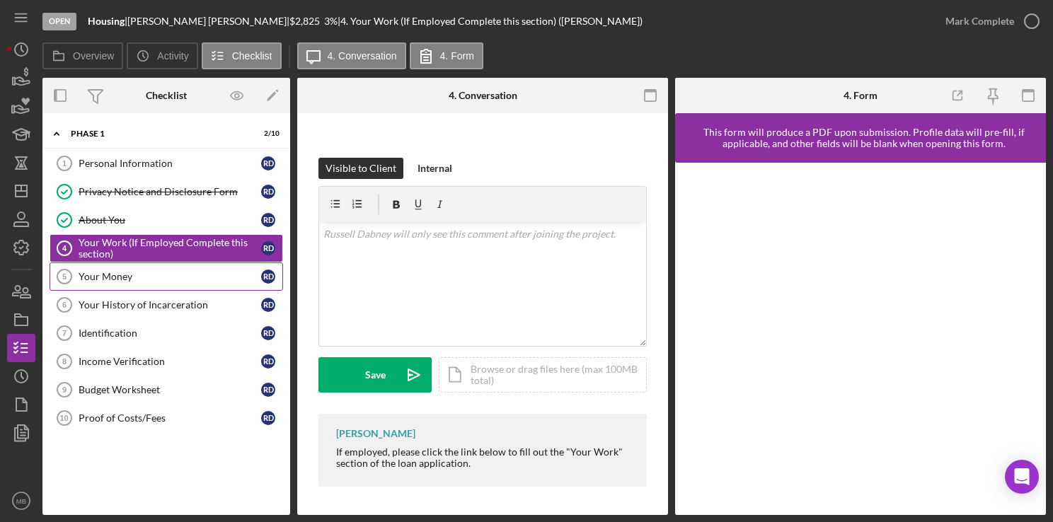
click at [105, 277] on div "Your Money" at bounding box center [170, 276] width 183 height 11
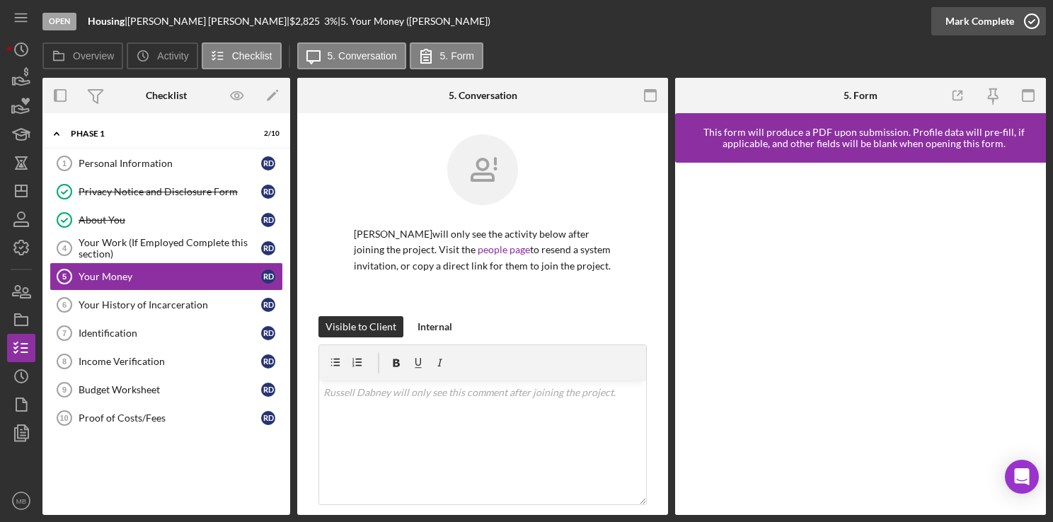
click at [1026, 22] on icon "button" at bounding box center [1031, 21] width 35 height 35
click at [149, 311] on link "Your History of Incarceration 6 Your History of Incarceration R D" at bounding box center [167, 305] width 234 height 28
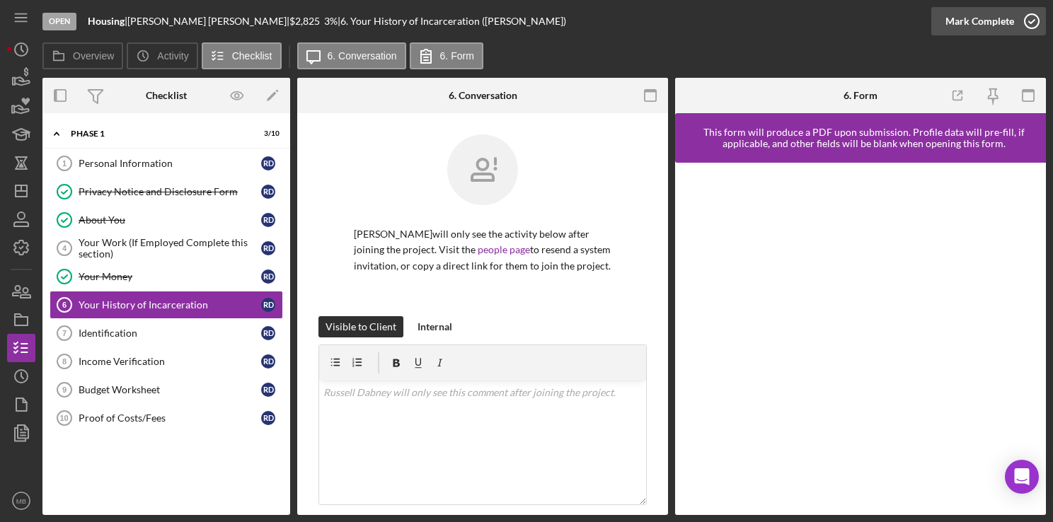
click at [1030, 27] on icon "button" at bounding box center [1031, 21] width 35 height 35
click at [114, 334] on div "Identification" at bounding box center [170, 333] width 183 height 11
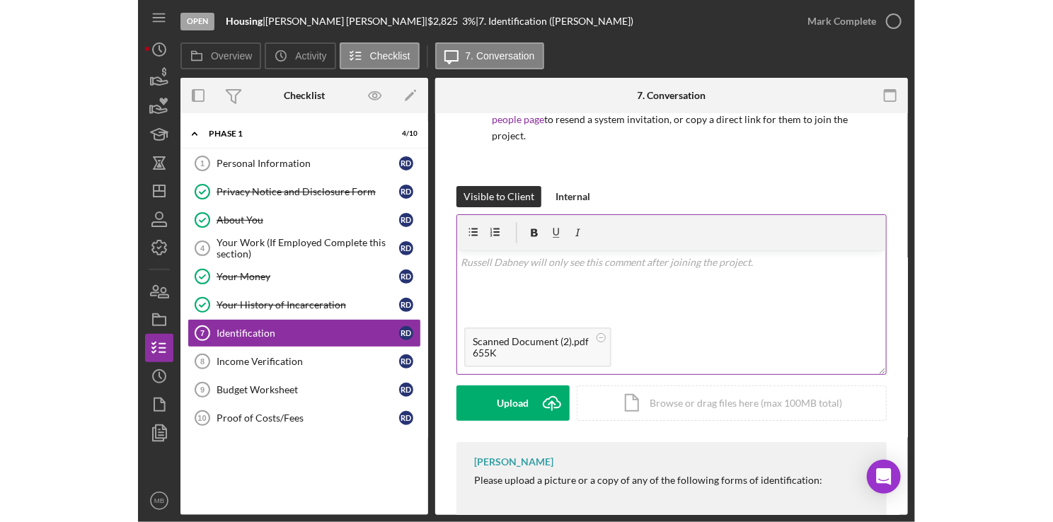
scroll to position [131, 0]
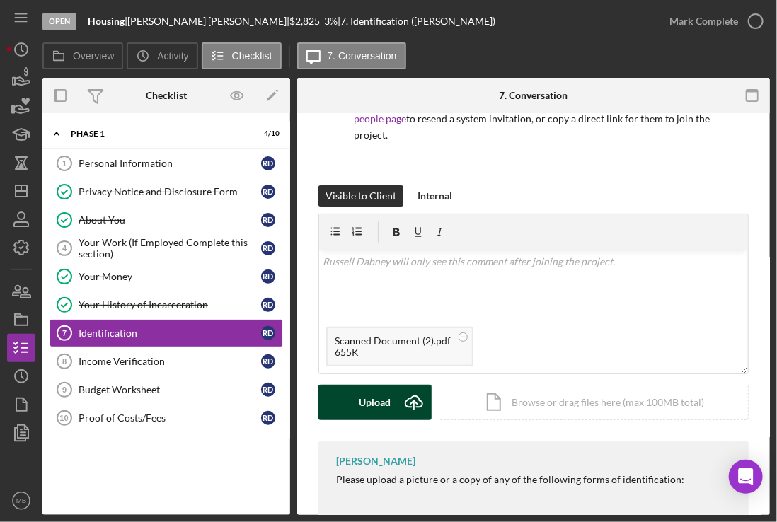
click at [408, 396] on icon "Icon/Upload" at bounding box center [413, 402] width 35 height 35
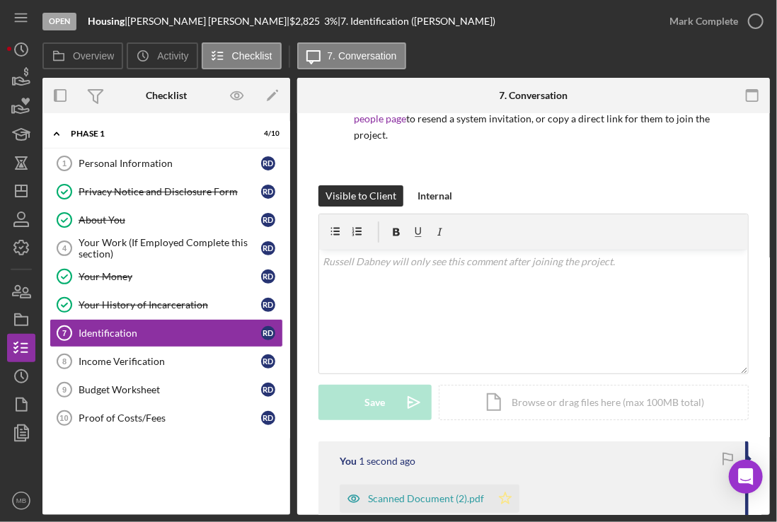
click at [498, 494] on icon "Icon/Star" at bounding box center [505, 499] width 28 height 28
click at [753, 16] on icon "button" at bounding box center [755, 21] width 35 height 35
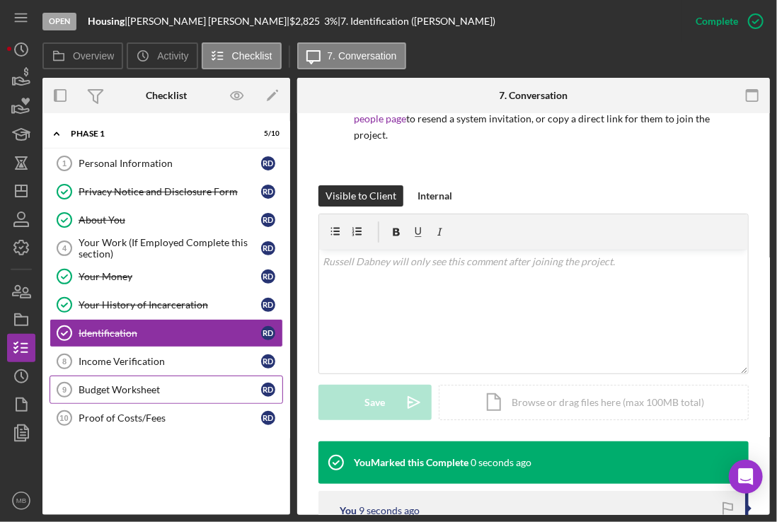
click at [147, 384] on div "Budget Worksheet" at bounding box center [170, 389] width 183 height 11
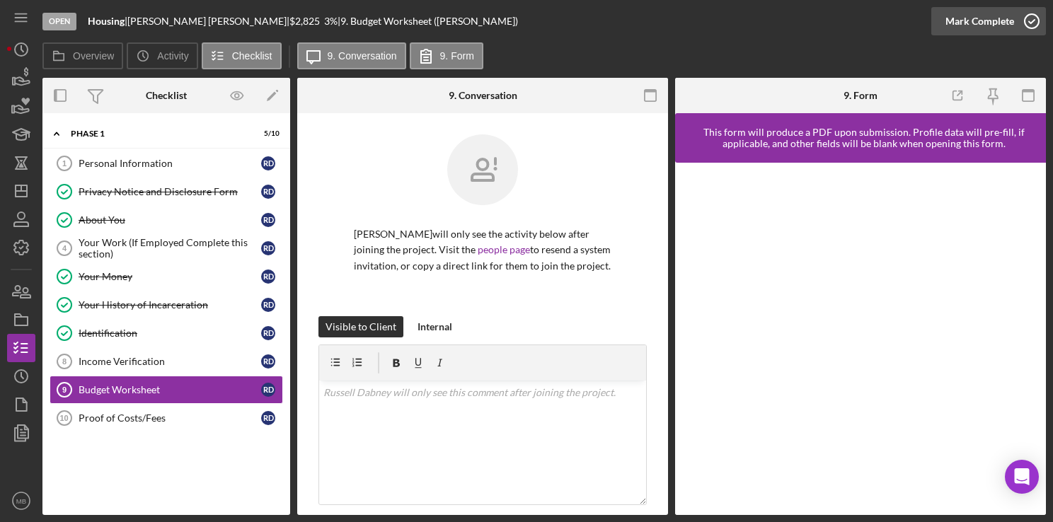
click at [1037, 21] on icon "button" at bounding box center [1031, 21] width 35 height 35
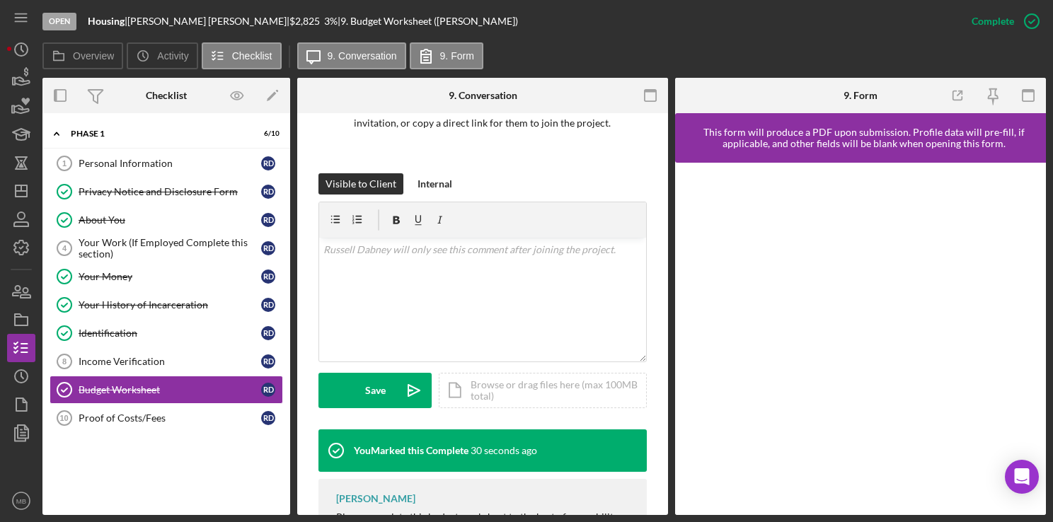
scroll to position [142, 0]
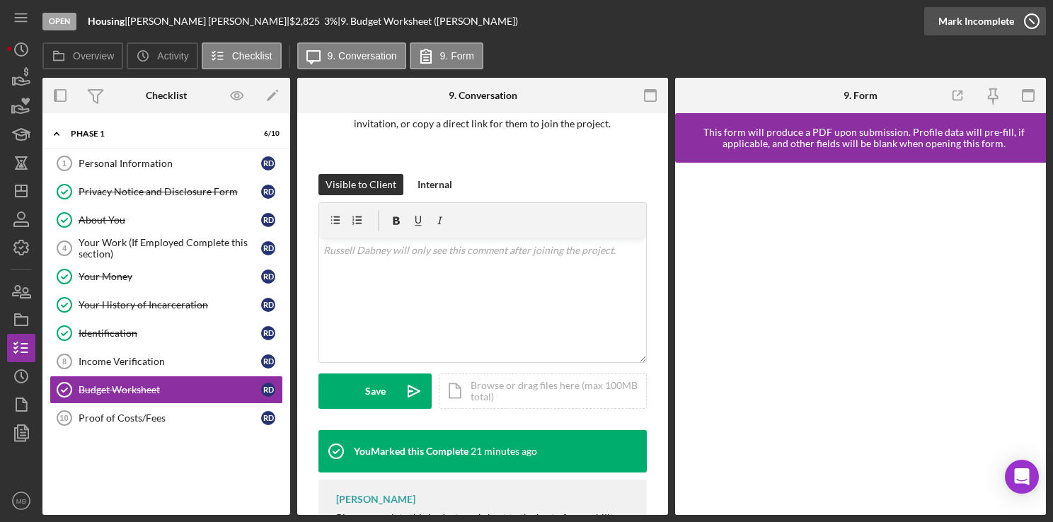
click at [1031, 25] on icon "button" at bounding box center [1031, 21] width 35 height 35
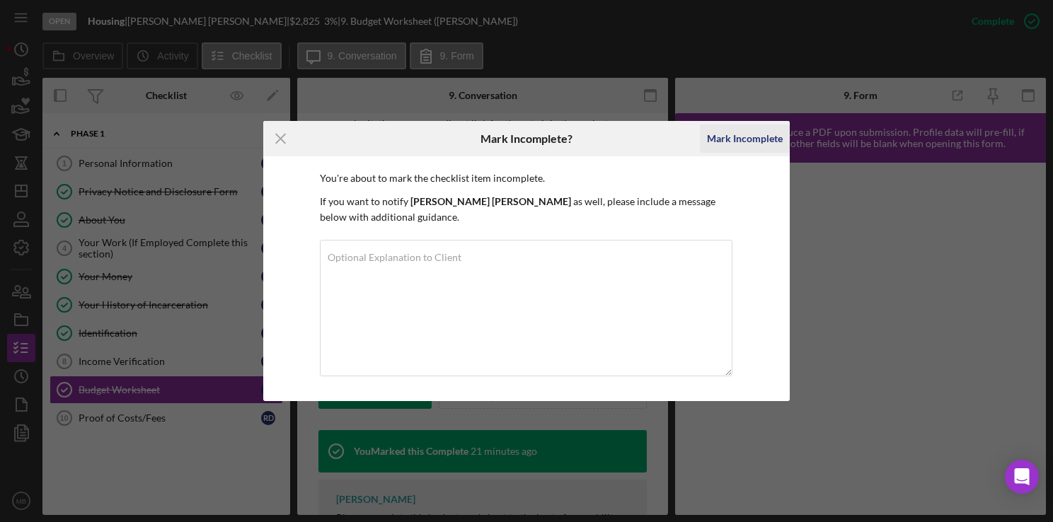
click at [739, 150] on div "Mark Incomplete" at bounding box center [745, 139] width 76 height 28
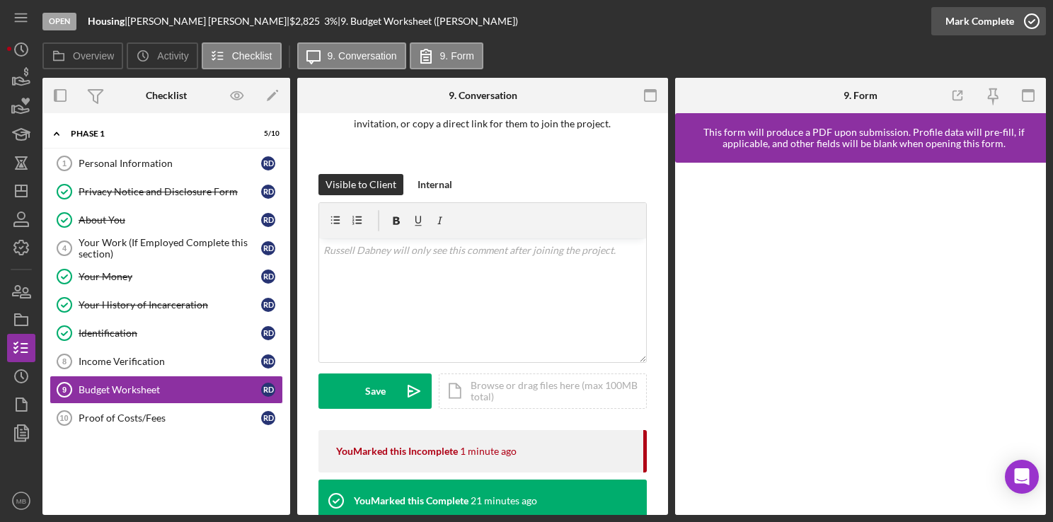
click at [1037, 21] on icon "button" at bounding box center [1031, 21] width 35 height 35
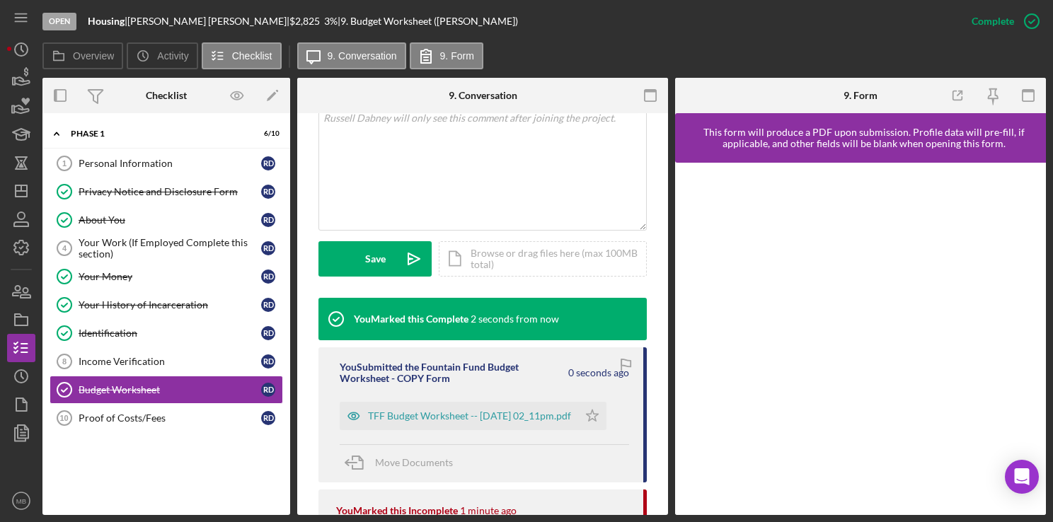
scroll to position [277, 0]
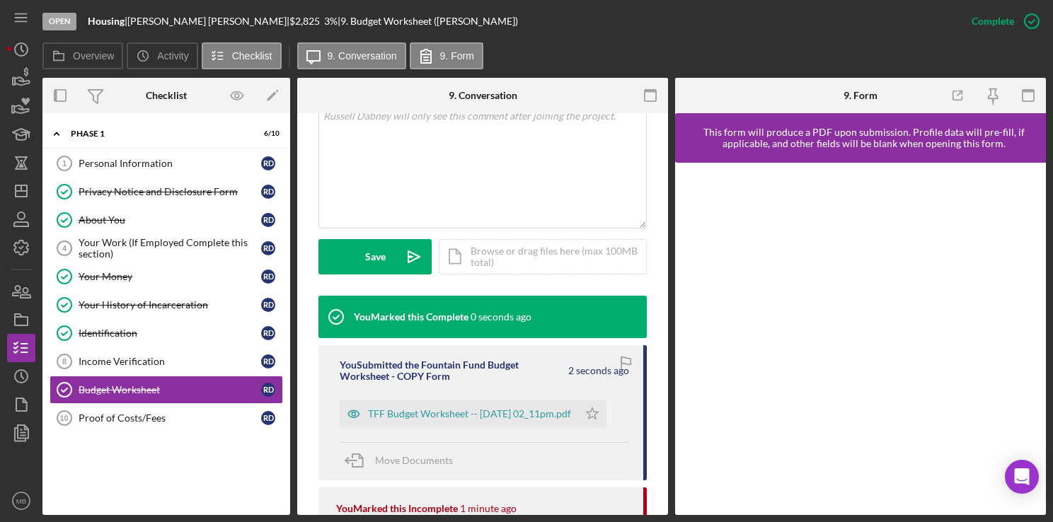
click at [507, 420] on div "TFF Budget Worksheet -- [DATE] 02_11pm.pdf" at bounding box center [469, 413] width 203 height 11
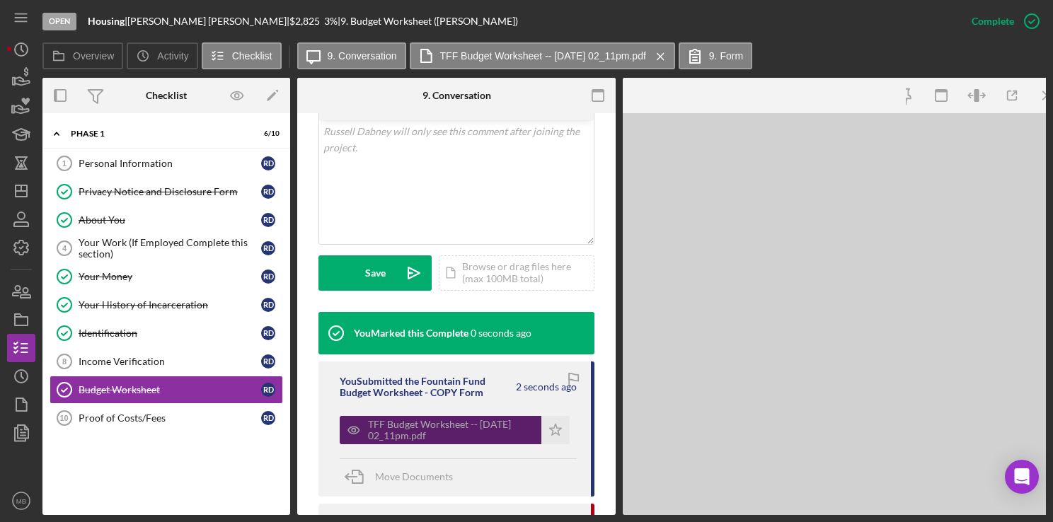
scroll to position [292, 0]
